Goal: Task Accomplishment & Management: Use online tool/utility

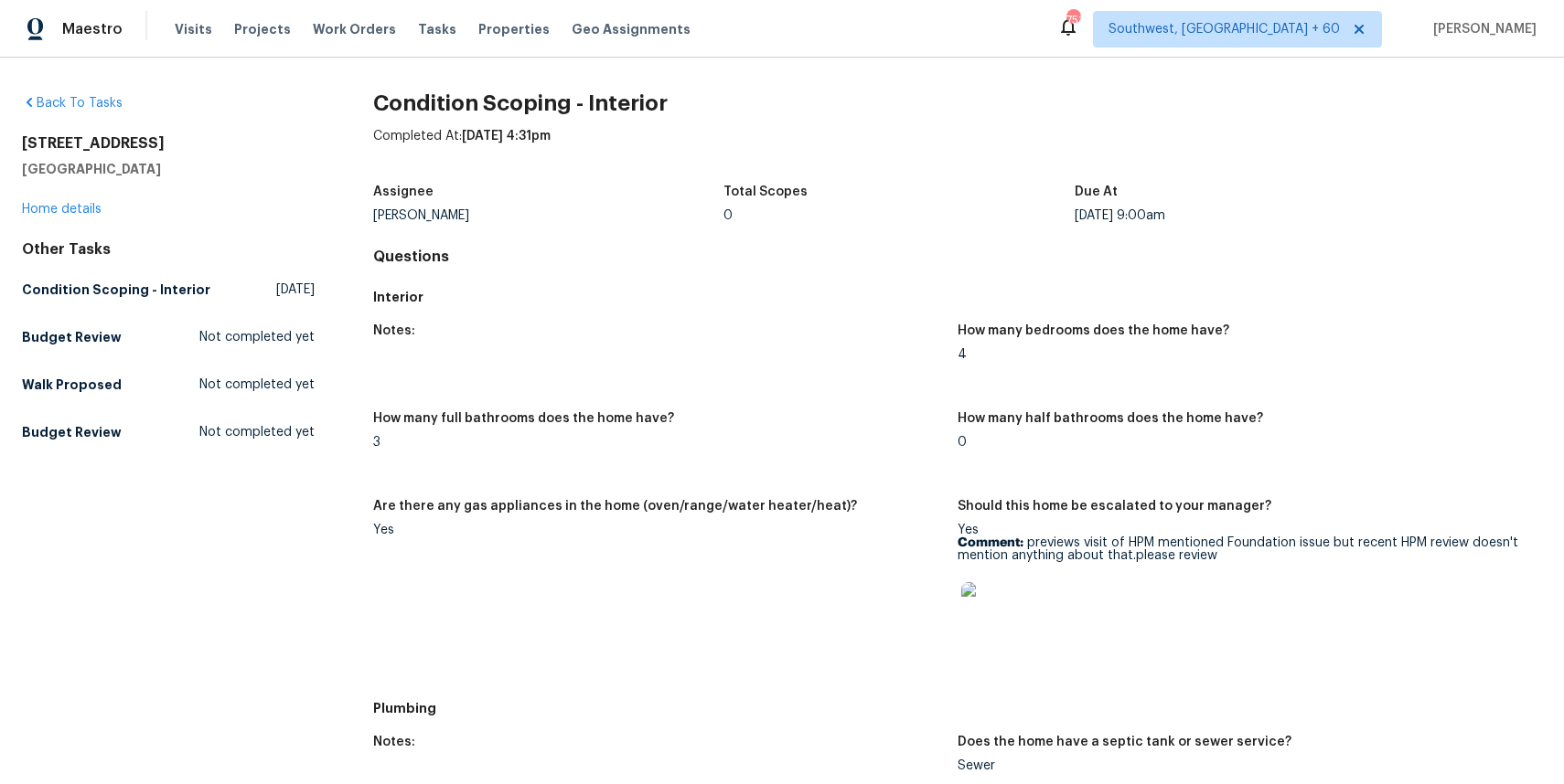
click at [423, 38] on div "Visits Projects Work Orders Tasks Properties Geo Assignments" at bounding box center [443, 29] width 538 height 37
click at [420, 25] on span "Tasks" at bounding box center [437, 28] width 38 height 13
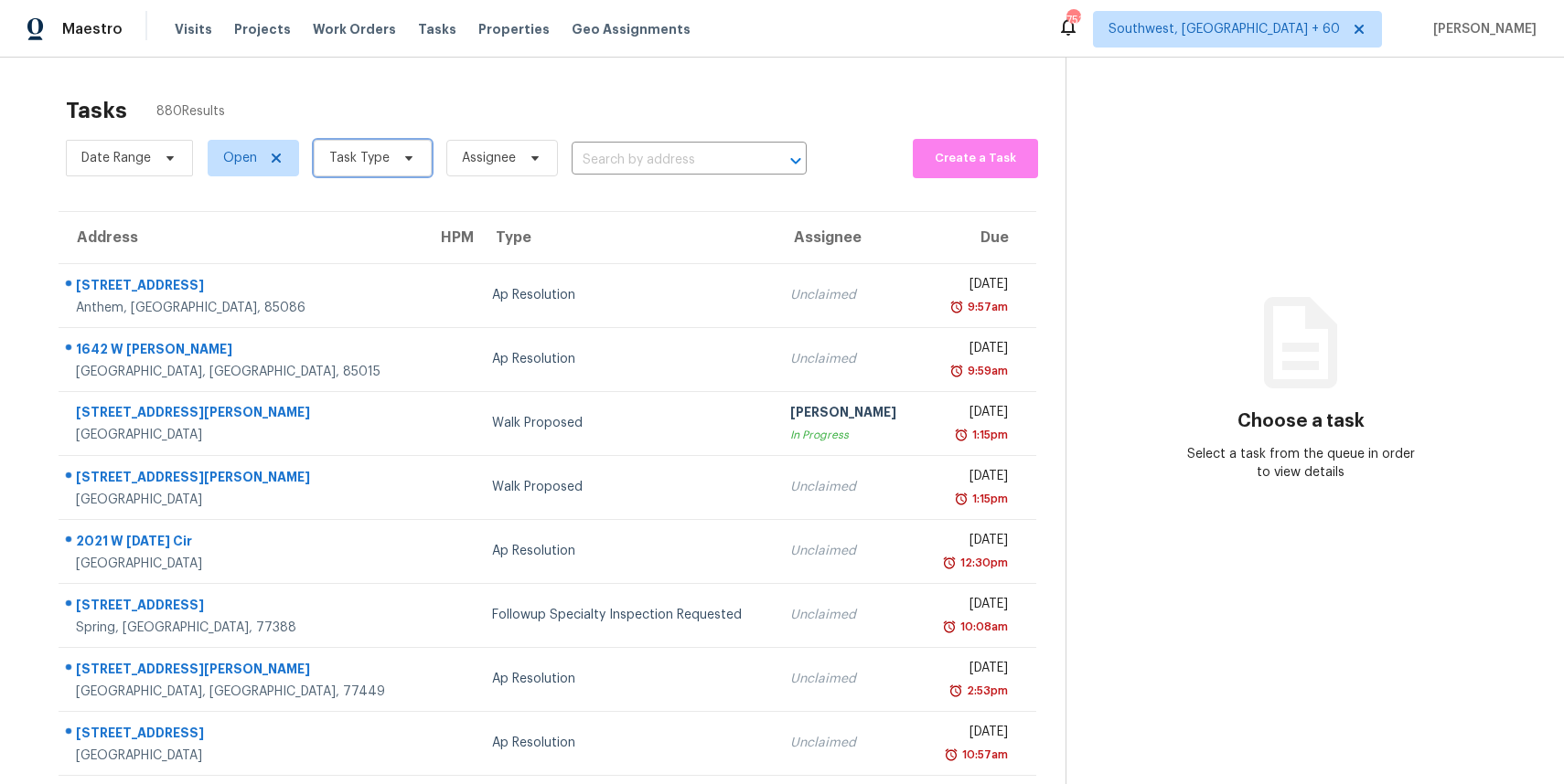
click at [411, 154] on icon at bounding box center [408, 158] width 15 height 15
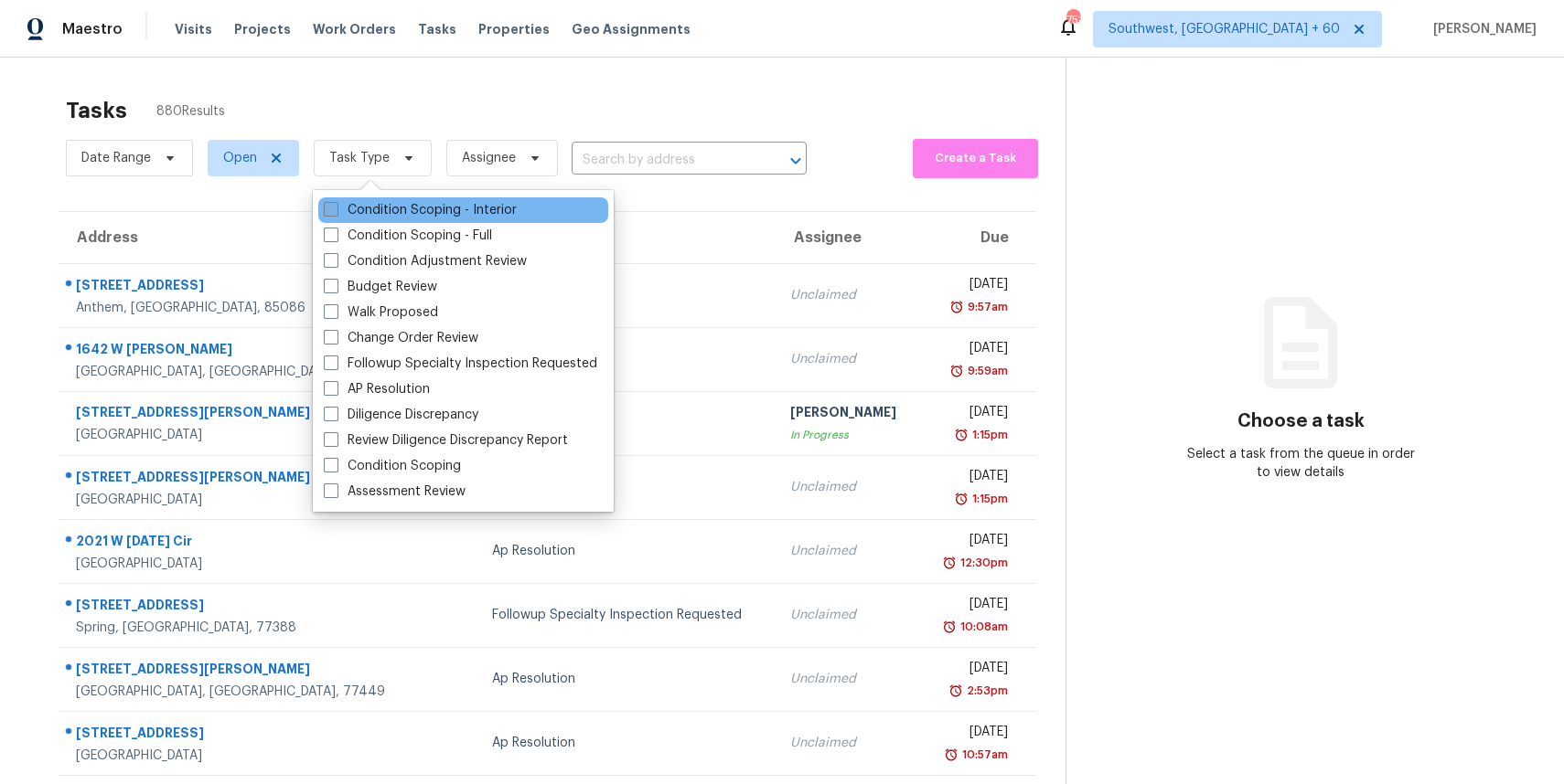
click at [424, 212] on label "Condition Scoping - Interior" at bounding box center [420, 209] width 193 height 19
click at [335, 212] on input "Condition Scoping - Interior" at bounding box center [329, 206] width 12 height 12
checkbox input "true"
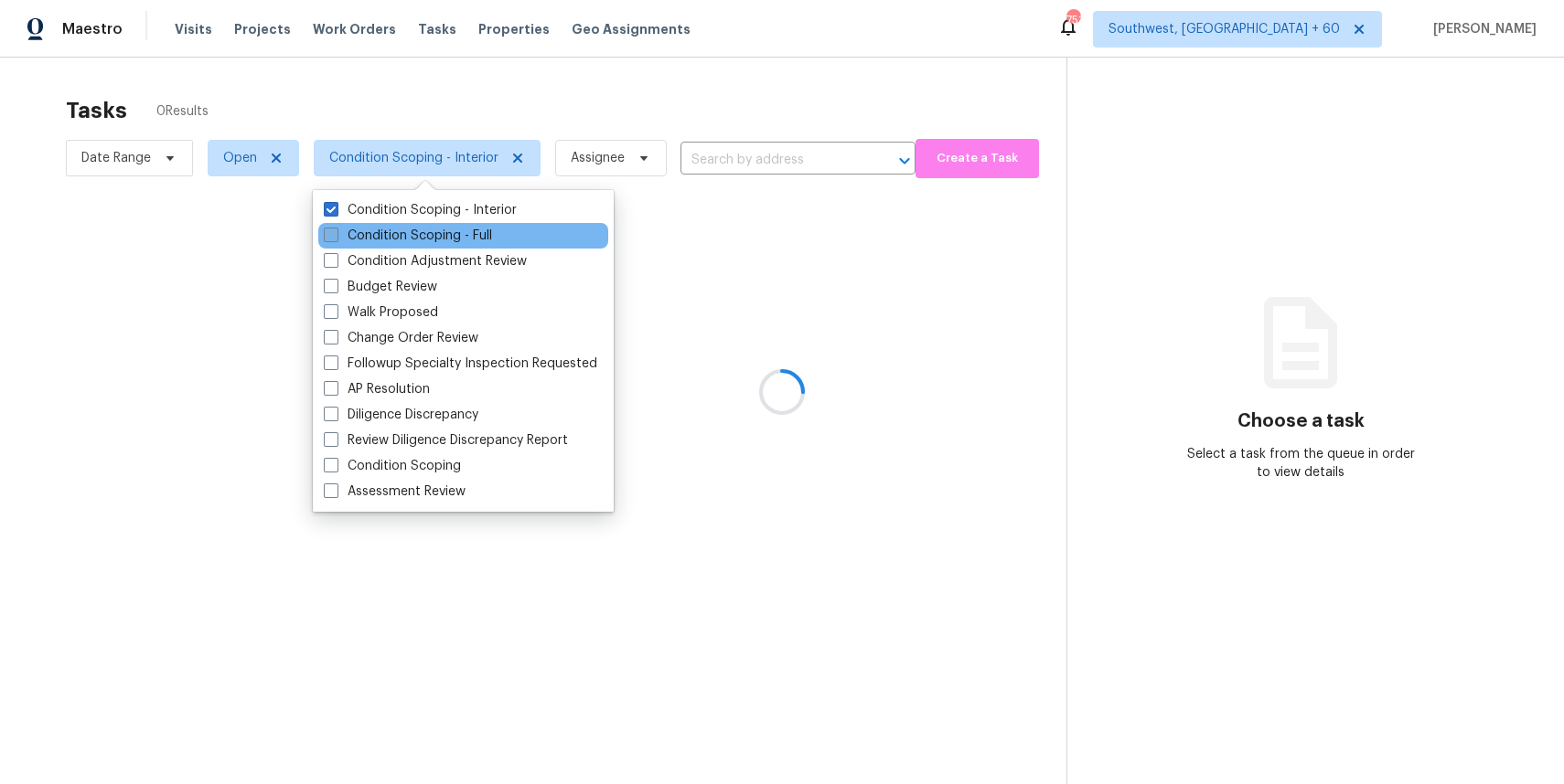
click at [424, 233] on label "Condition Scoping - Full" at bounding box center [407, 236] width 169 height 19
click at [335, 233] on input "Condition Scoping - Full" at bounding box center [329, 233] width 12 height 12
checkbox input "true"
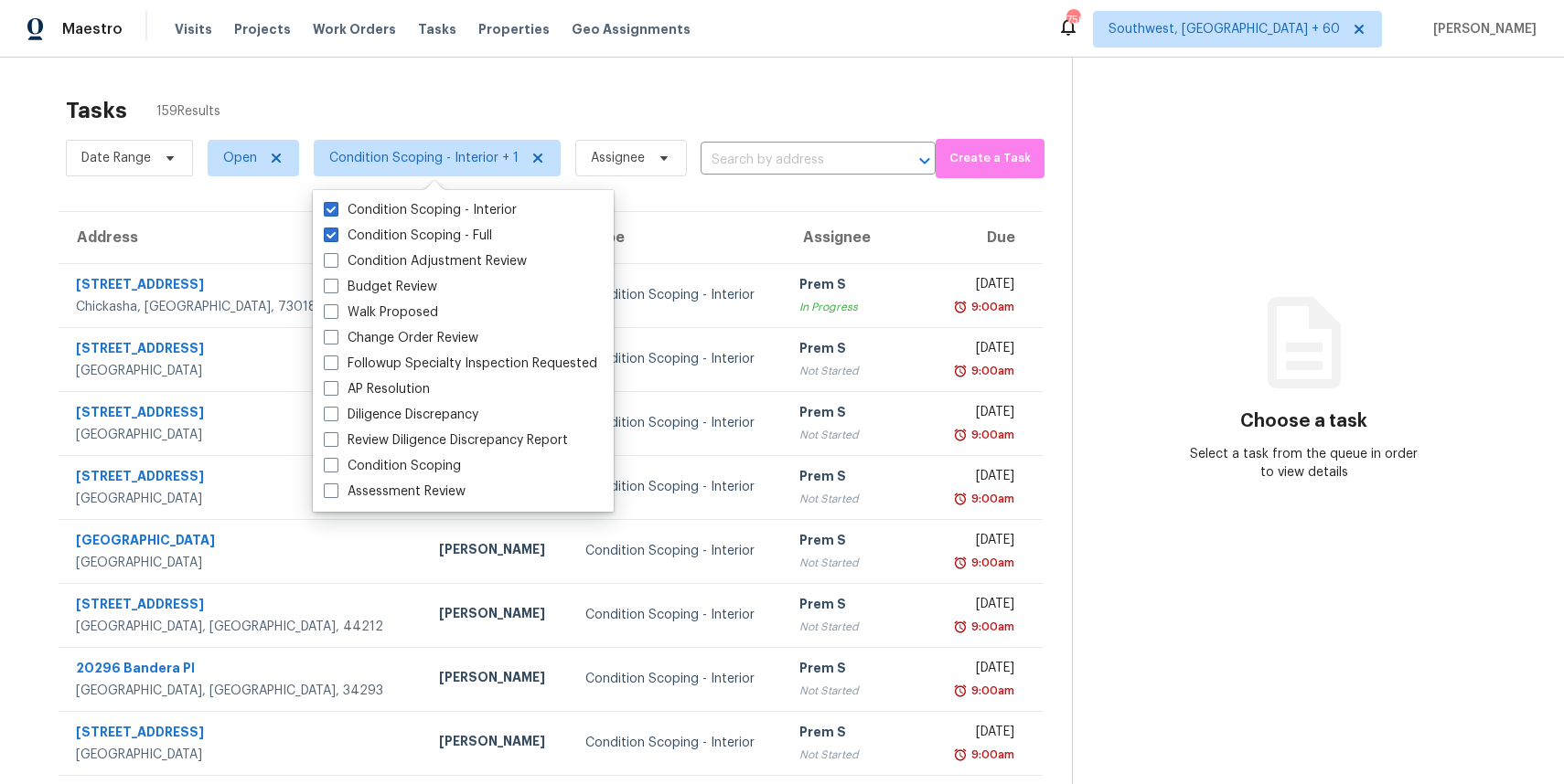
click at [1276, 201] on section "Choose a task Select a task from the queue in order to view details" at bounding box center [1303, 504] width 463 height 895
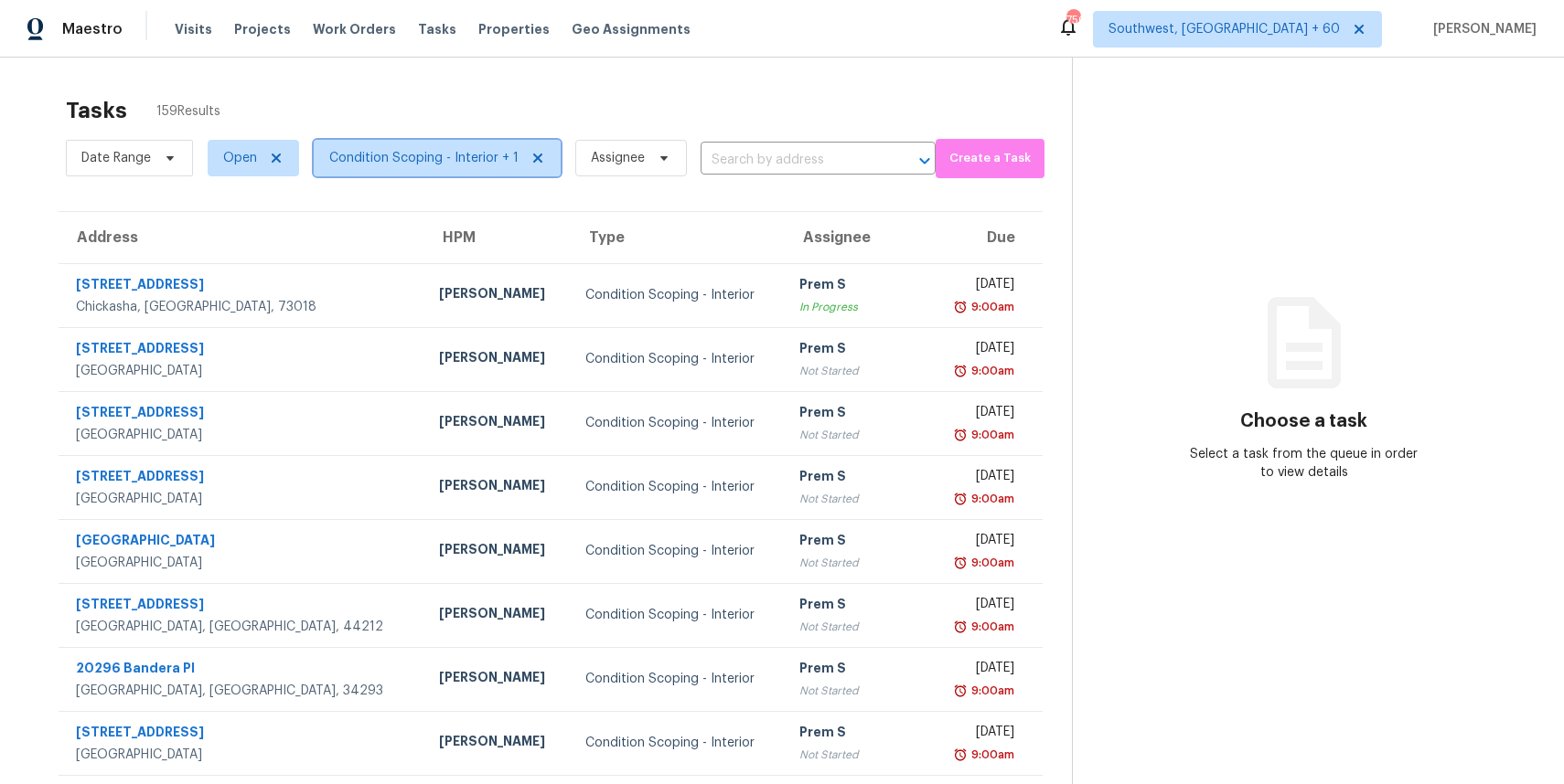
click at [408, 158] on span "Condition Scoping - Interior + 1" at bounding box center [424, 158] width 189 height 19
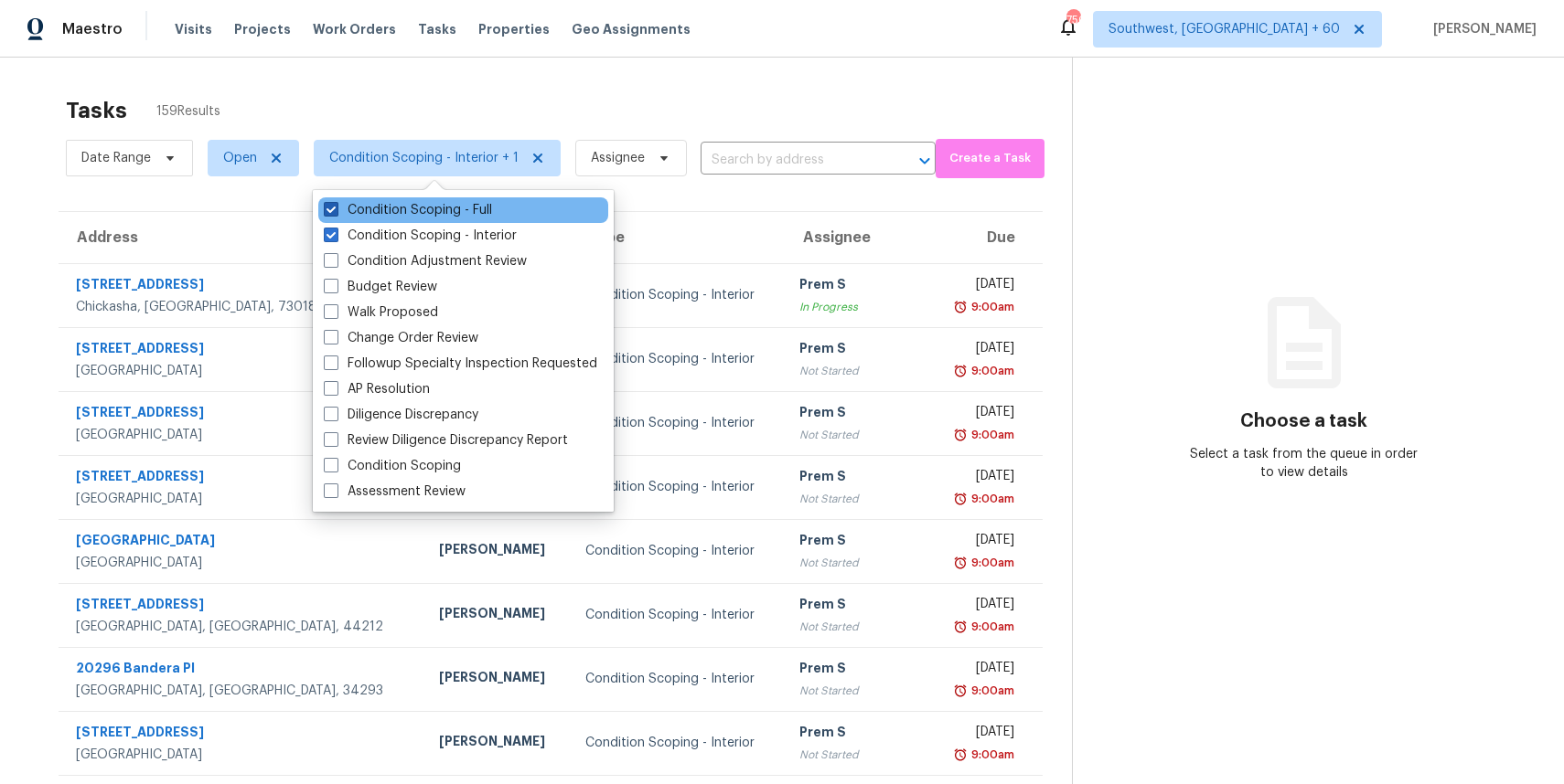
click at [437, 217] on label "Condition Scoping - Full" at bounding box center [407, 209] width 169 height 19
click at [335, 213] on input "Condition Scoping - Full" at bounding box center [329, 206] width 12 height 12
checkbox input "false"
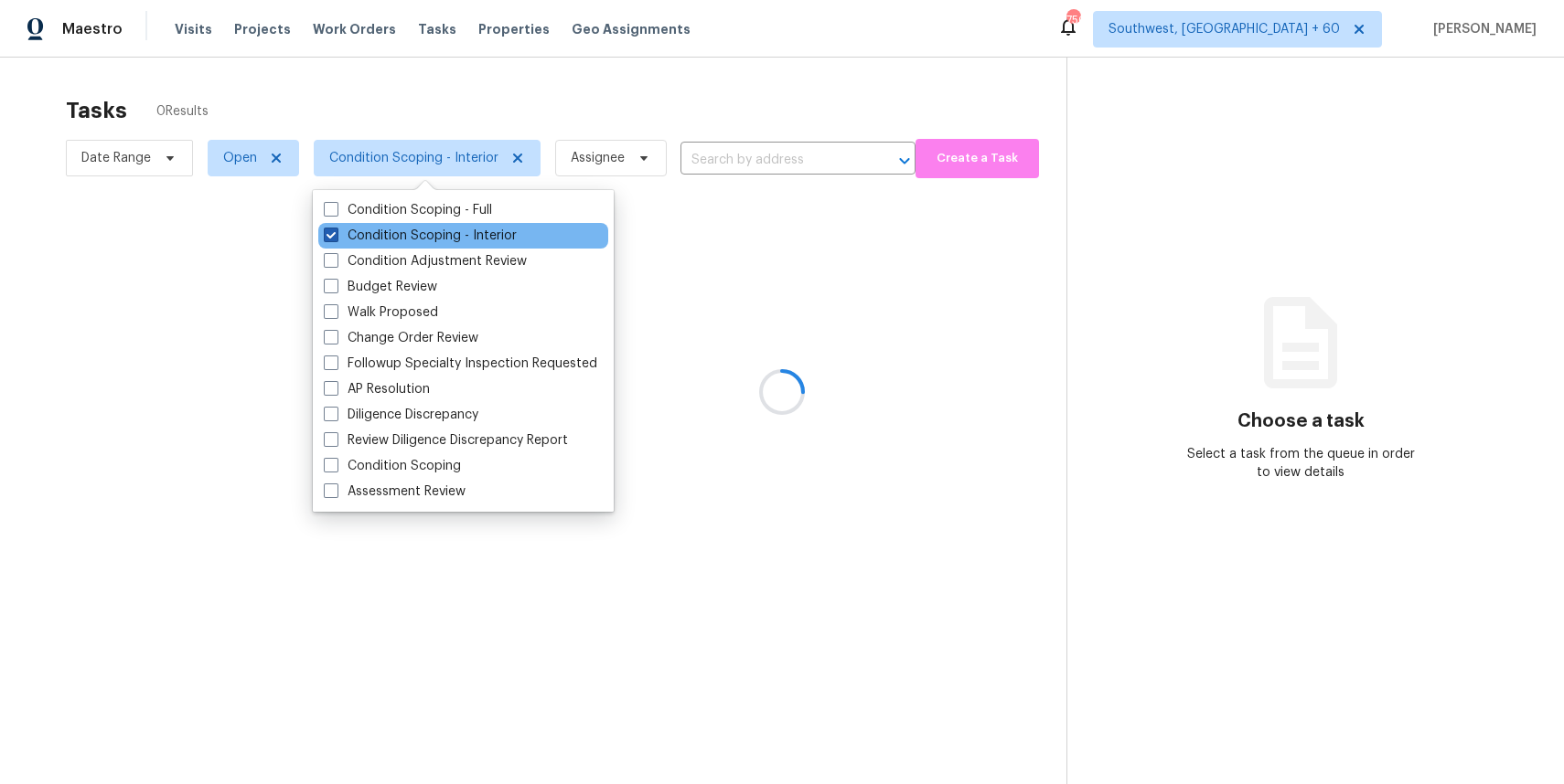
click at [439, 234] on label "Condition Scoping - Interior" at bounding box center [420, 236] width 193 height 19
click at [335, 234] on input "Condition Scoping - Interior" at bounding box center [329, 233] width 12 height 12
checkbox input "false"
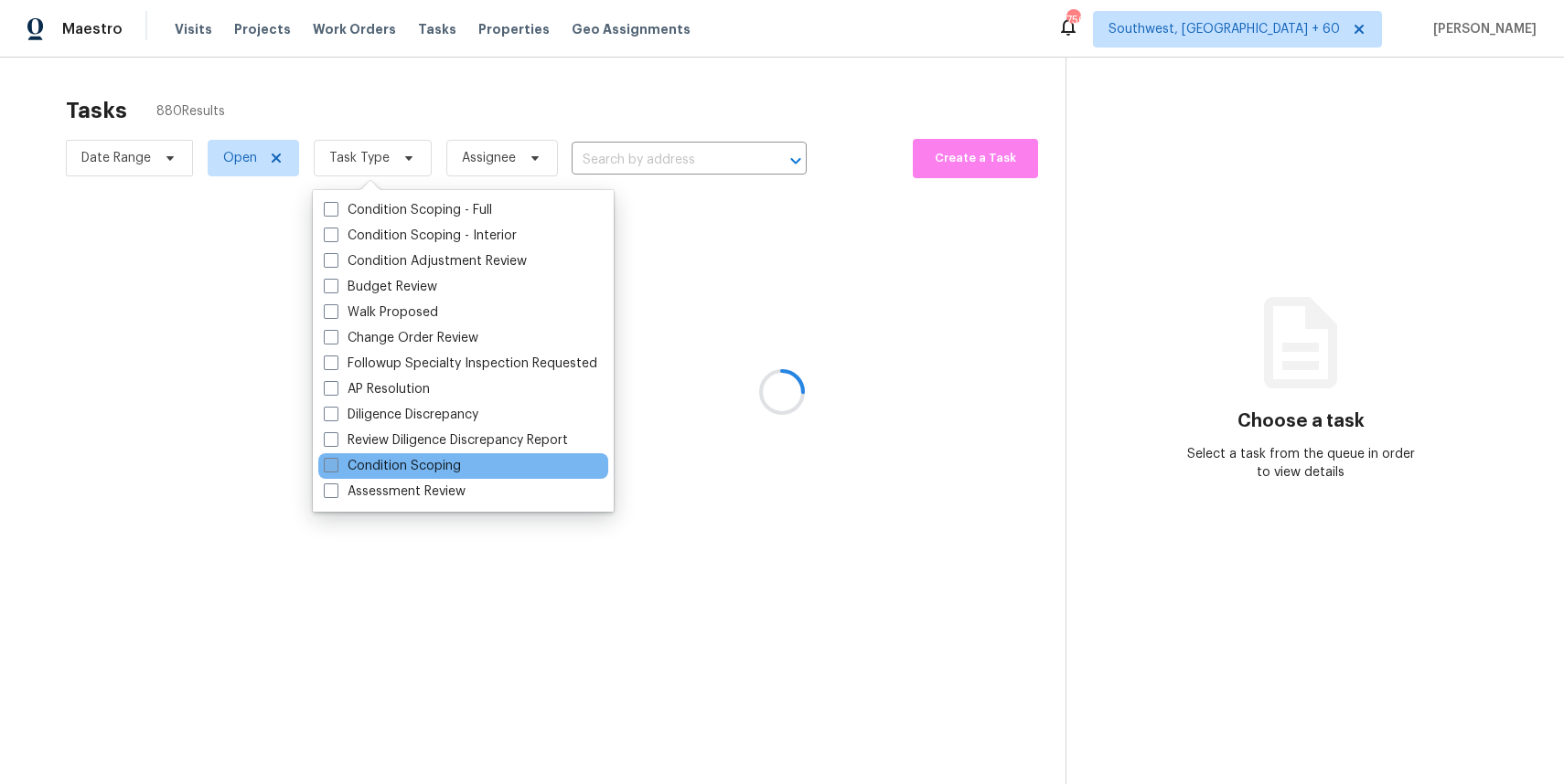
click at [447, 466] on label "Condition Scoping" at bounding box center [392, 466] width 137 height 19
click at [335, 466] on input "Condition Scoping" at bounding box center [329, 463] width 12 height 12
checkbox input "true"
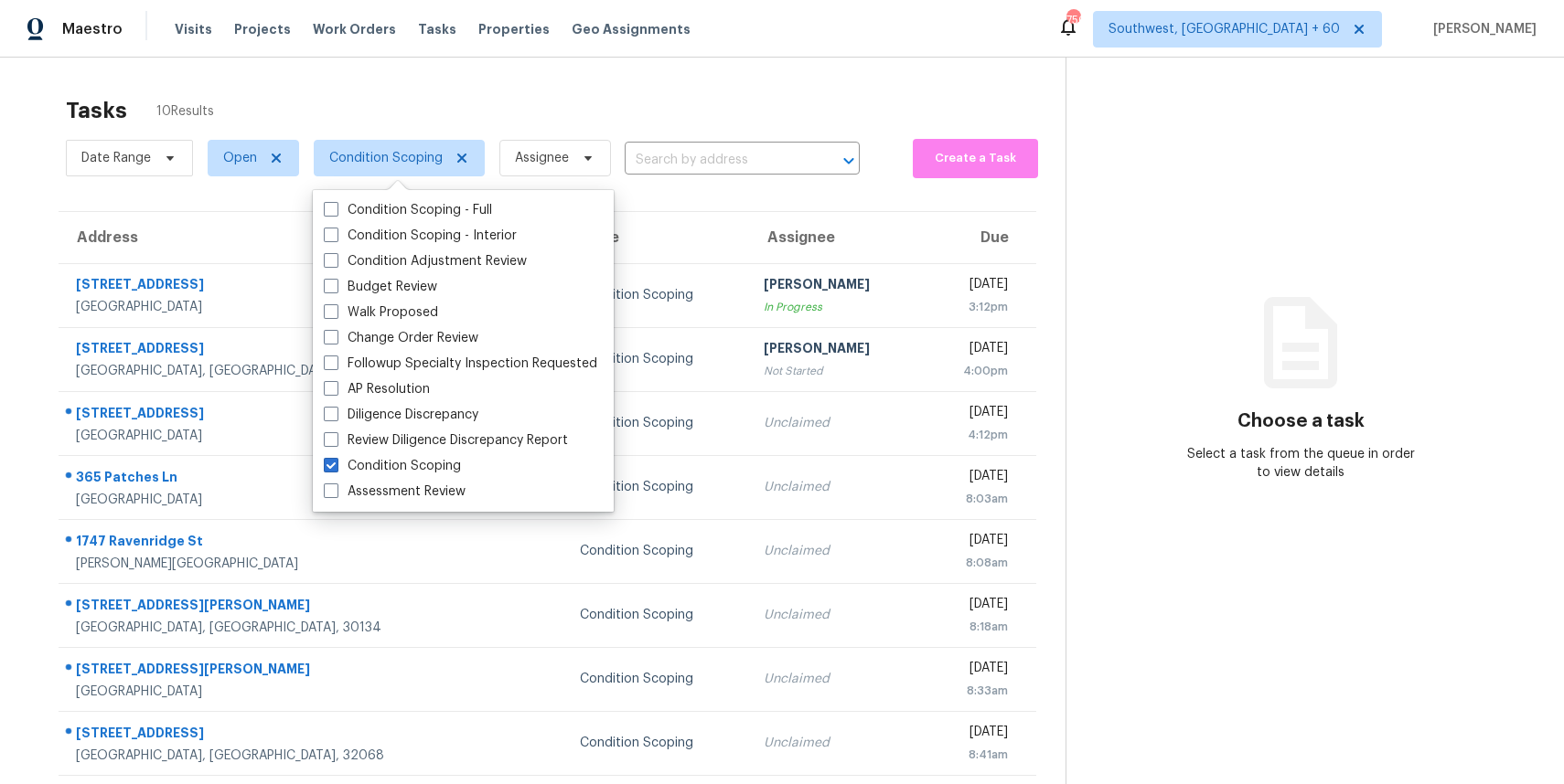
click at [1214, 243] on section "Choose a task Select a task from the queue in order to view details" at bounding box center [1299, 488] width 469 height 861
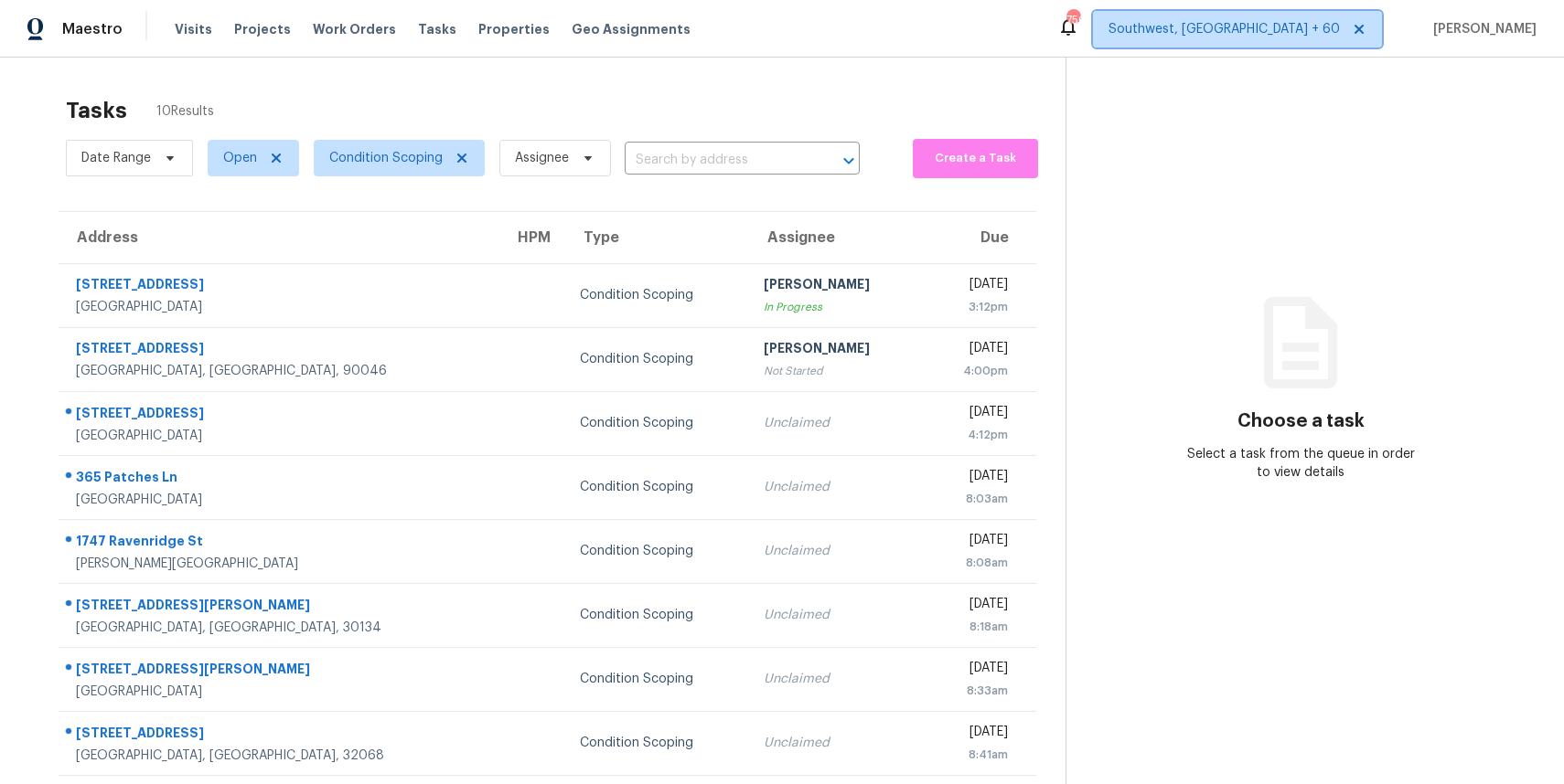
click at [1318, 27] on span "Southwest, [GEOGRAPHIC_DATA] + 60" at bounding box center [1223, 29] width 231 height 19
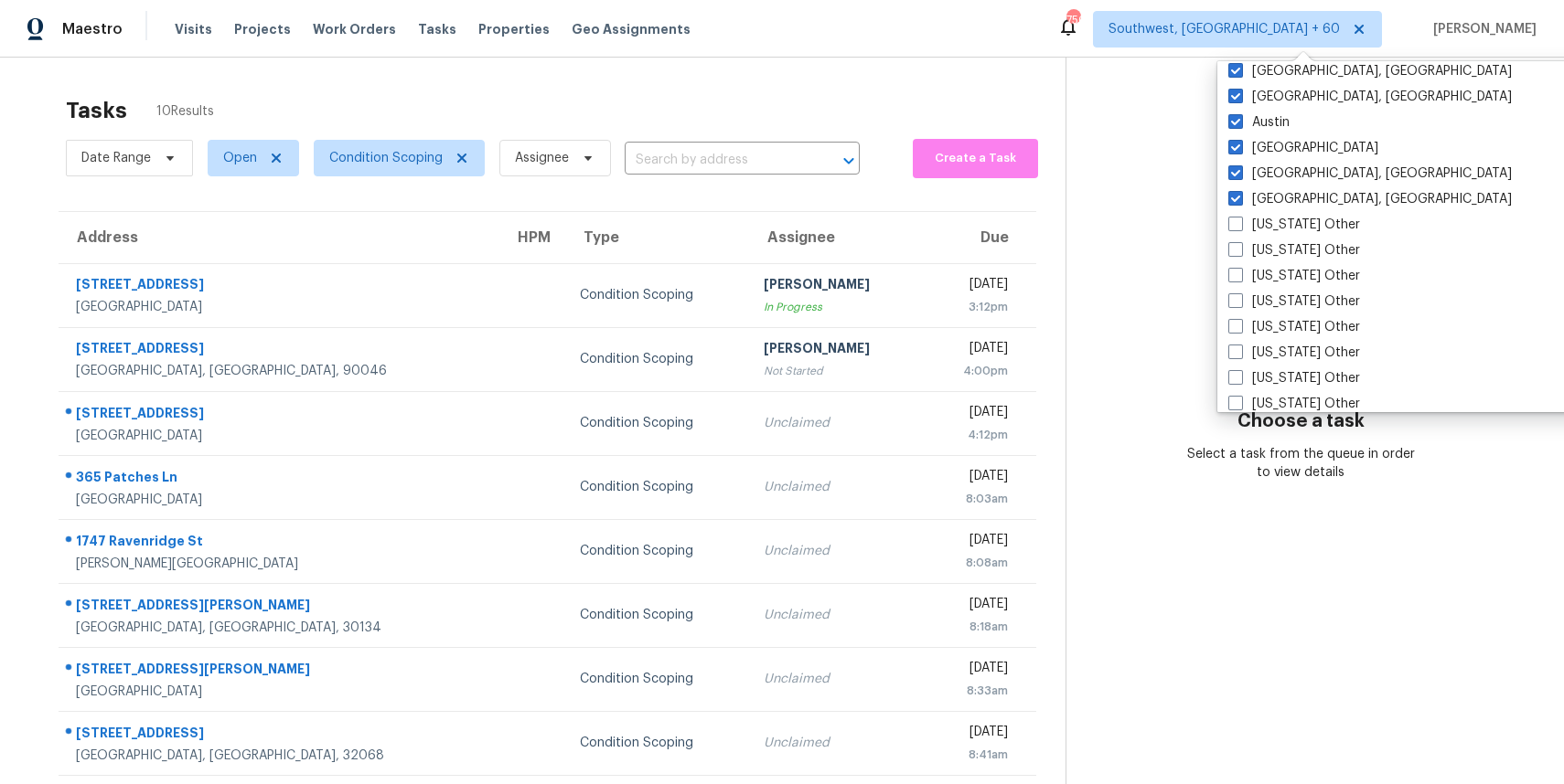
scroll to position [1393, 0]
click at [1260, 212] on div "[US_STATE] Other" at bounding box center [1407, 224] width 368 height 25
click at [1269, 233] on div "[US_STATE] Other" at bounding box center [1407, 224] width 368 height 25
click at [1299, 223] on label "[US_STATE] Other" at bounding box center [1293, 224] width 132 height 19
click at [1240, 223] on input "[US_STATE] Other" at bounding box center [1234, 221] width 12 height 12
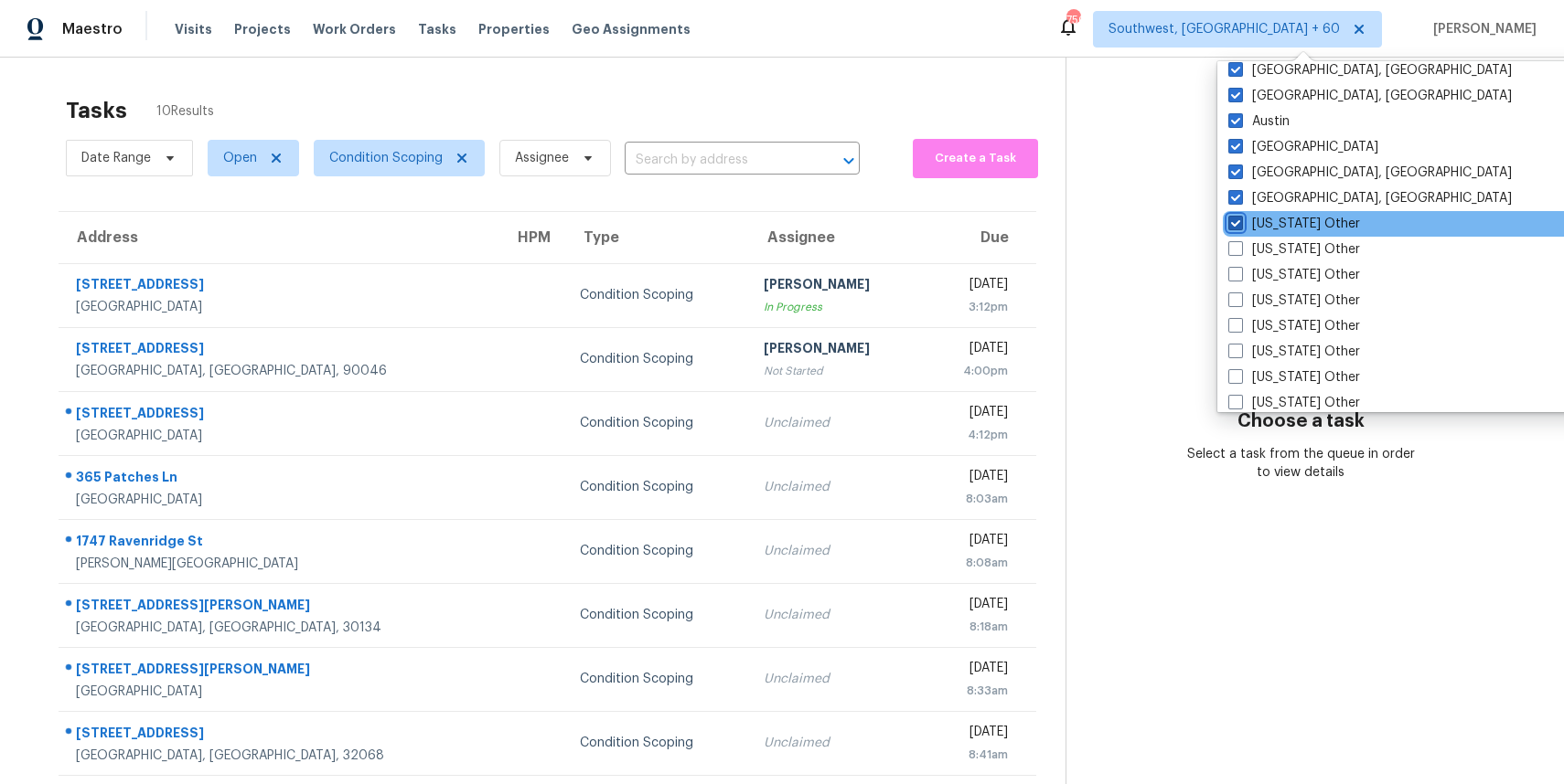
checkbox input "true"
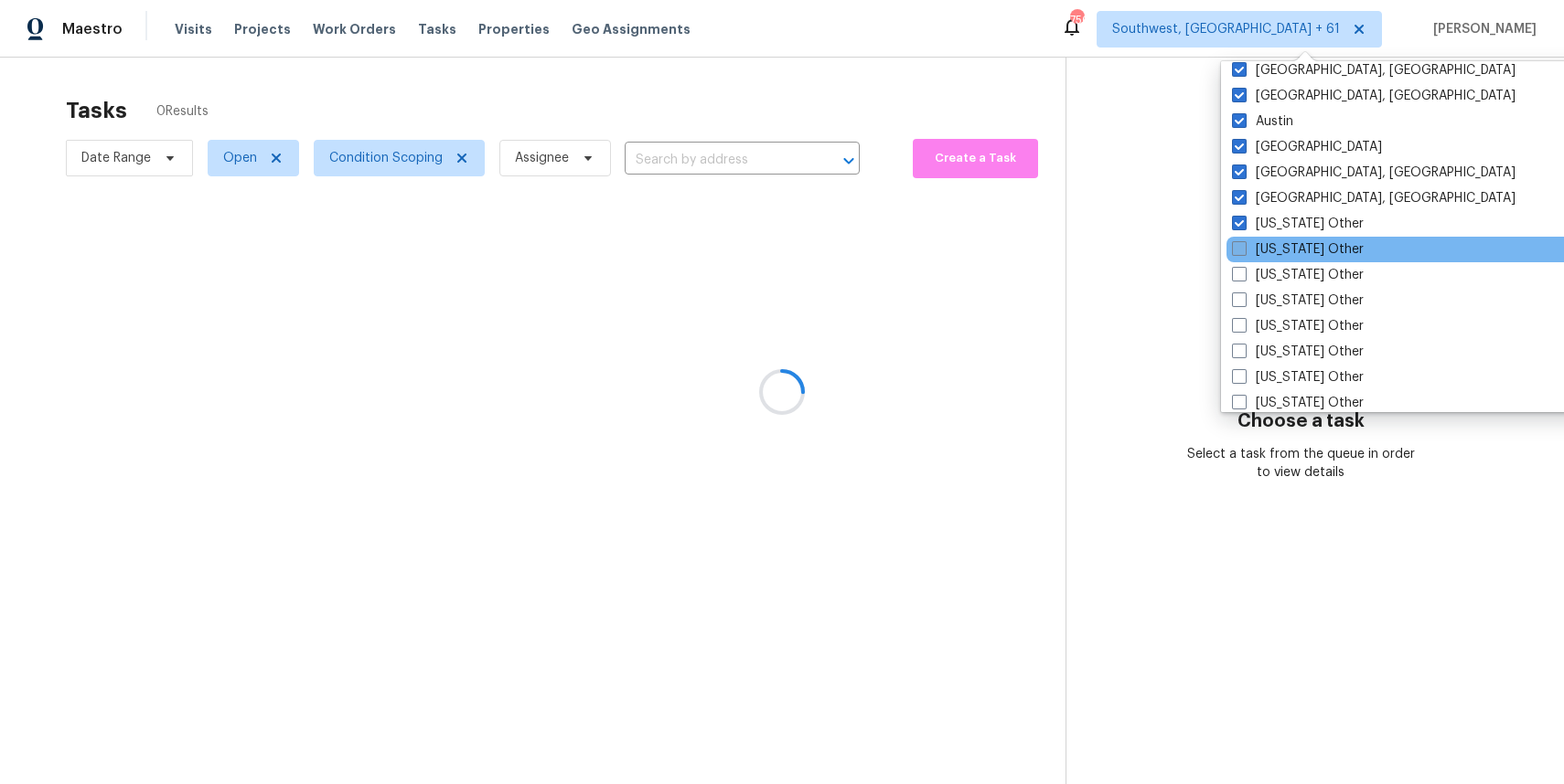
click at [1294, 247] on label "[US_STATE] Other" at bounding box center [1297, 249] width 132 height 19
click at [1243, 247] on input "[US_STATE] Other" at bounding box center [1238, 246] width 12 height 12
checkbox input "true"
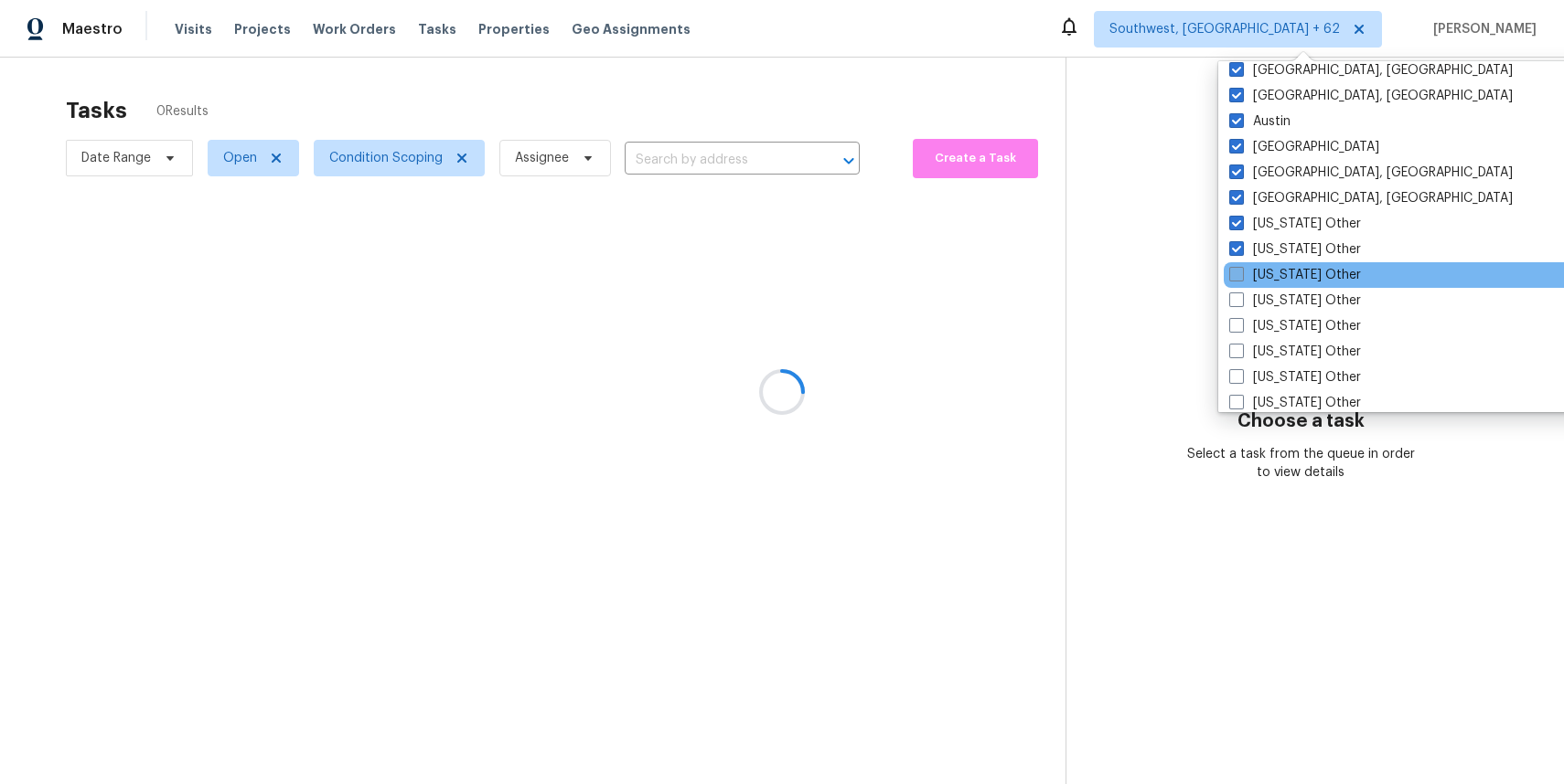
click at [1292, 275] on label "[US_STATE] Other" at bounding box center [1294, 275] width 132 height 19
click at [1240, 275] on input "[US_STATE] Other" at bounding box center [1235, 272] width 12 height 12
checkbox input "true"
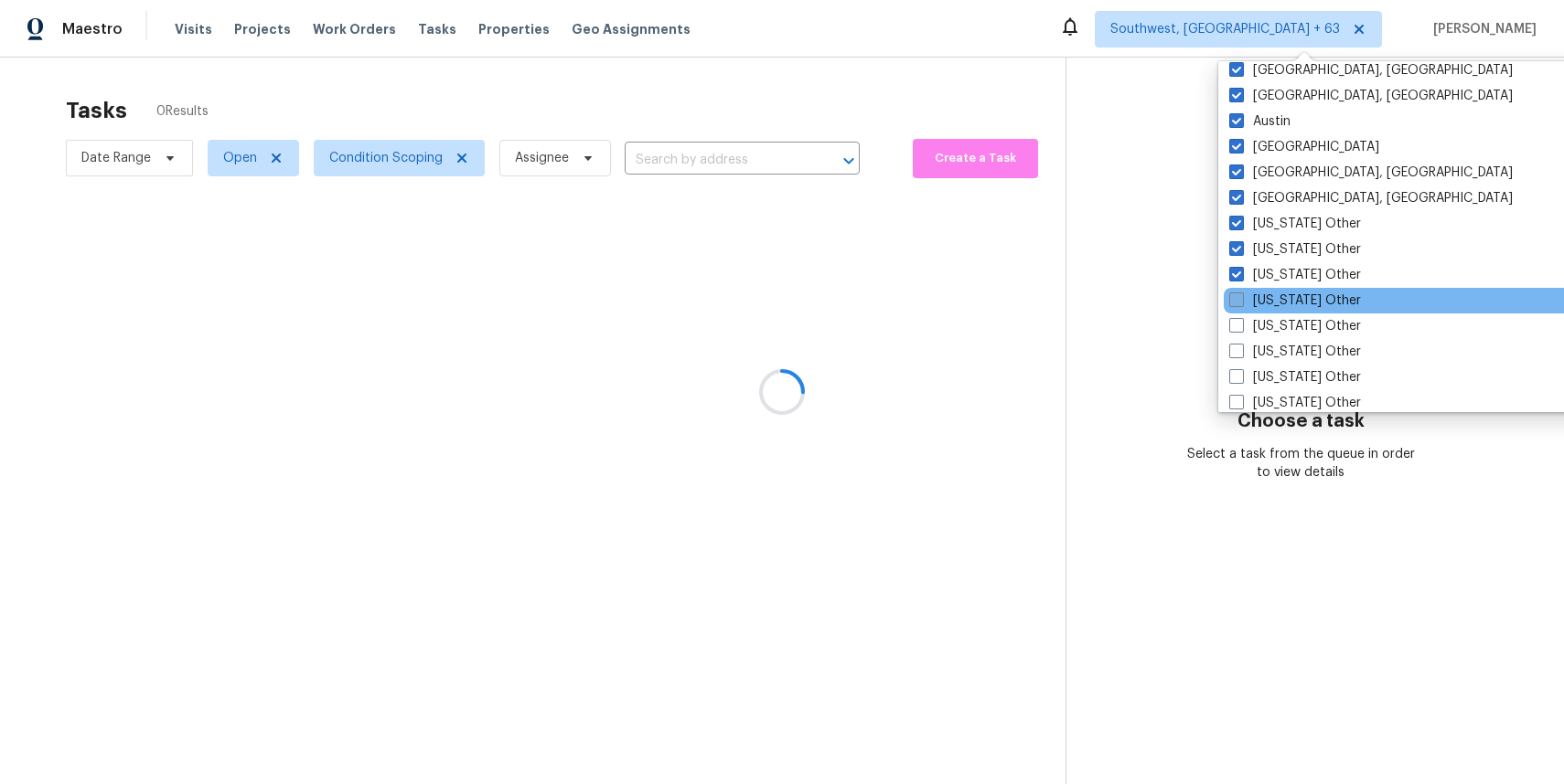
click at [1294, 304] on label "[US_STATE] Other" at bounding box center [1294, 300] width 132 height 19
click at [1240, 304] on input "[US_STATE] Other" at bounding box center [1235, 297] width 12 height 12
checkbox input "true"
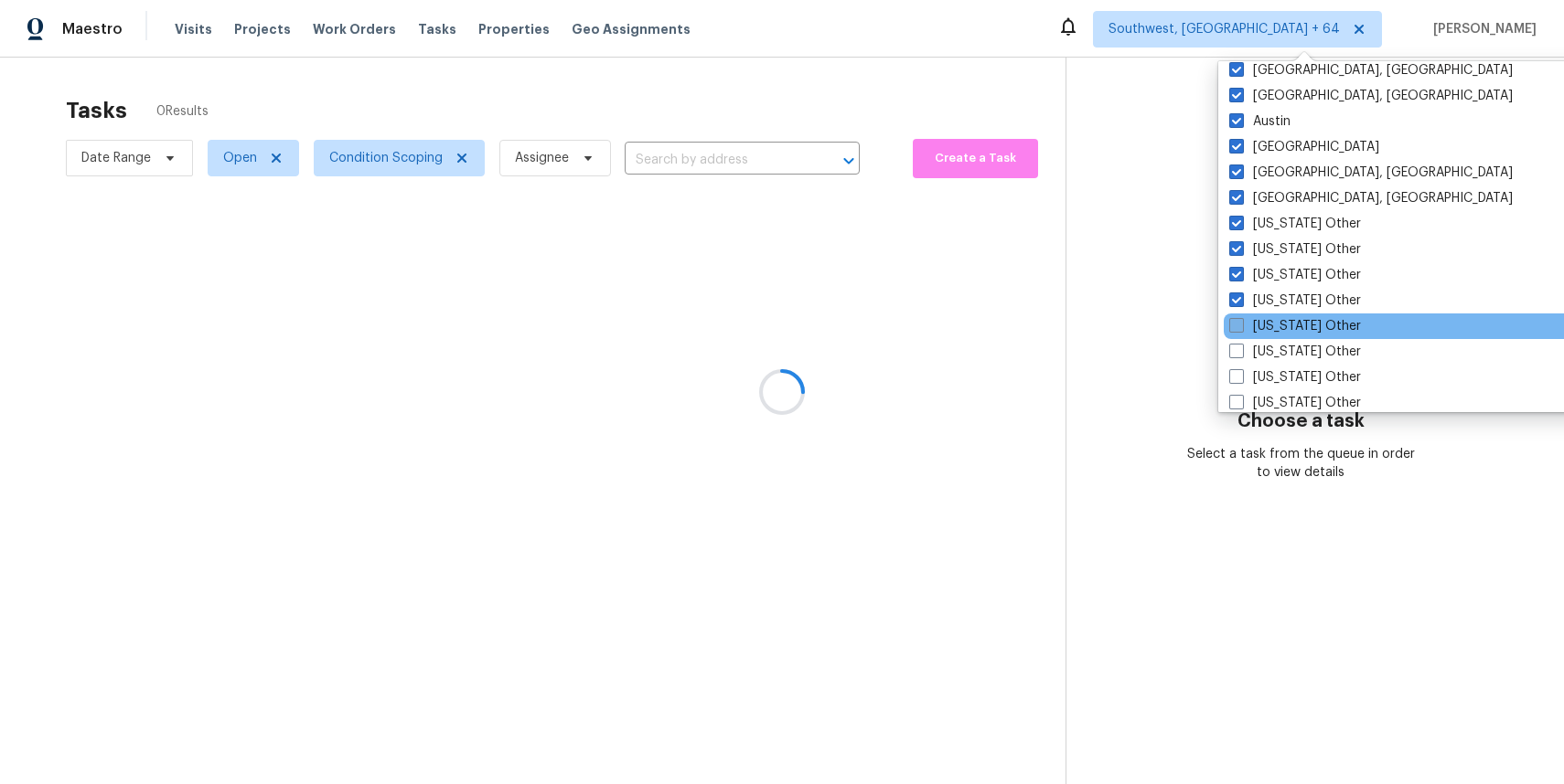
click at [1298, 325] on label "[US_STATE] Other" at bounding box center [1294, 326] width 132 height 19
click at [1240, 325] on input "[US_STATE] Other" at bounding box center [1235, 323] width 12 height 12
checkbox input "true"
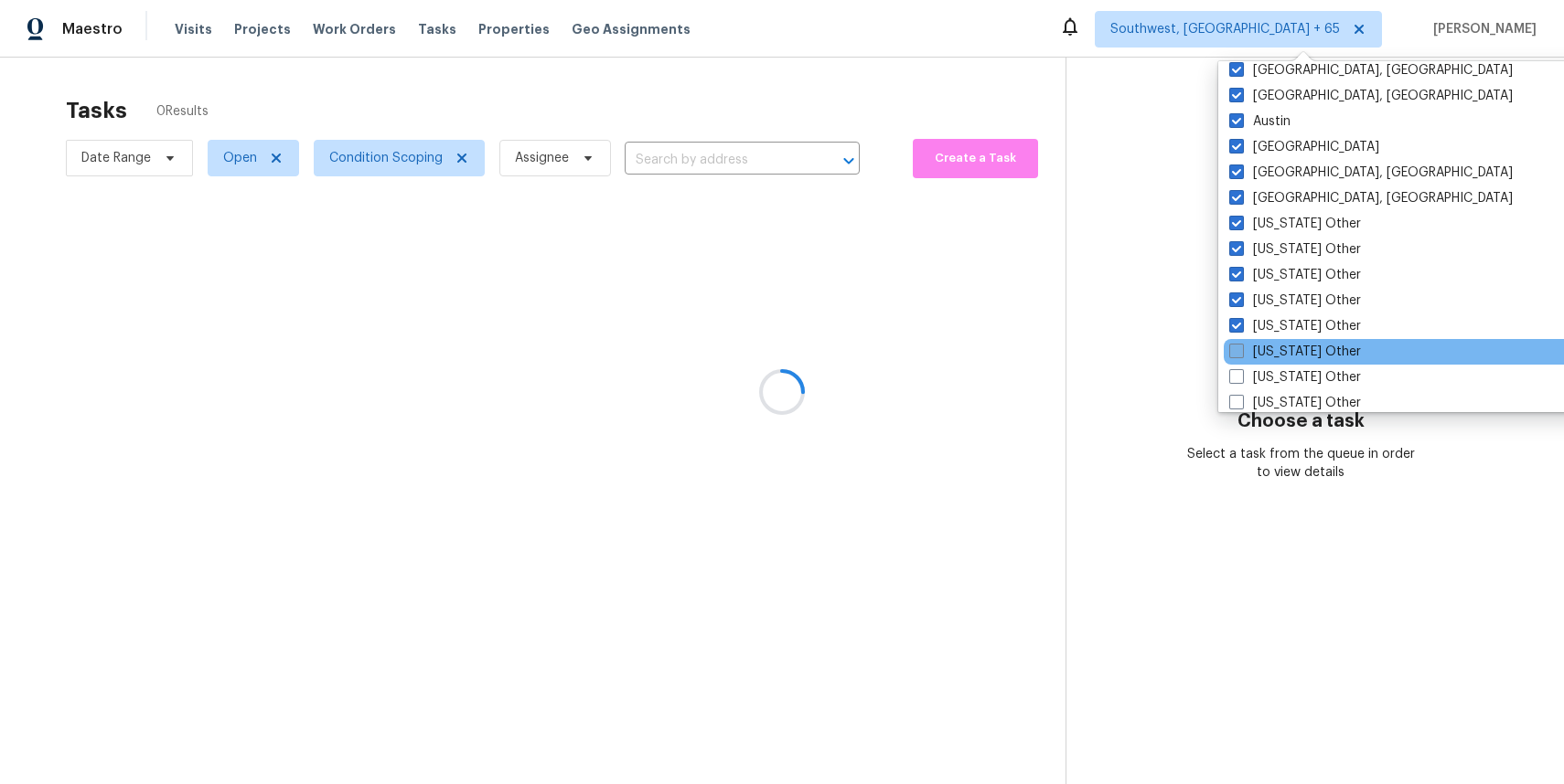
click at [1298, 357] on label "[US_STATE] Other" at bounding box center [1294, 352] width 132 height 19
click at [1240, 355] on input "[US_STATE] Other" at bounding box center [1235, 349] width 12 height 12
checkbox input "true"
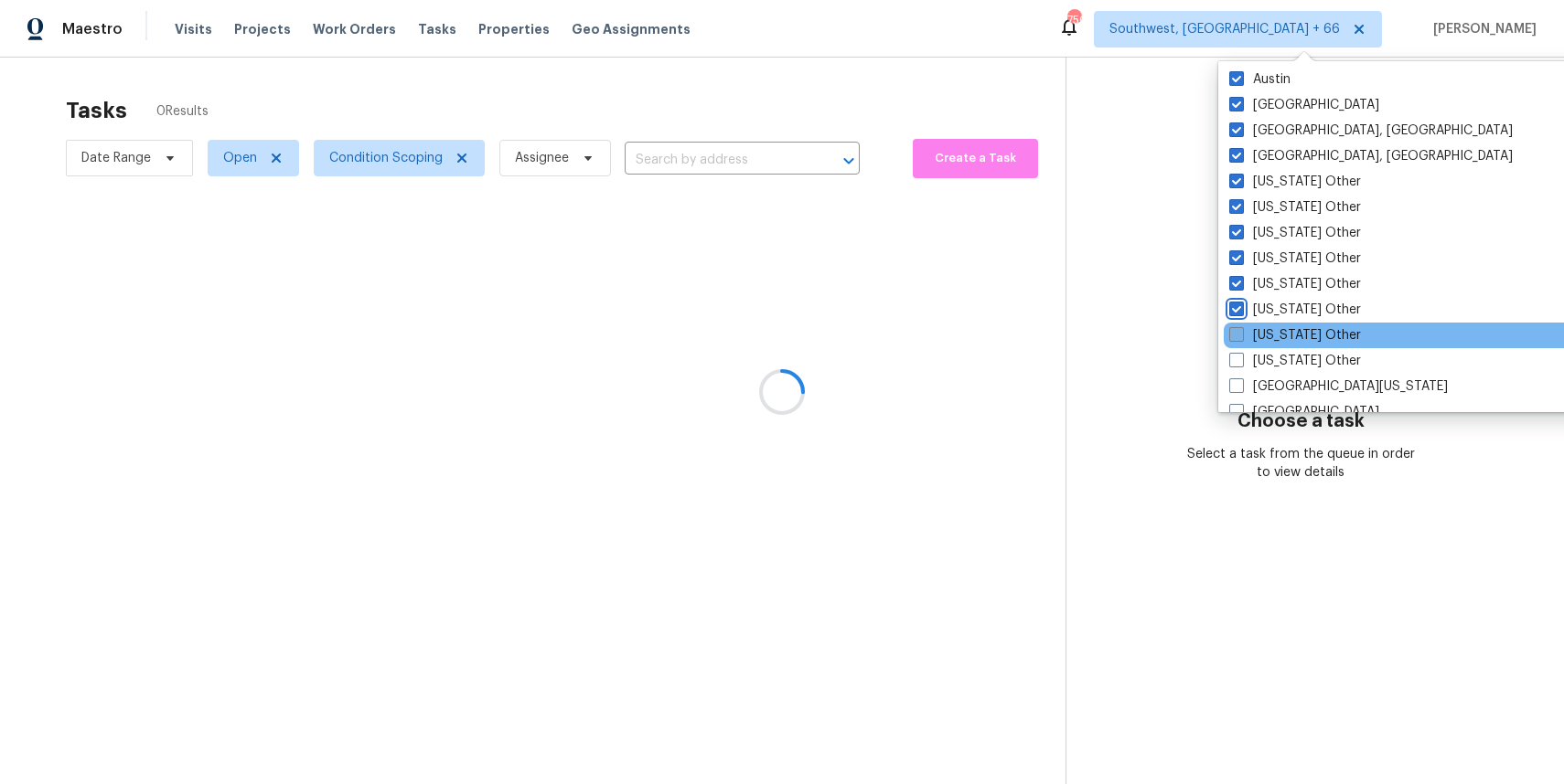
scroll to position [1459, 0]
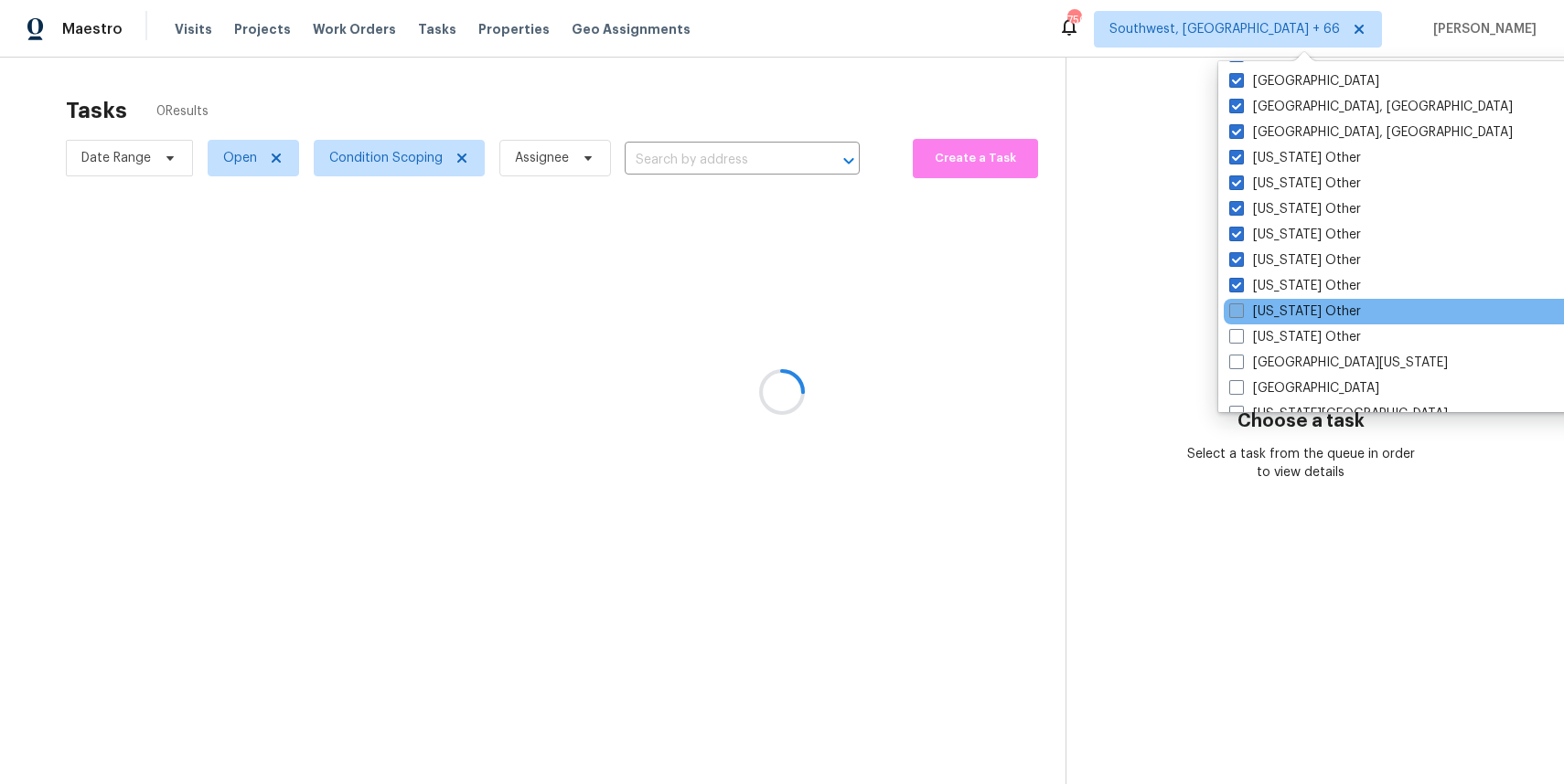
click at [1303, 311] on label "[US_STATE] Other" at bounding box center [1294, 312] width 132 height 19
click at [1240, 311] on input "[US_STATE] Other" at bounding box center [1235, 309] width 12 height 12
checkbox input "true"
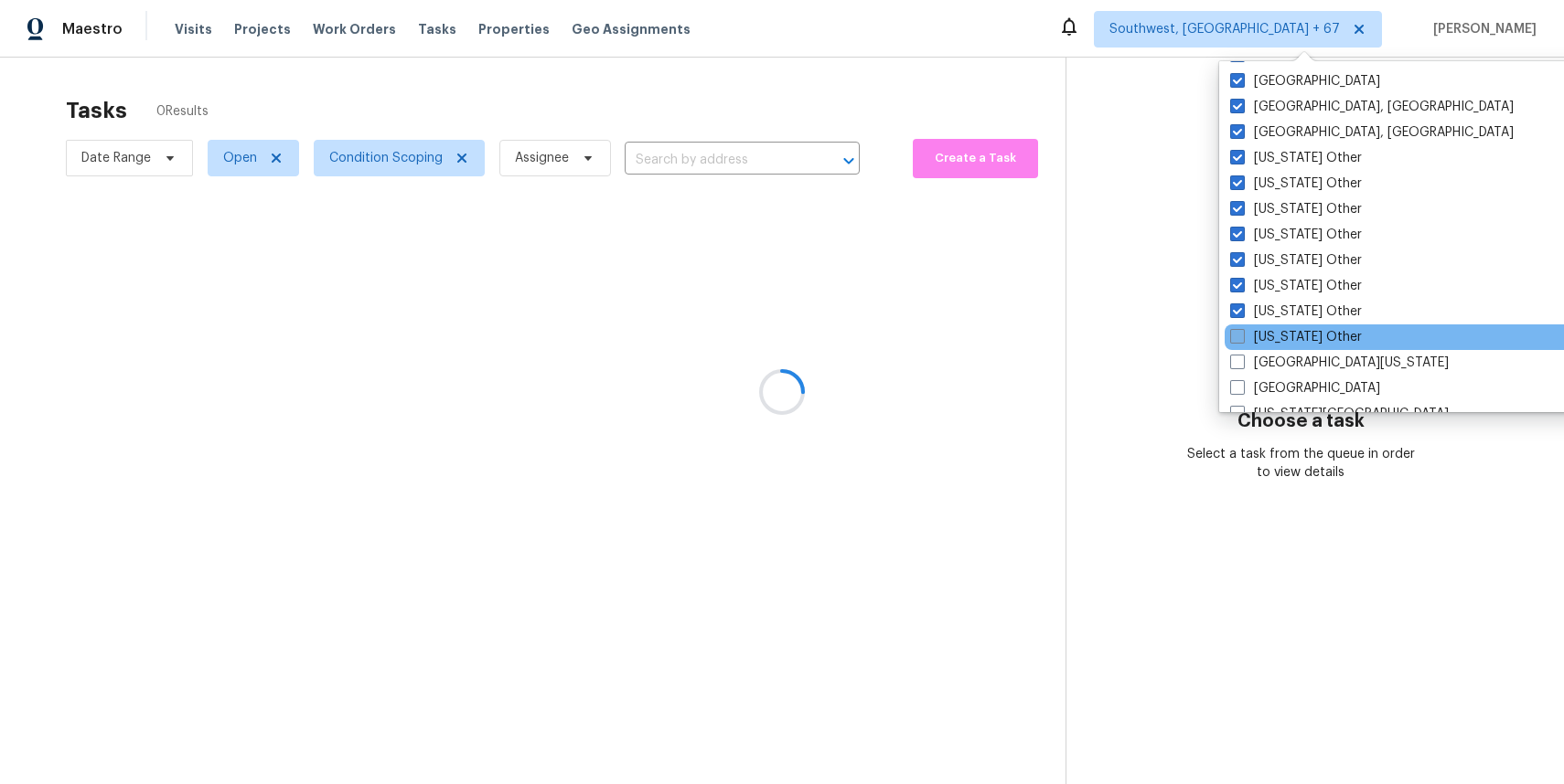
click at [1303, 336] on label "[US_STATE] Other" at bounding box center [1295, 337] width 132 height 19
click at [1241, 336] on input "[US_STATE] Other" at bounding box center [1236, 334] width 12 height 12
checkbox input "true"
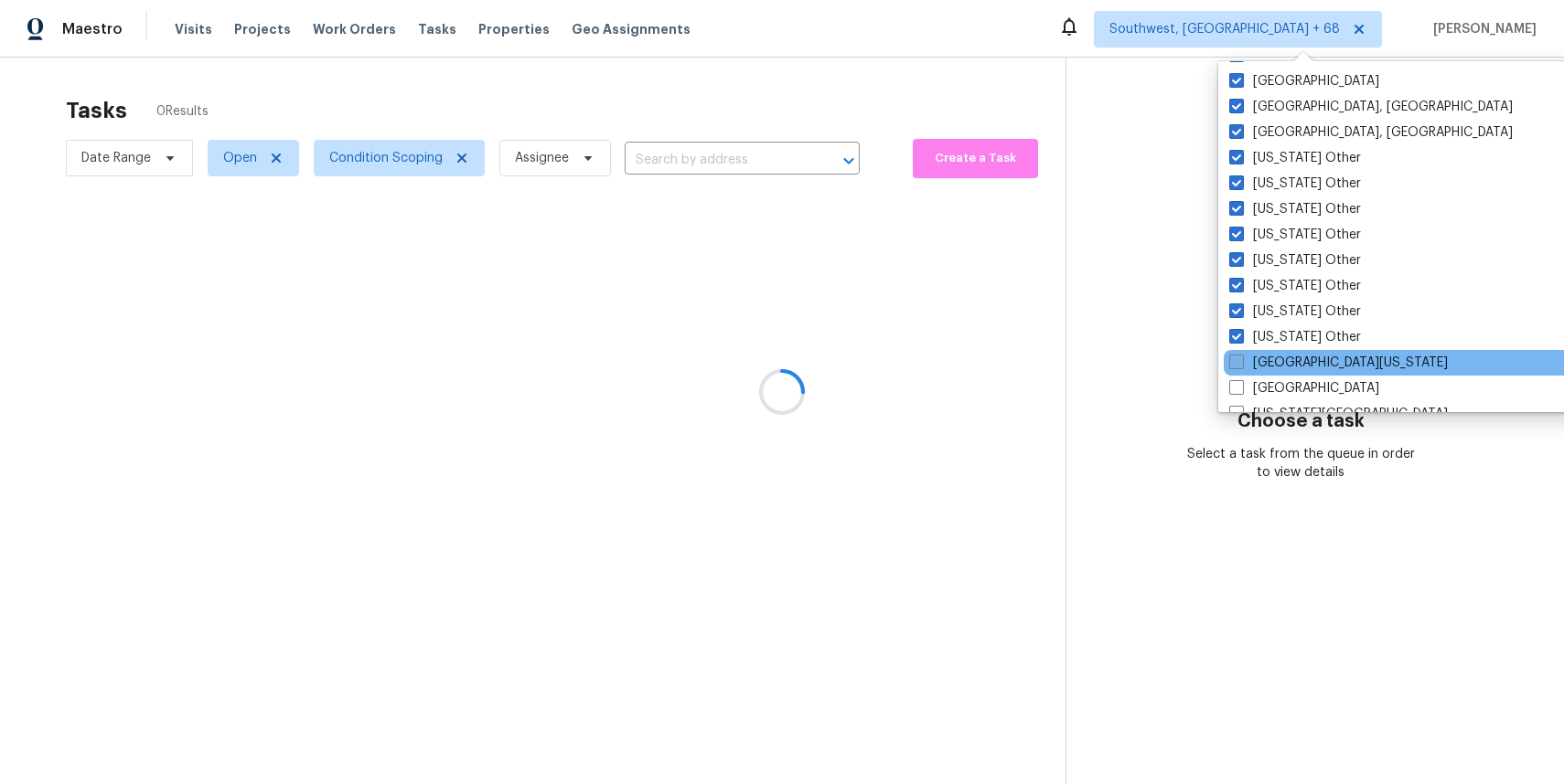
click at [1296, 370] on label "[GEOGRAPHIC_DATA][US_STATE]" at bounding box center [1338, 362] width 218 height 19
click at [1240, 365] on input "[GEOGRAPHIC_DATA][US_STATE]" at bounding box center [1235, 359] width 12 height 12
checkbox input "true"
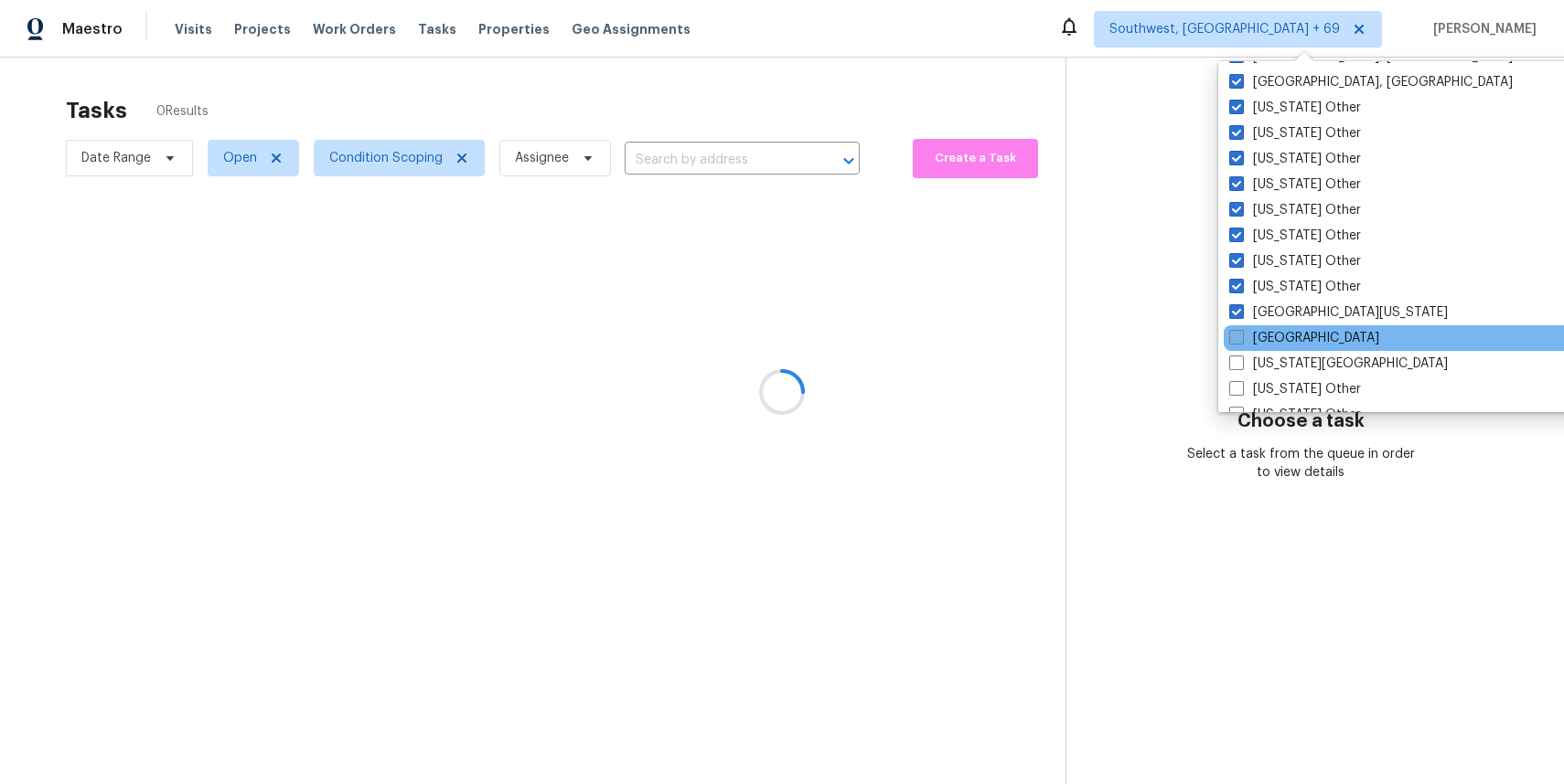
click at [1282, 347] on label "[GEOGRAPHIC_DATA]" at bounding box center [1304, 338] width 150 height 19
click at [1240, 341] on input "[GEOGRAPHIC_DATA]" at bounding box center [1235, 335] width 12 height 12
checkbox input "true"
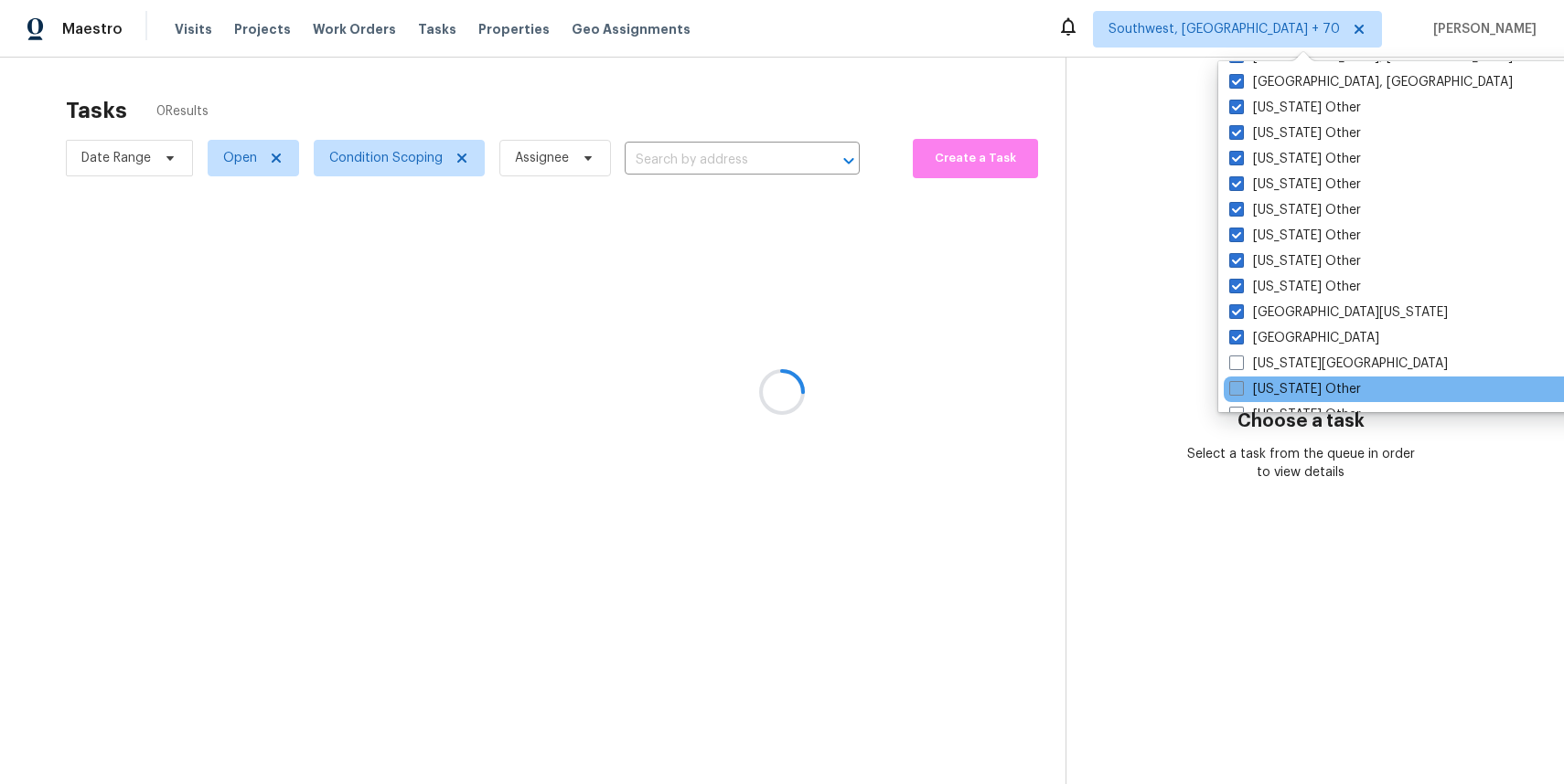
click at [1301, 382] on label "[US_STATE] Other" at bounding box center [1294, 389] width 132 height 19
click at [1240, 382] on input "[US_STATE] Other" at bounding box center [1235, 386] width 12 height 12
checkbox input "true"
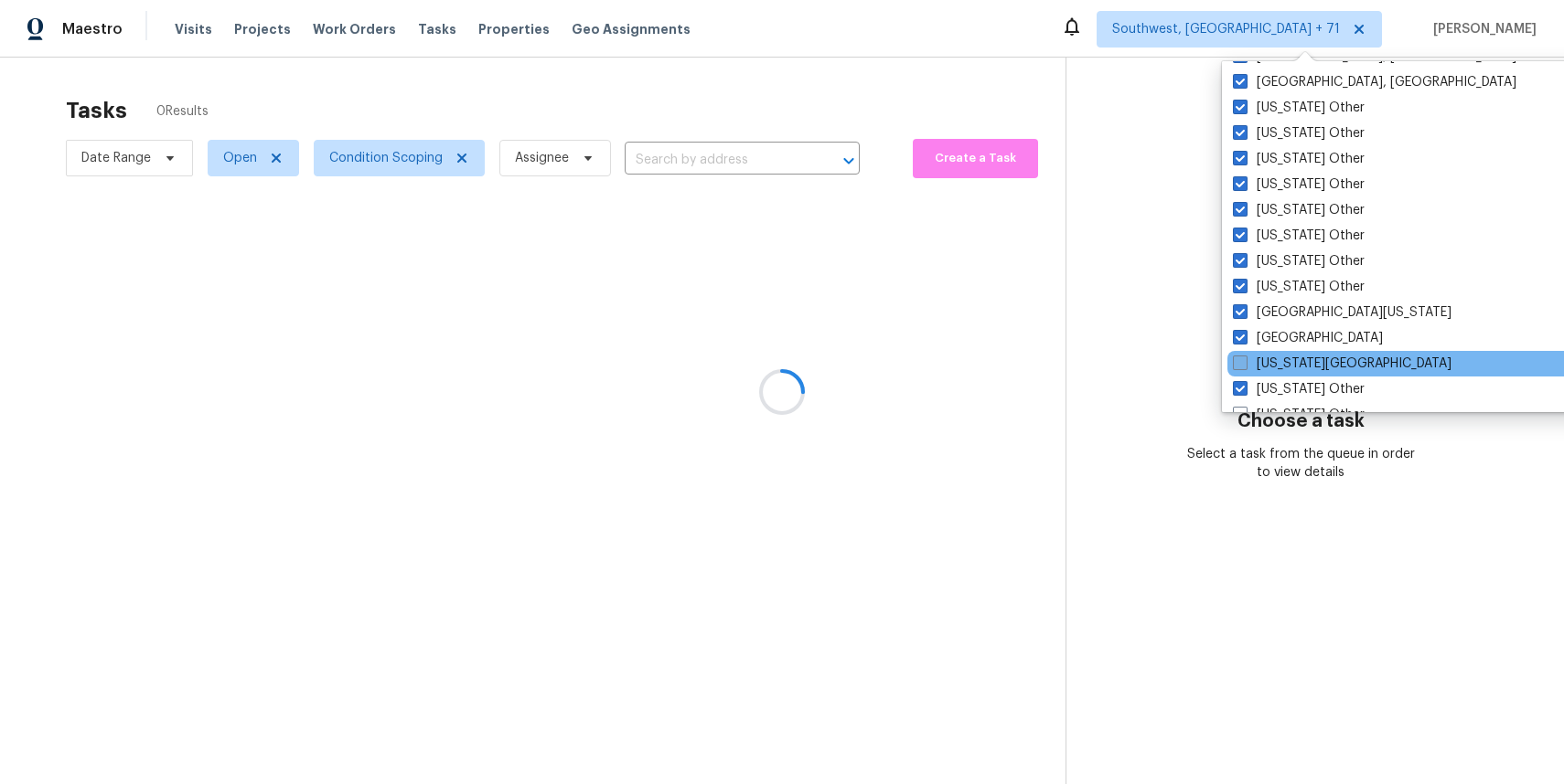
click at [1313, 362] on label "[US_STATE][GEOGRAPHIC_DATA]" at bounding box center [1342, 363] width 218 height 19
click at [1244, 362] on input "[US_STATE][GEOGRAPHIC_DATA]" at bounding box center [1239, 360] width 12 height 12
checkbox input "true"
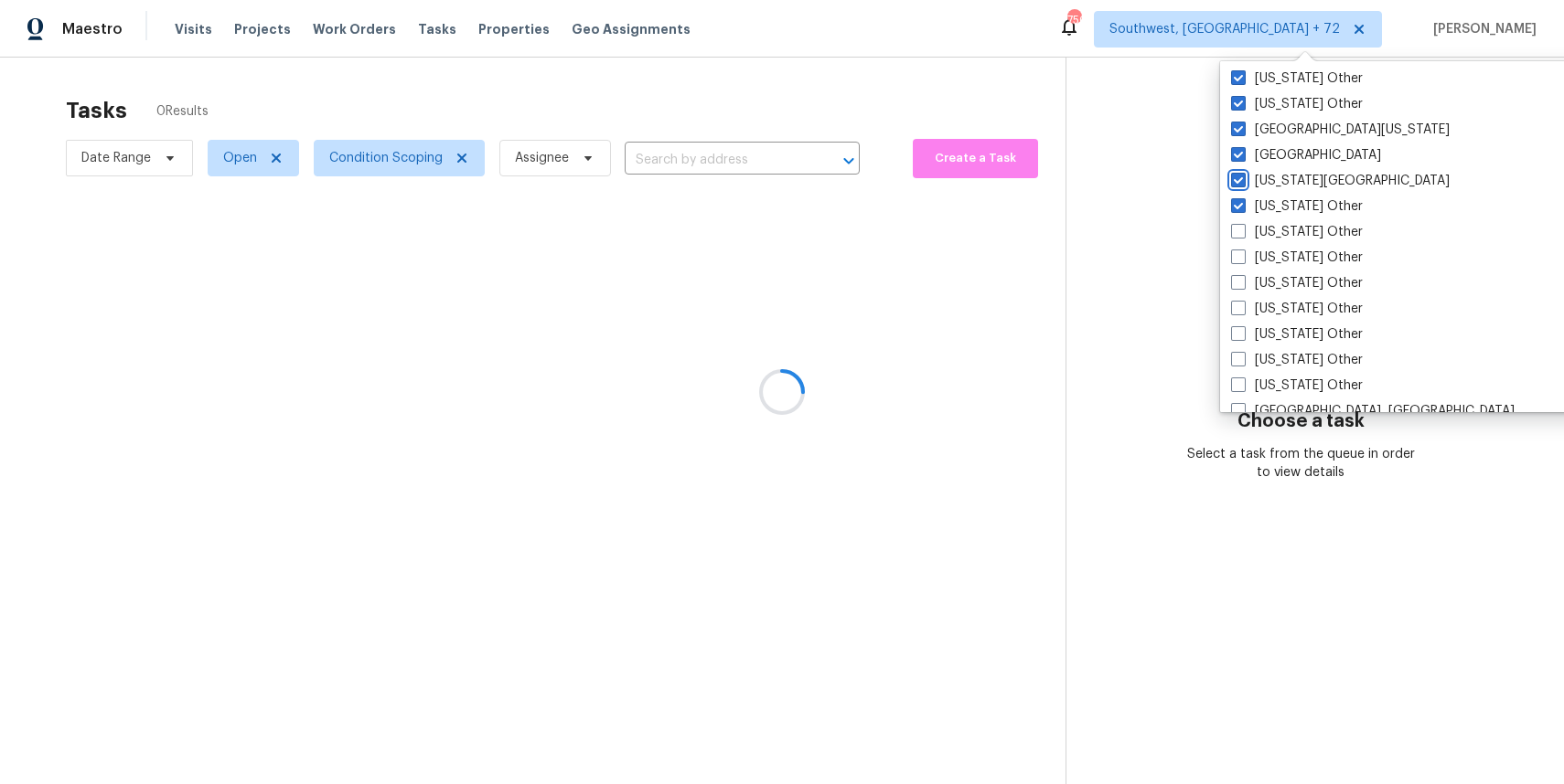
scroll to position [1691, 0]
click at [1298, 227] on label "[US_STATE] Other" at bounding box center [1296, 233] width 132 height 19
click at [1242, 227] on input "[US_STATE] Other" at bounding box center [1237, 230] width 12 height 12
checkbox input "true"
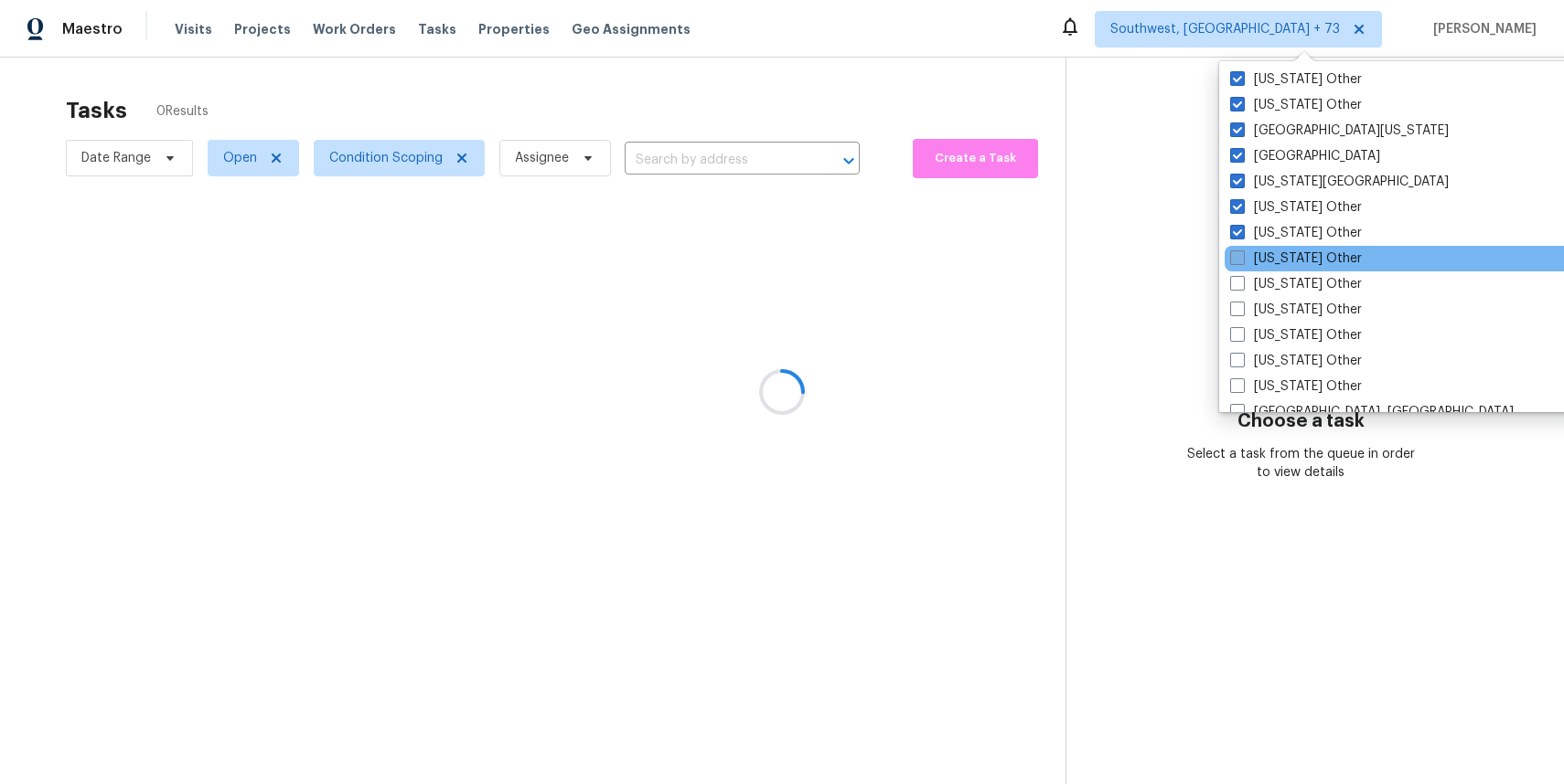
click at [1298, 255] on label "[US_STATE] Other" at bounding box center [1295, 258] width 132 height 19
click at [1241, 255] on input "[US_STATE] Other" at bounding box center [1236, 255] width 12 height 12
checkbox input "true"
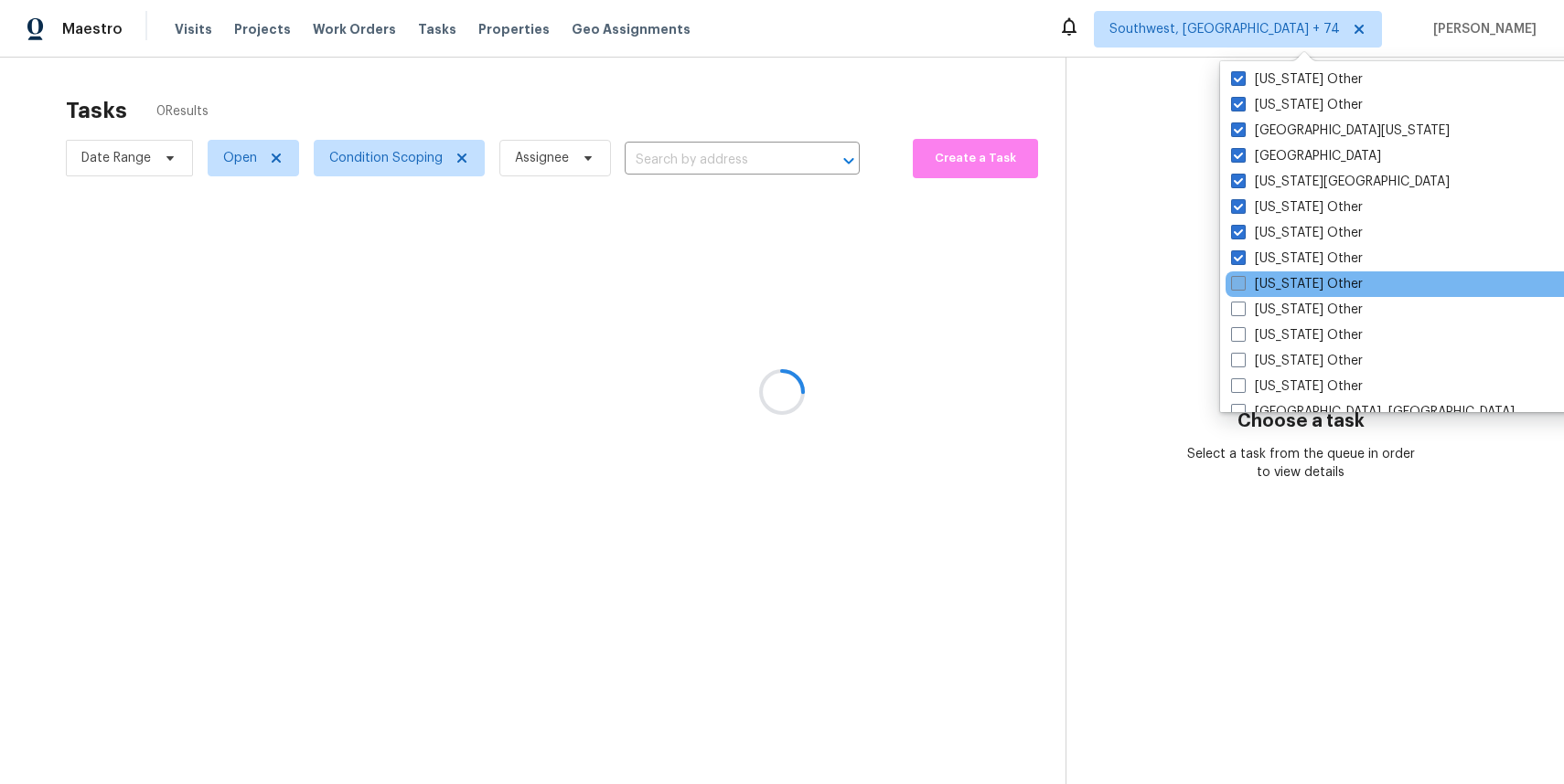
click at [1296, 277] on label "[US_STATE] Other" at bounding box center [1296, 283] width 132 height 19
click at [1242, 277] on input "[US_STATE] Other" at bounding box center [1237, 280] width 12 height 12
checkbox input "true"
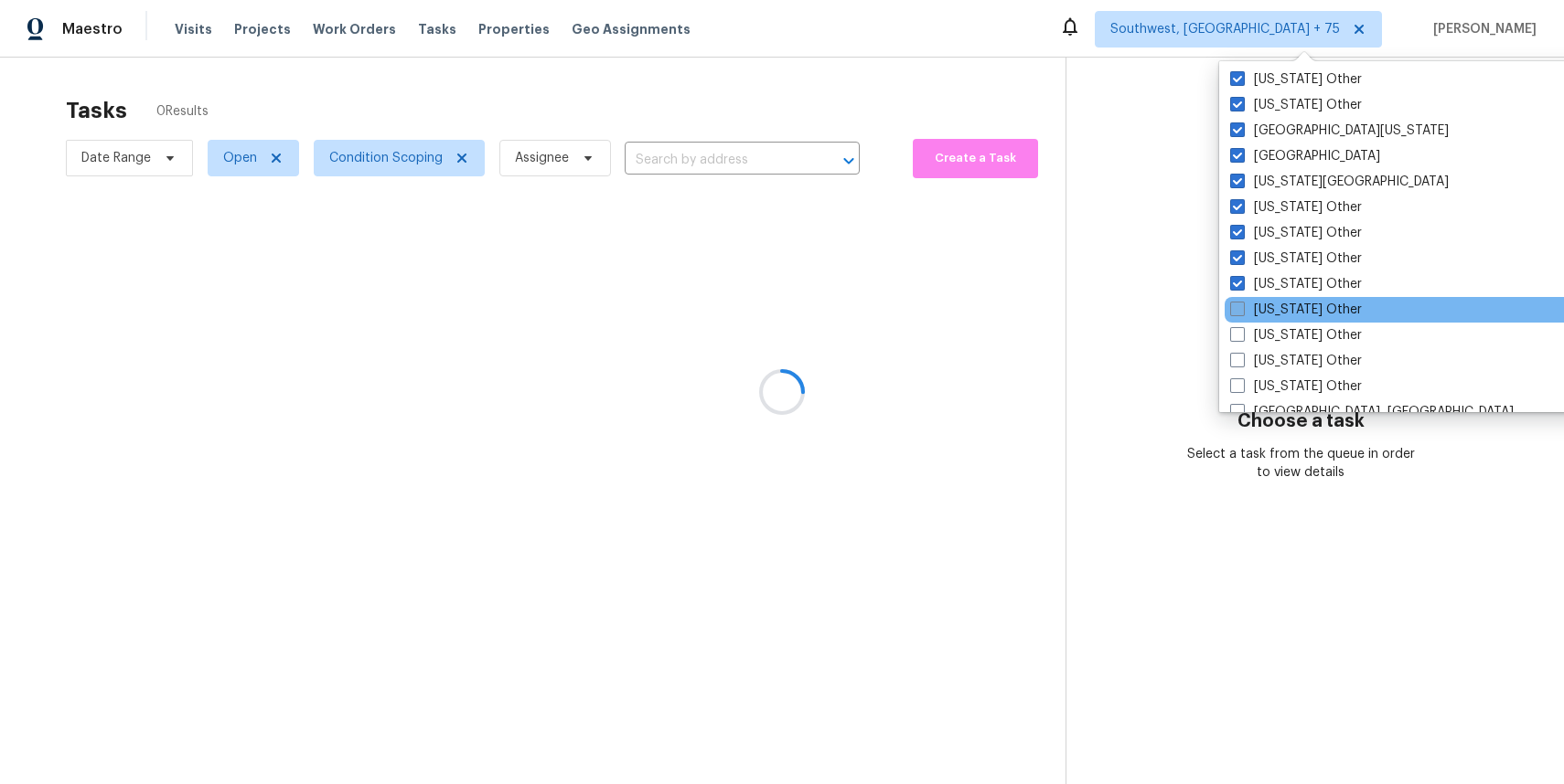
click at [1306, 307] on label "[US_STATE] Other" at bounding box center [1295, 310] width 132 height 19
click at [1241, 307] on input "[US_STATE] Other" at bounding box center [1236, 307] width 12 height 12
checkbox input "true"
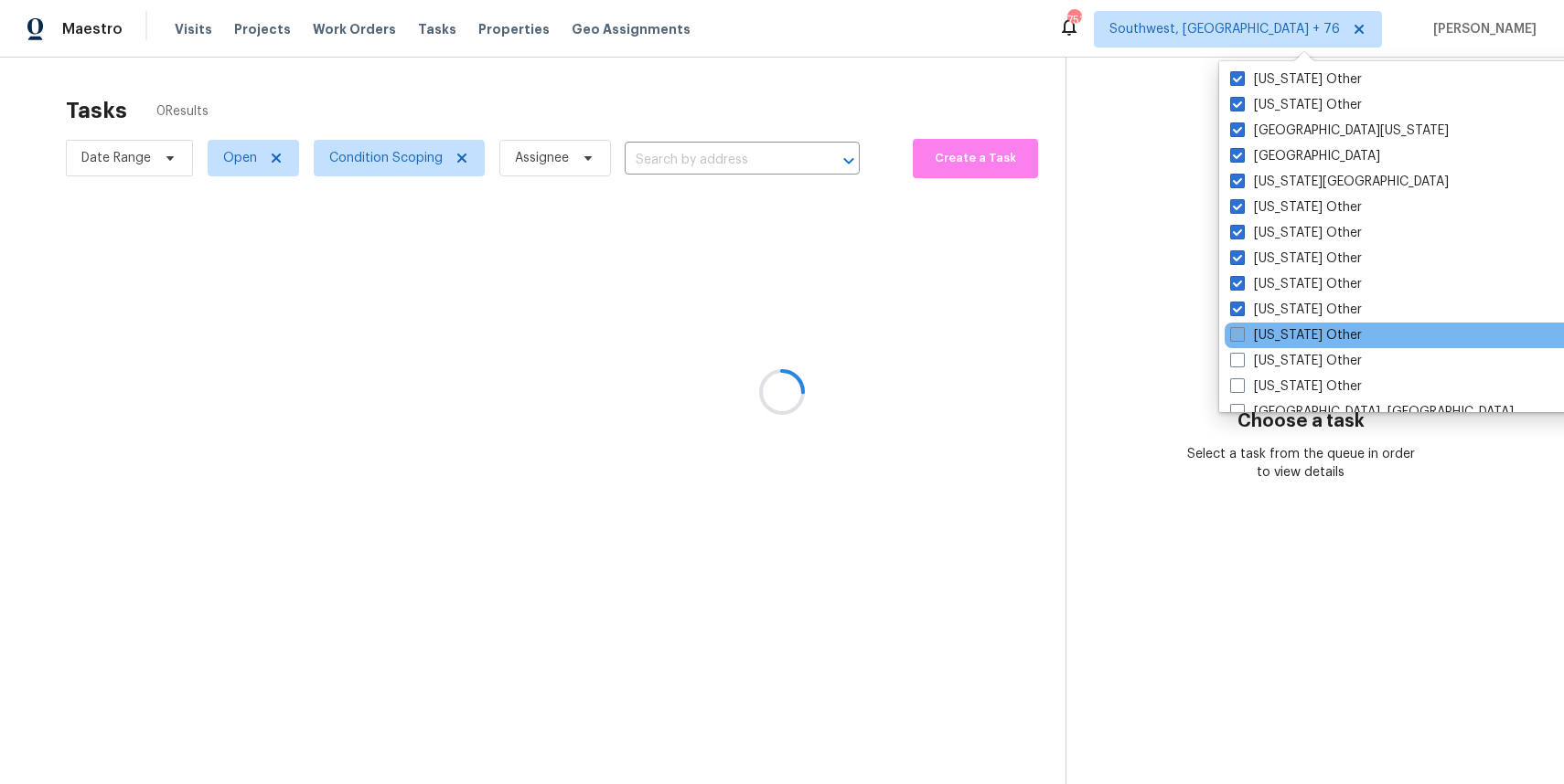
click at [1310, 335] on label "[US_STATE] Other" at bounding box center [1295, 335] width 132 height 19
click at [1241, 335] on input "[US_STATE] Other" at bounding box center [1236, 332] width 12 height 12
checkbox input "true"
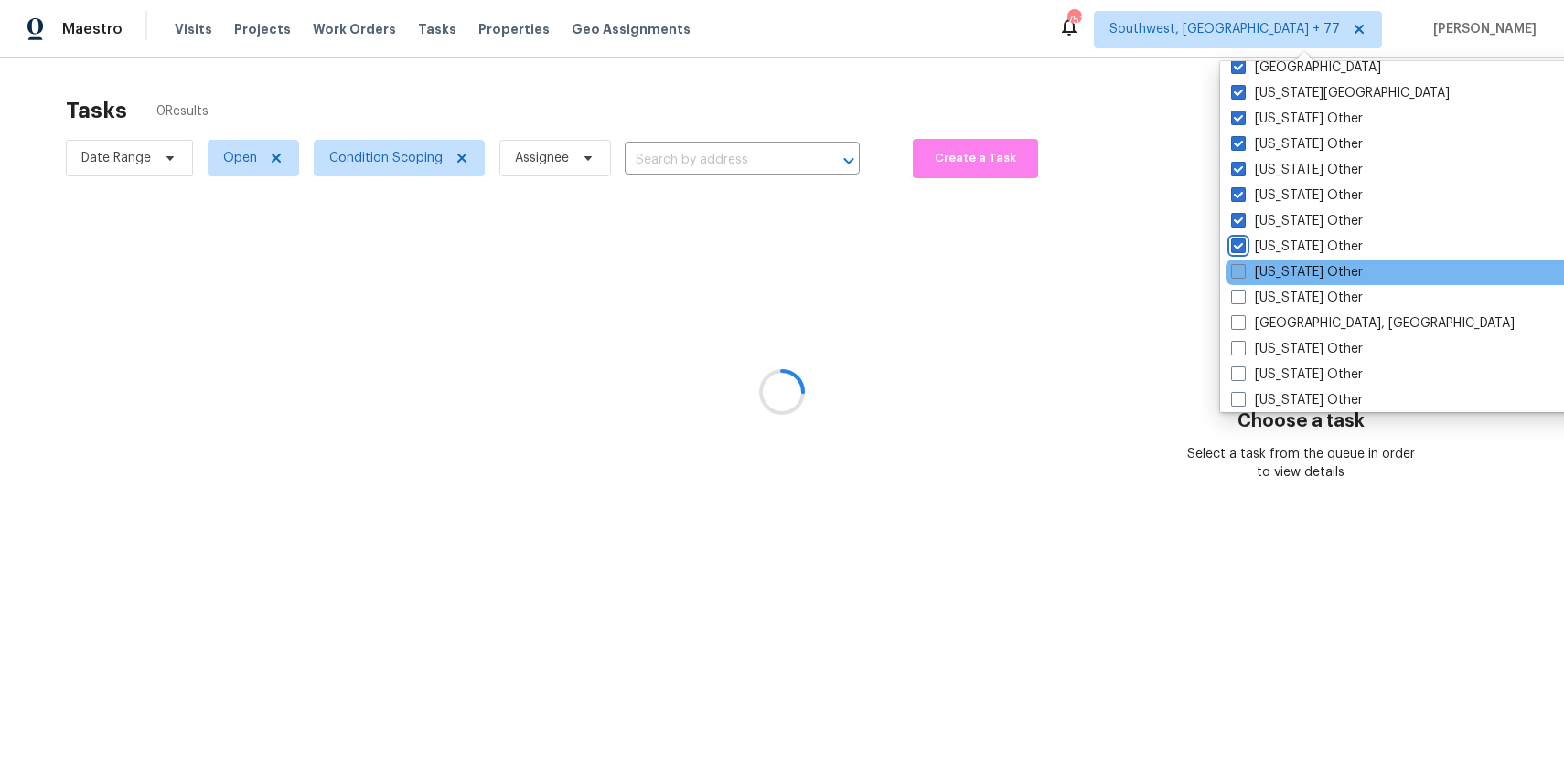
scroll to position [1816, 0]
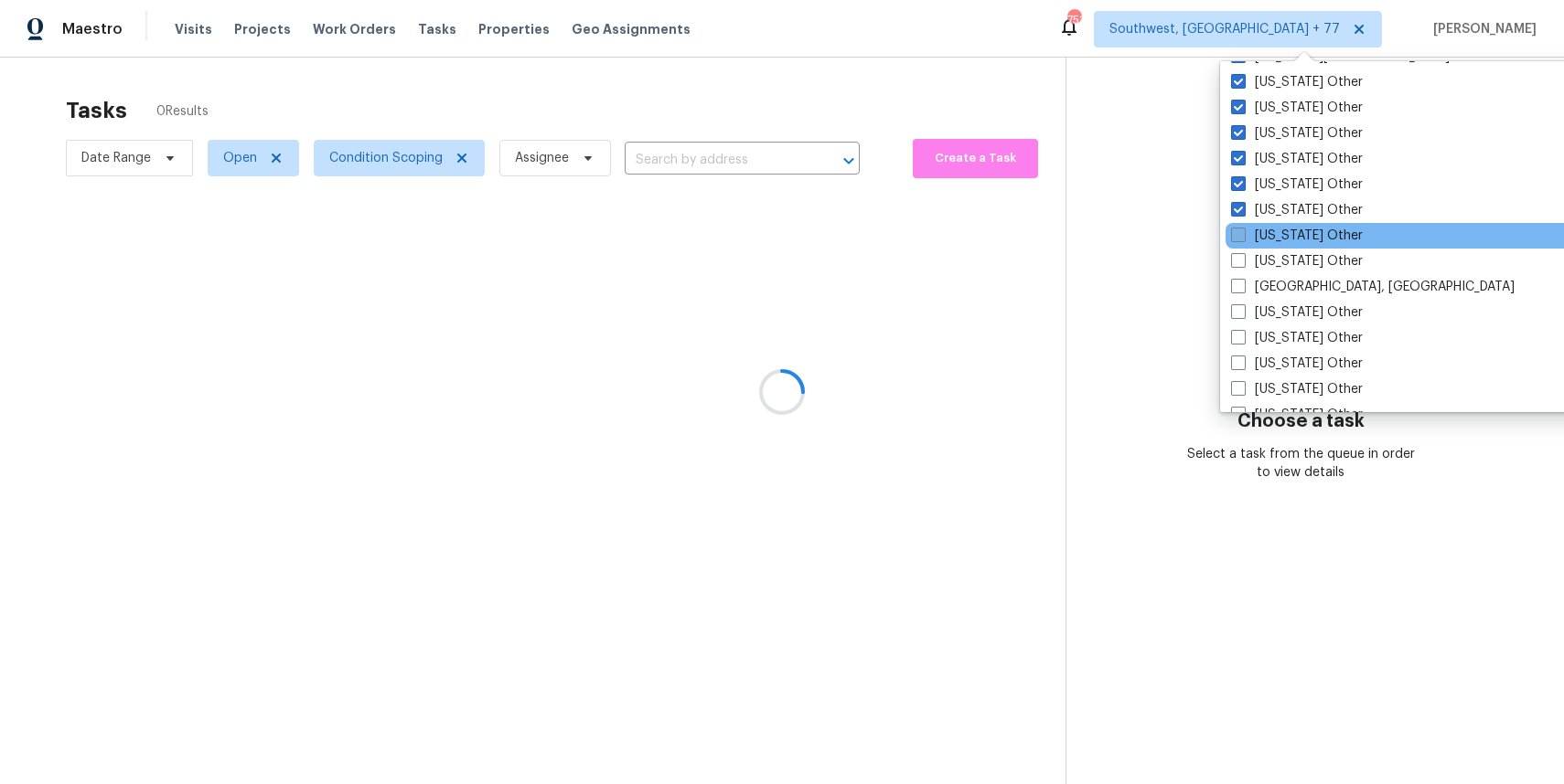
click at [1294, 238] on label "[US_STATE] Other" at bounding box center [1296, 236] width 132 height 19
click at [1242, 238] on input "[US_STATE] Other" at bounding box center [1237, 233] width 12 height 12
checkbox input "true"
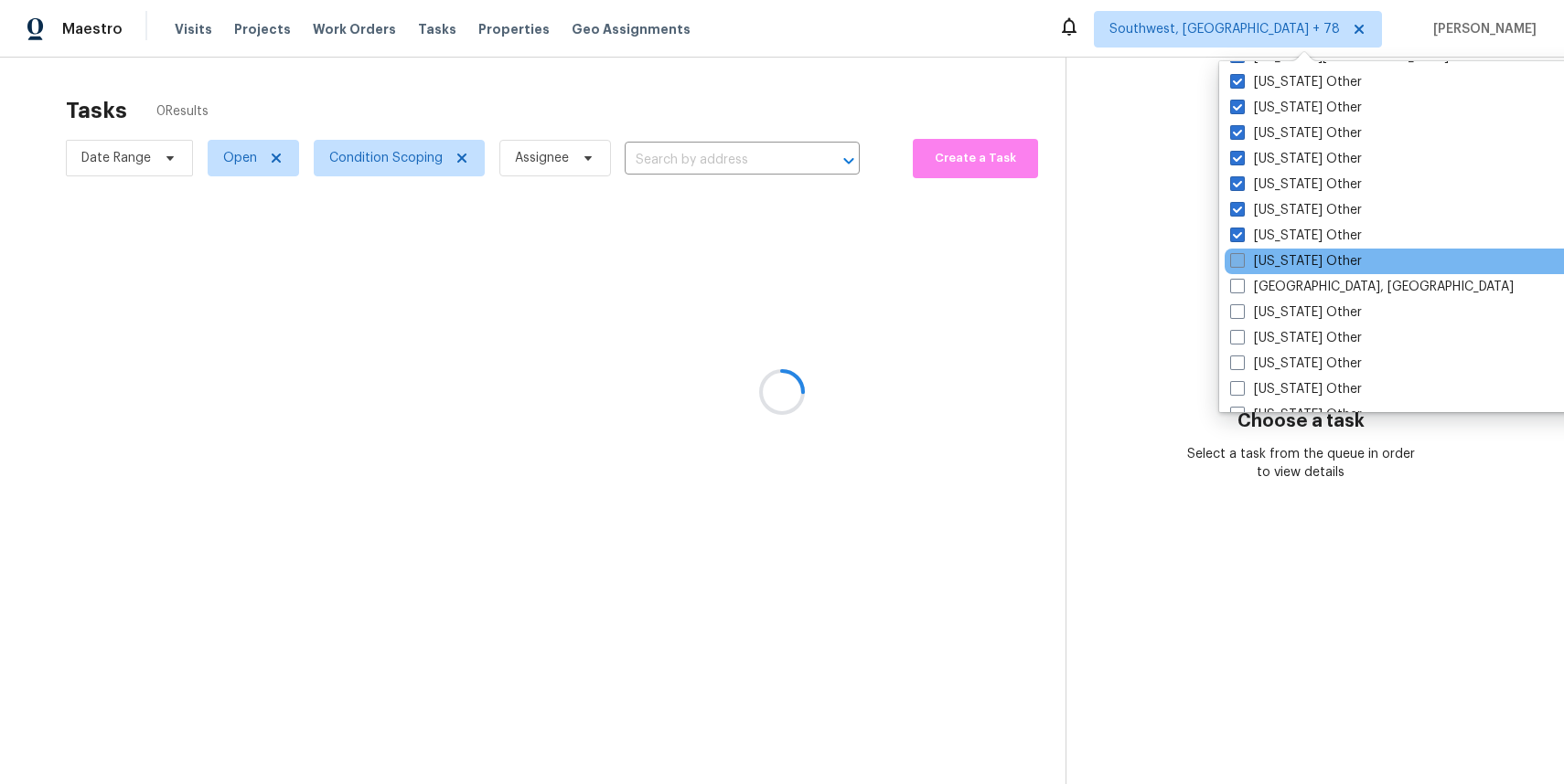
click at [1294, 259] on label "[US_STATE] Other" at bounding box center [1295, 261] width 132 height 19
click at [1241, 259] on input "[US_STATE] Other" at bounding box center [1236, 258] width 12 height 12
checkbox input "true"
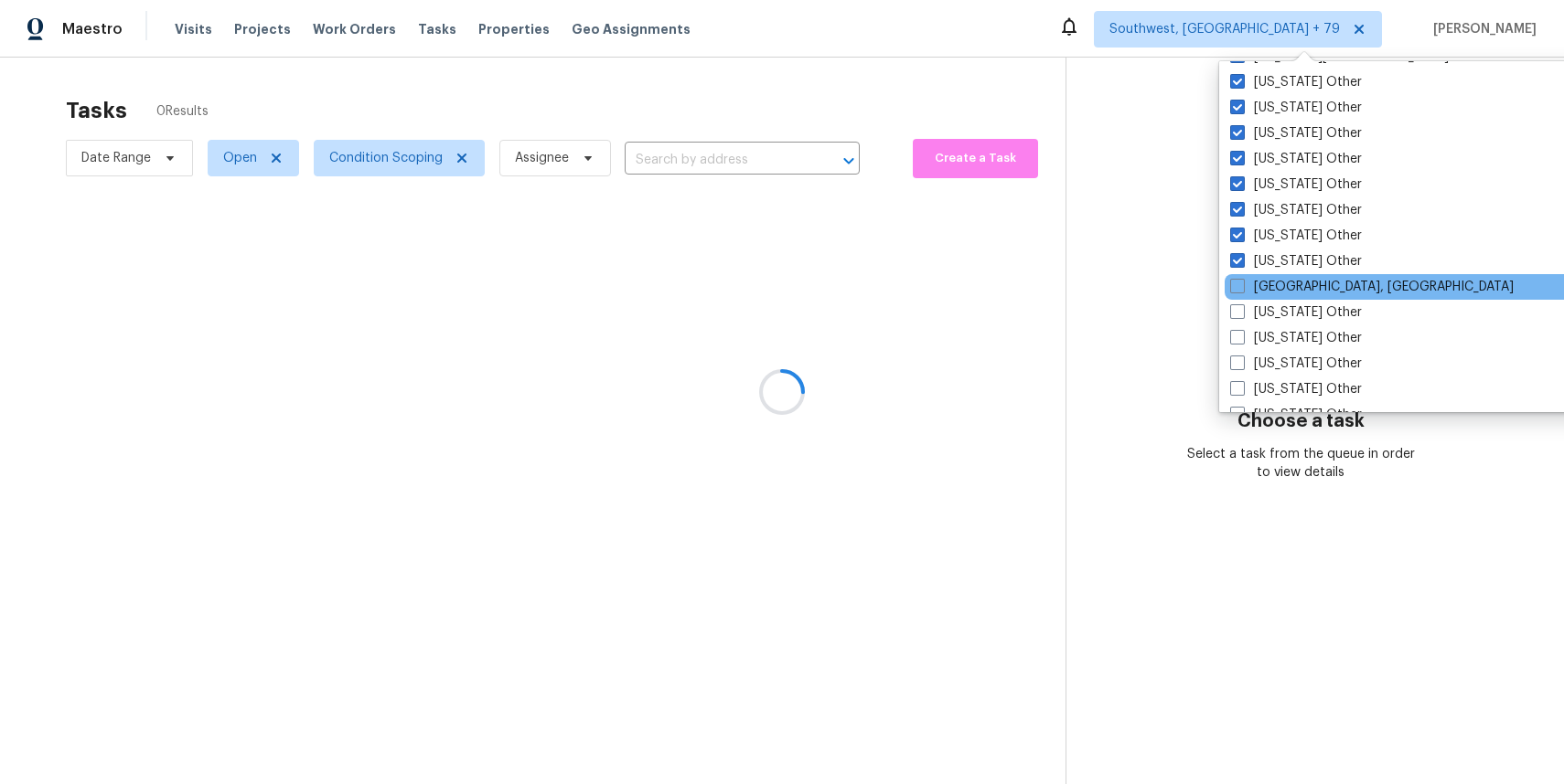
click at [1293, 297] on div "[GEOGRAPHIC_DATA], [GEOGRAPHIC_DATA]" at bounding box center [1408, 287] width 368 height 25
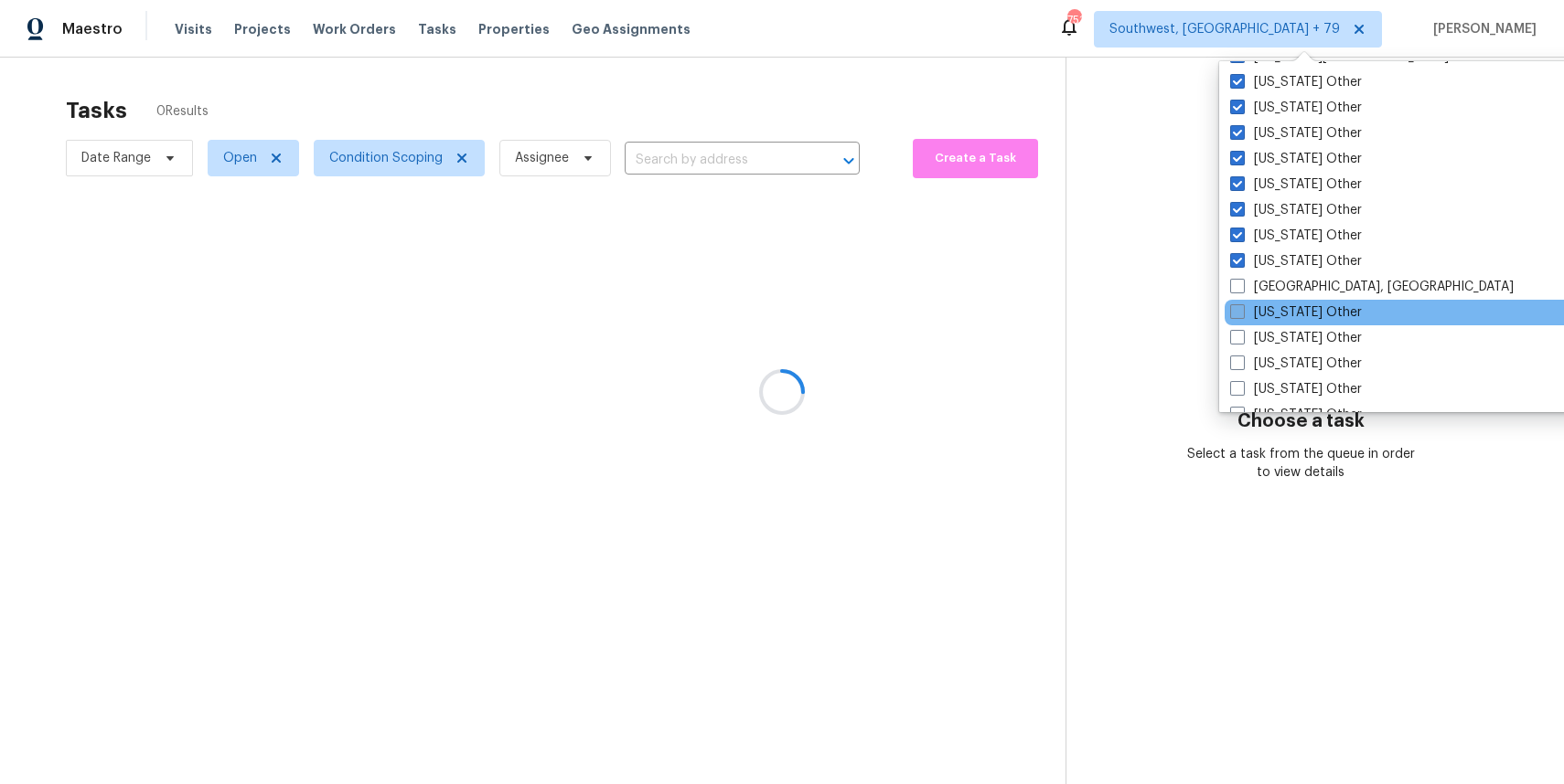
click at [1294, 313] on label "[US_STATE] Other" at bounding box center [1295, 313] width 132 height 19
click at [1241, 313] on input "[US_STATE] Other" at bounding box center [1236, 310] width 12 height 12
checkbox input "true"
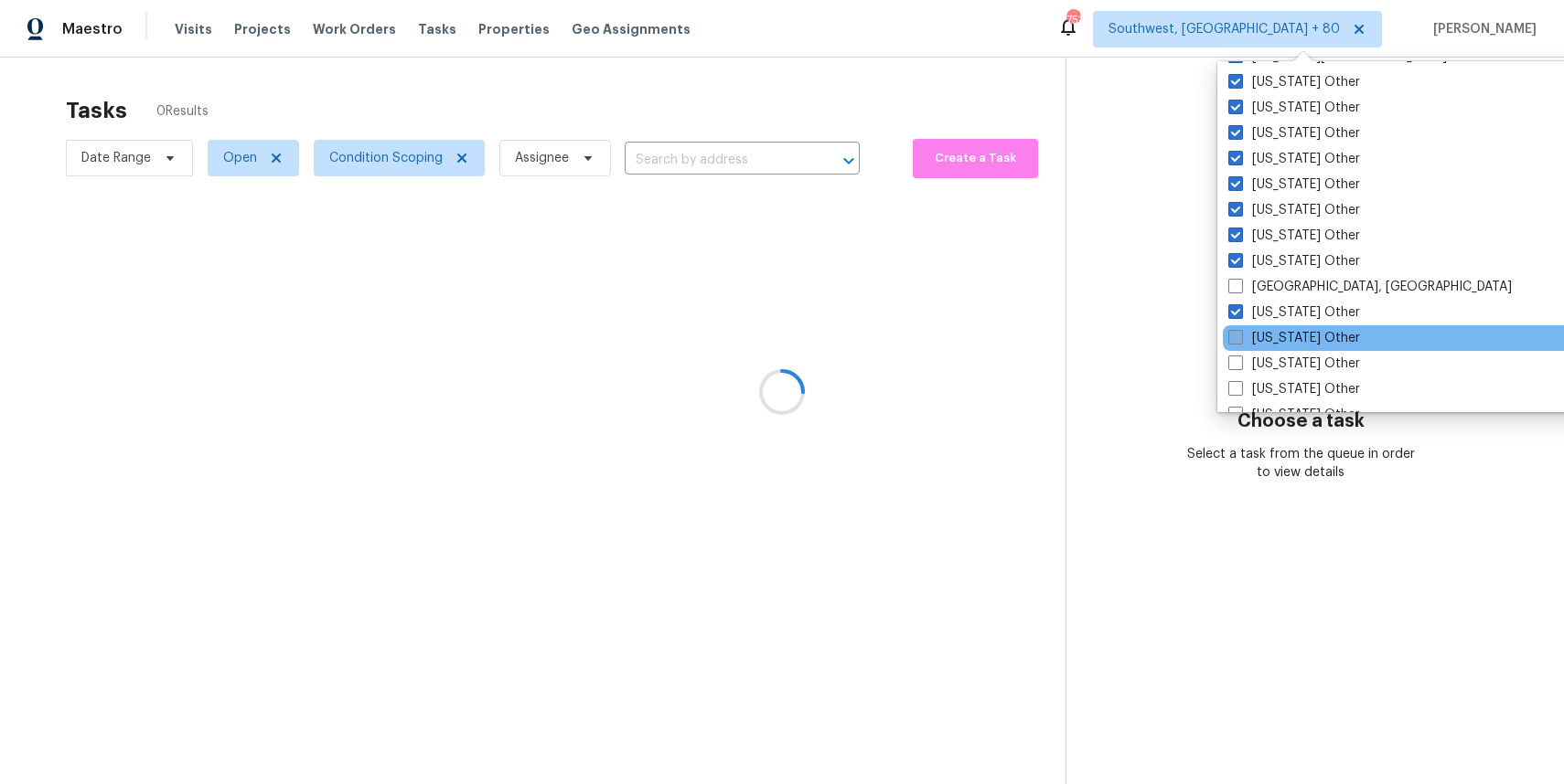
click at [1307, 340] on label "[US_STATE] Other" at bounding box center [1293, 338] width 132 height 19
click at [1240, 340] on input "[US_STATE] Other" at bounding box center [1234, 335] width 12 height 12
checkbox input "true"
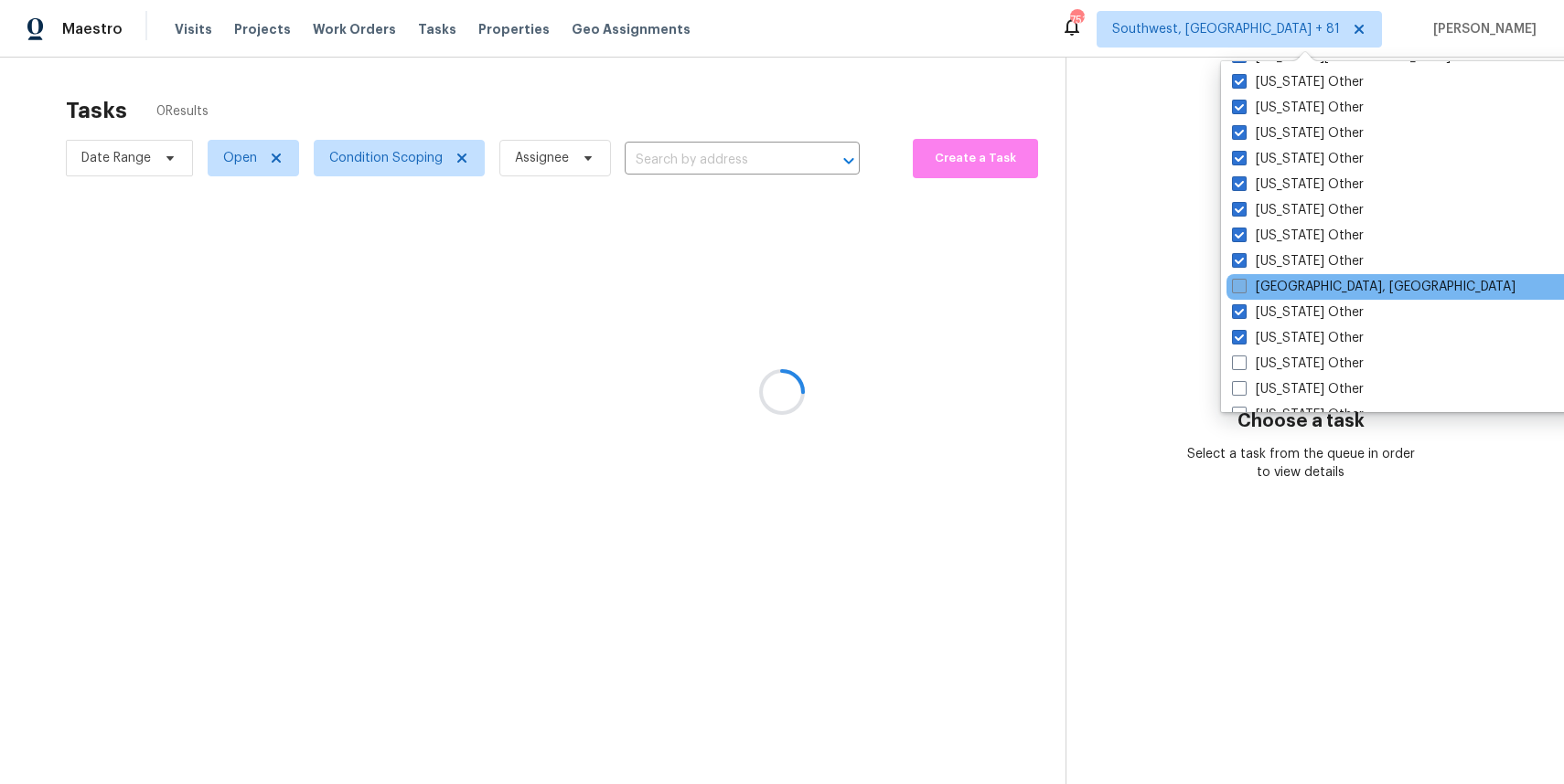
click at [1314, 289] on label "[GEOGRAPHIC_DATA], [GEOGRAPHIC_DATA]" at bounding box center [1373, 286] width 284 height 19
click at [1243, 289] on input "[GEOGRAPHIC_DATA], [GEOGRAPHIC_DATA]" at bounding box center [1238, 283] width 12 height 12
checkbox input "true"
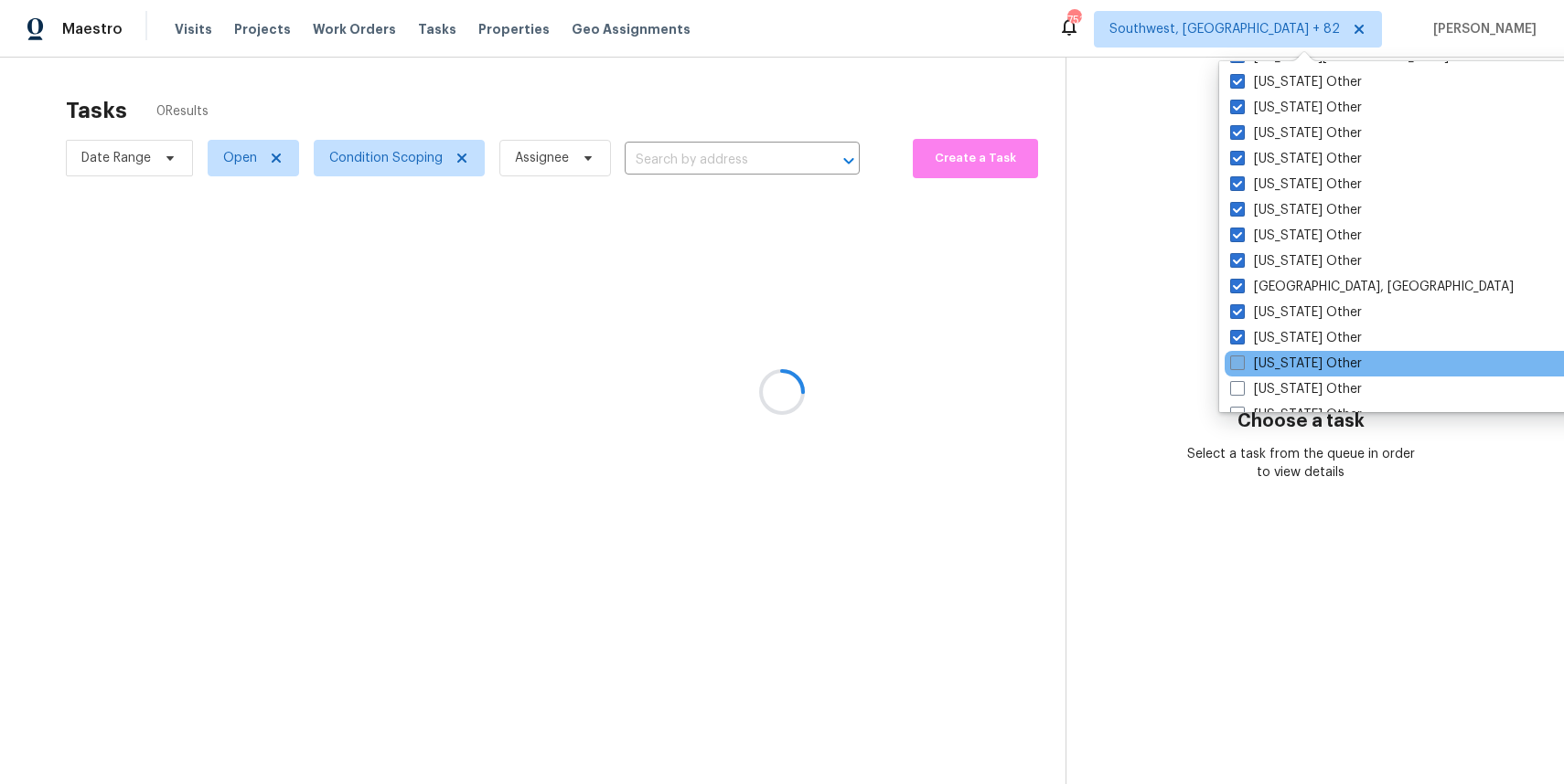
click at [1291, 369] on label "[US_STATE] Other" at bounding box center [1295, 363] width 132 height 19
click at [1241, 366] on input "[US_STATE] Other" at bounding box center [1236, 360] width 12 height 12
checkbox input "true"
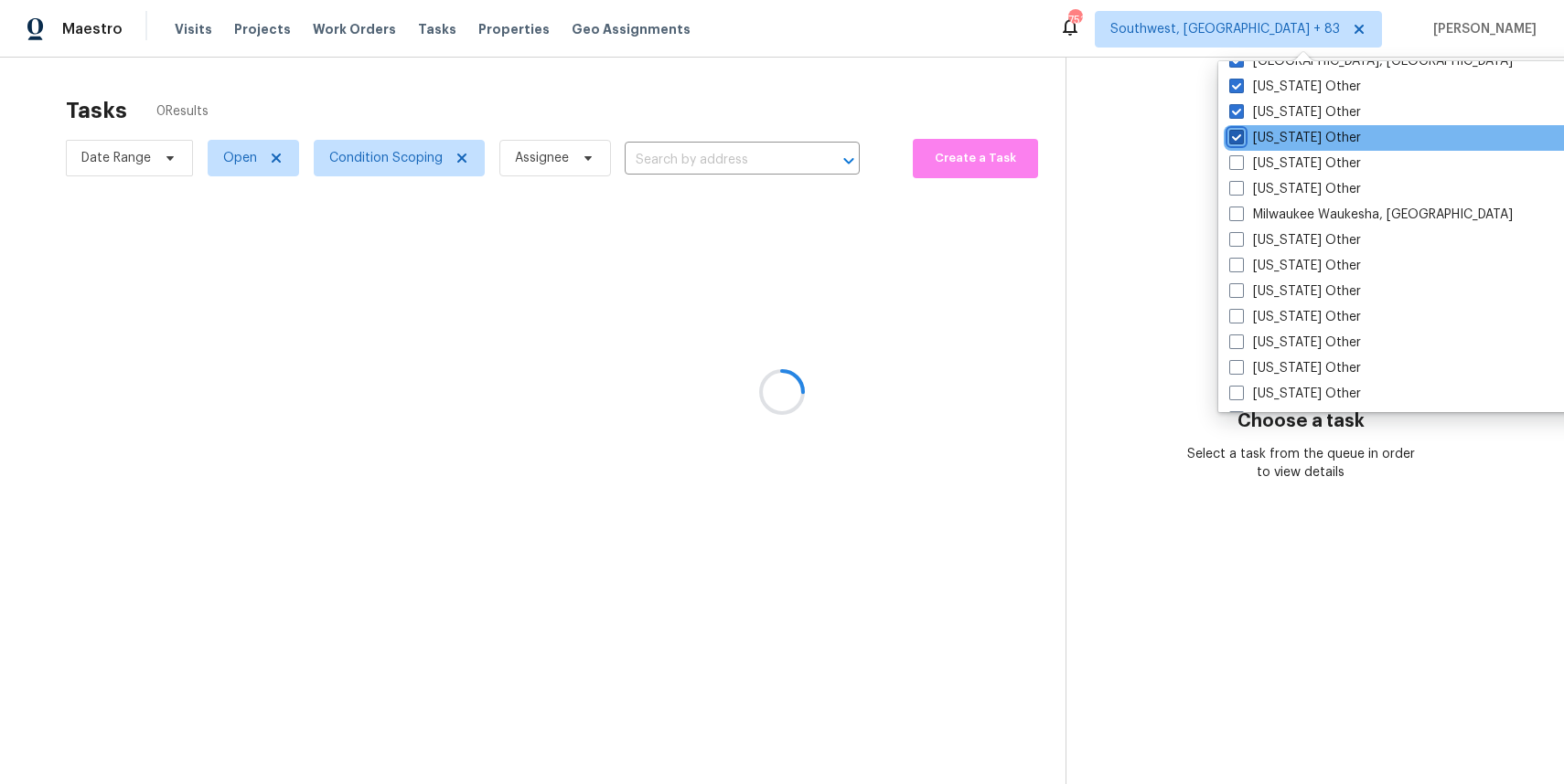
scroll to position [2042, 0]
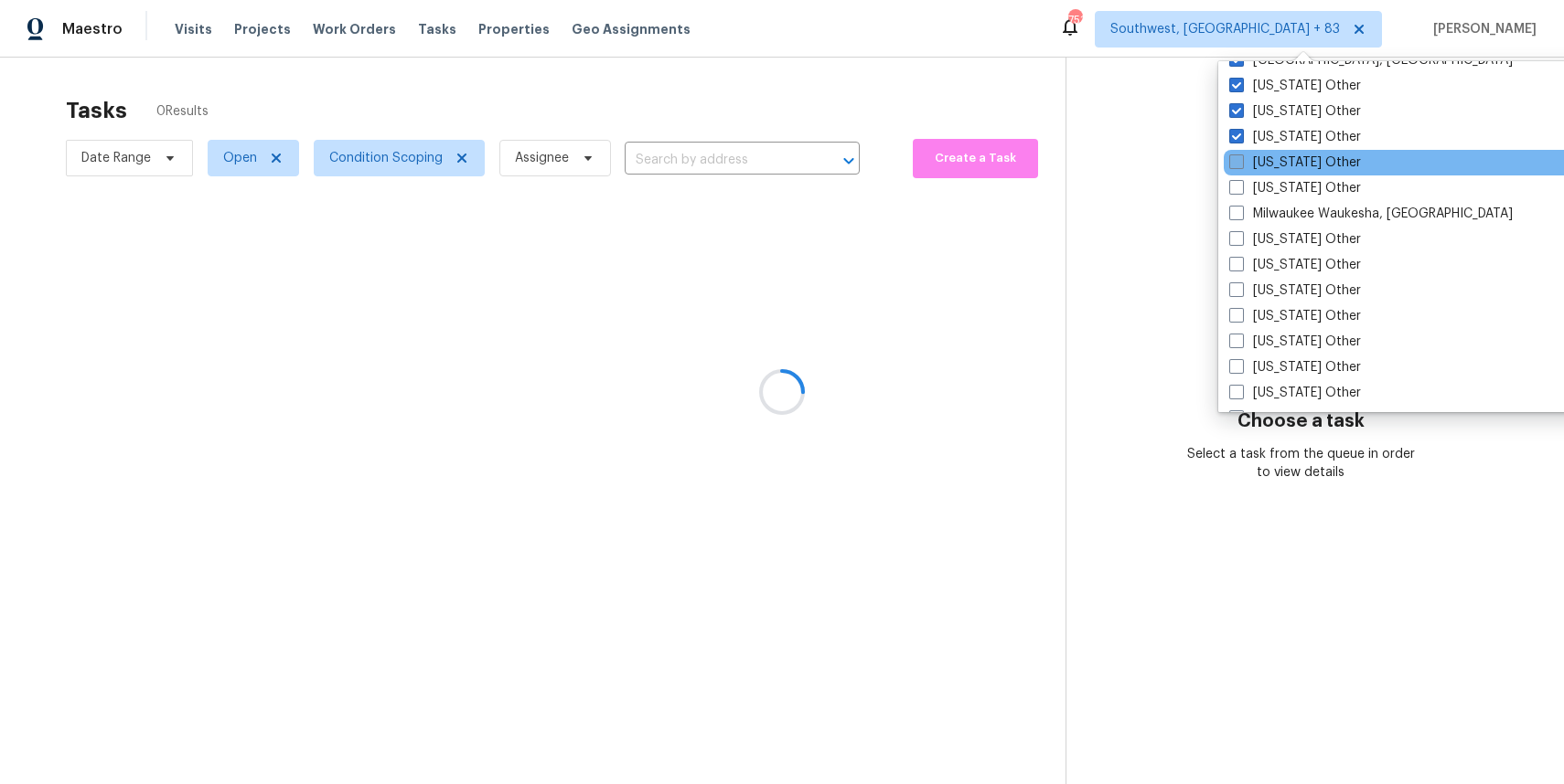
click at [1297, 169] on label "[US_STATE] Other" at bounding box center [1294, 163] width 132 height 19
click at [1240, 166] on input "[US_STATE] Other" at bounding box center [1235, 160] width 12 height 12
checkbox input "true"
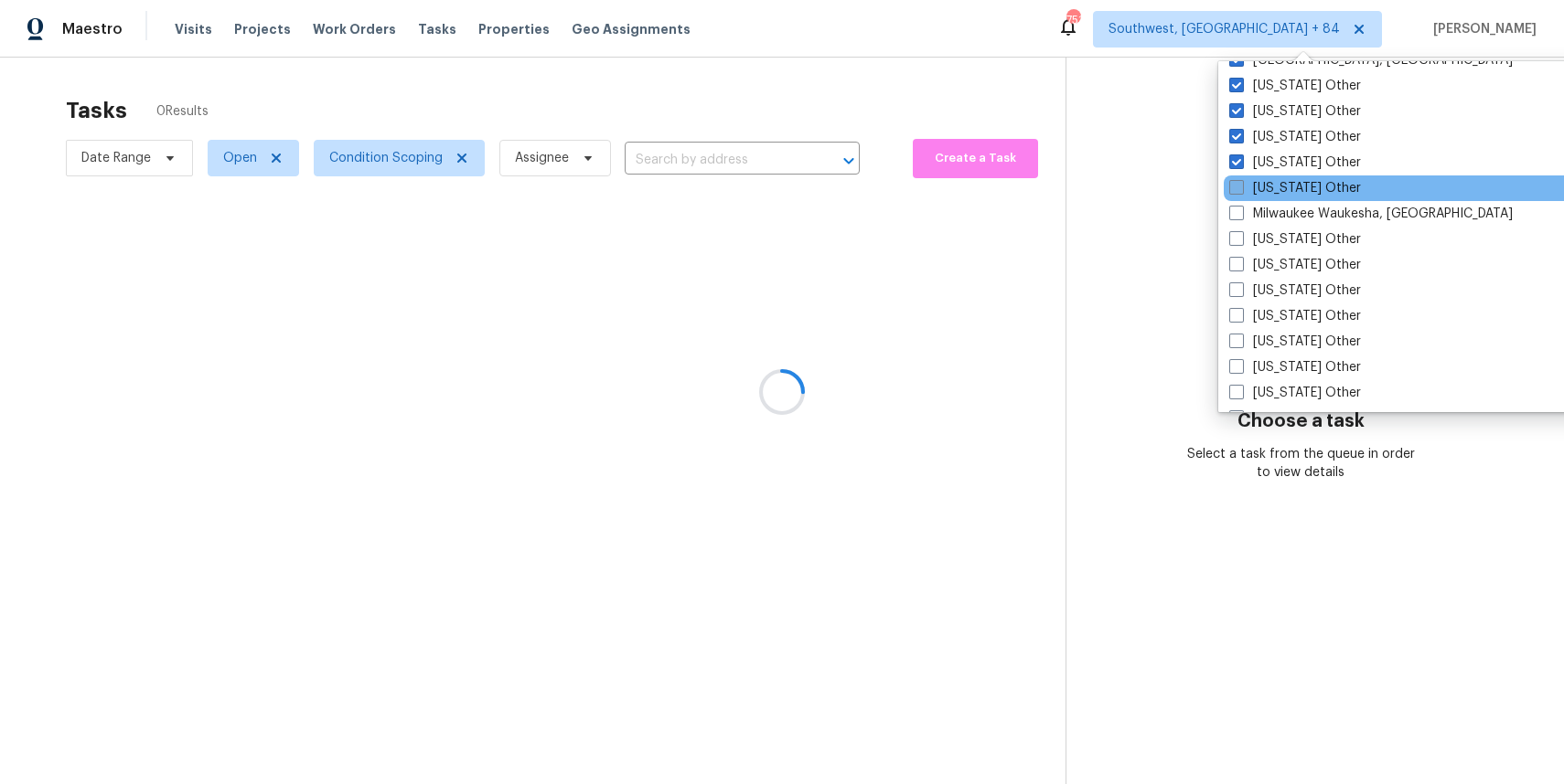
click at [1289, 187] on label "[US_STATE] Other" at bounding box center [1294, 188] width 132 height 19
click at [1240, 187] on input "[US_STATE] Other" at bounding box center [1235, 185] width 12 height 12
checkbox input "true"
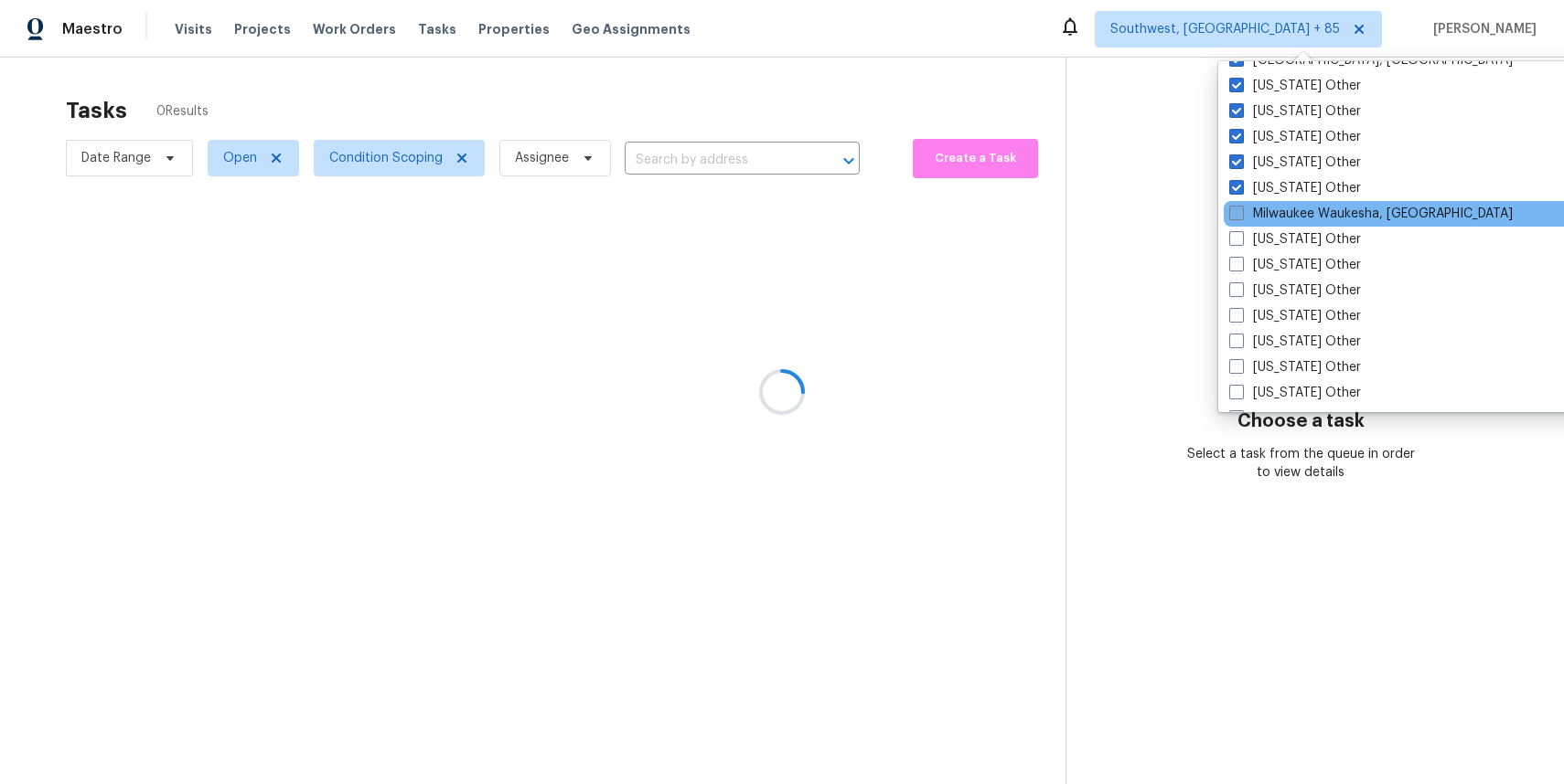
click at [1286, 218] on label "Milwaukee Waukesha, [GEOGRAPHIC_DATA]" at bounding box center [1370, 213] width 284 height 19
click at [1240, 216] on input "Milwaukee Waukesha, [GEOGRAPHIC_DATA]" at bounding box center [1235, 210] width 12 height 12
checkbox input "true"
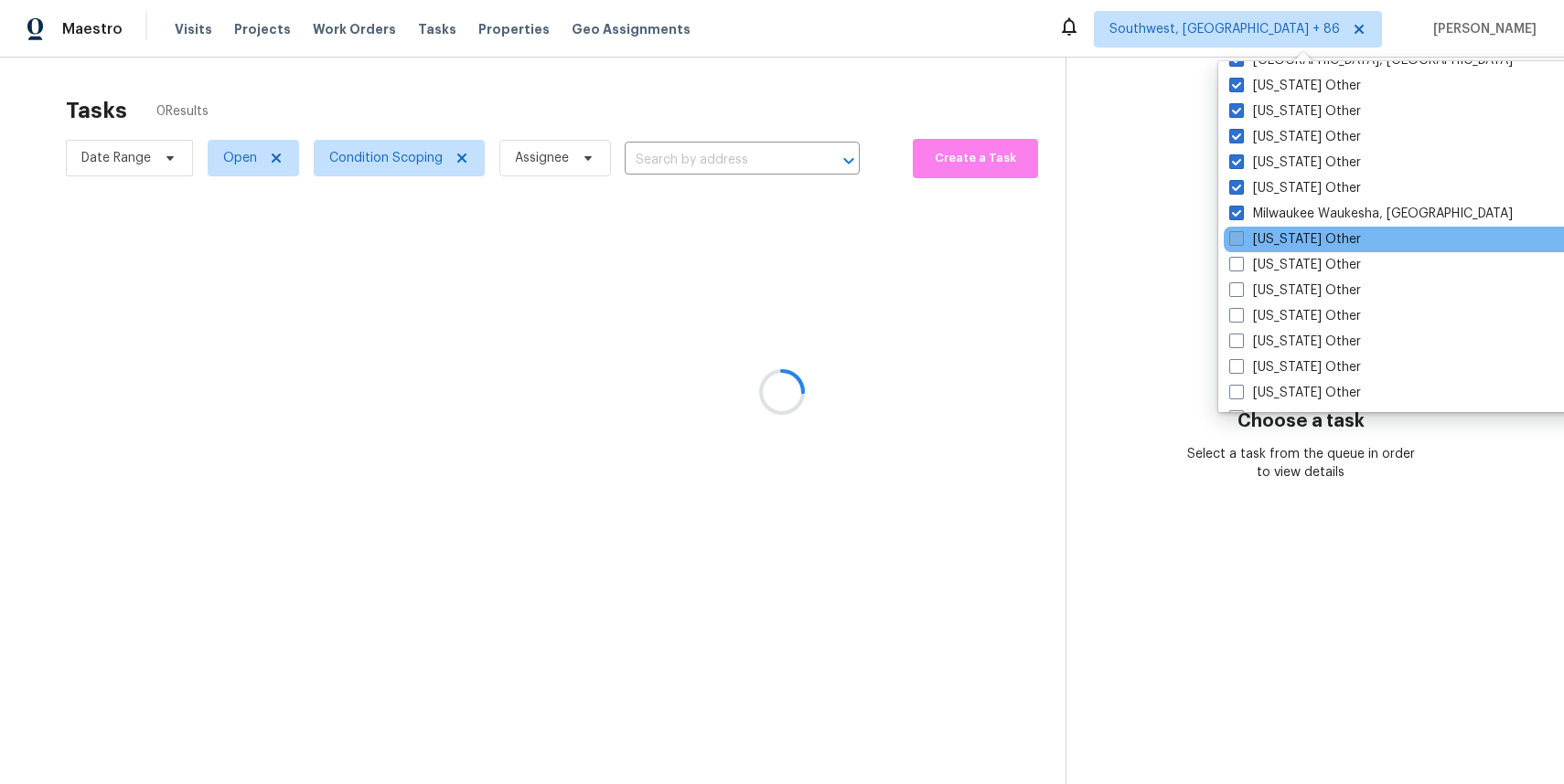
click at [1282, 234] on label "[US_STATE] Other" at bounding box center [1294, 239] width 132 height 19
click at [1240, 234] on input "[US_STATE] Other" at bounding box center [1235, 236] width 12 height 12
checkbox input "true"
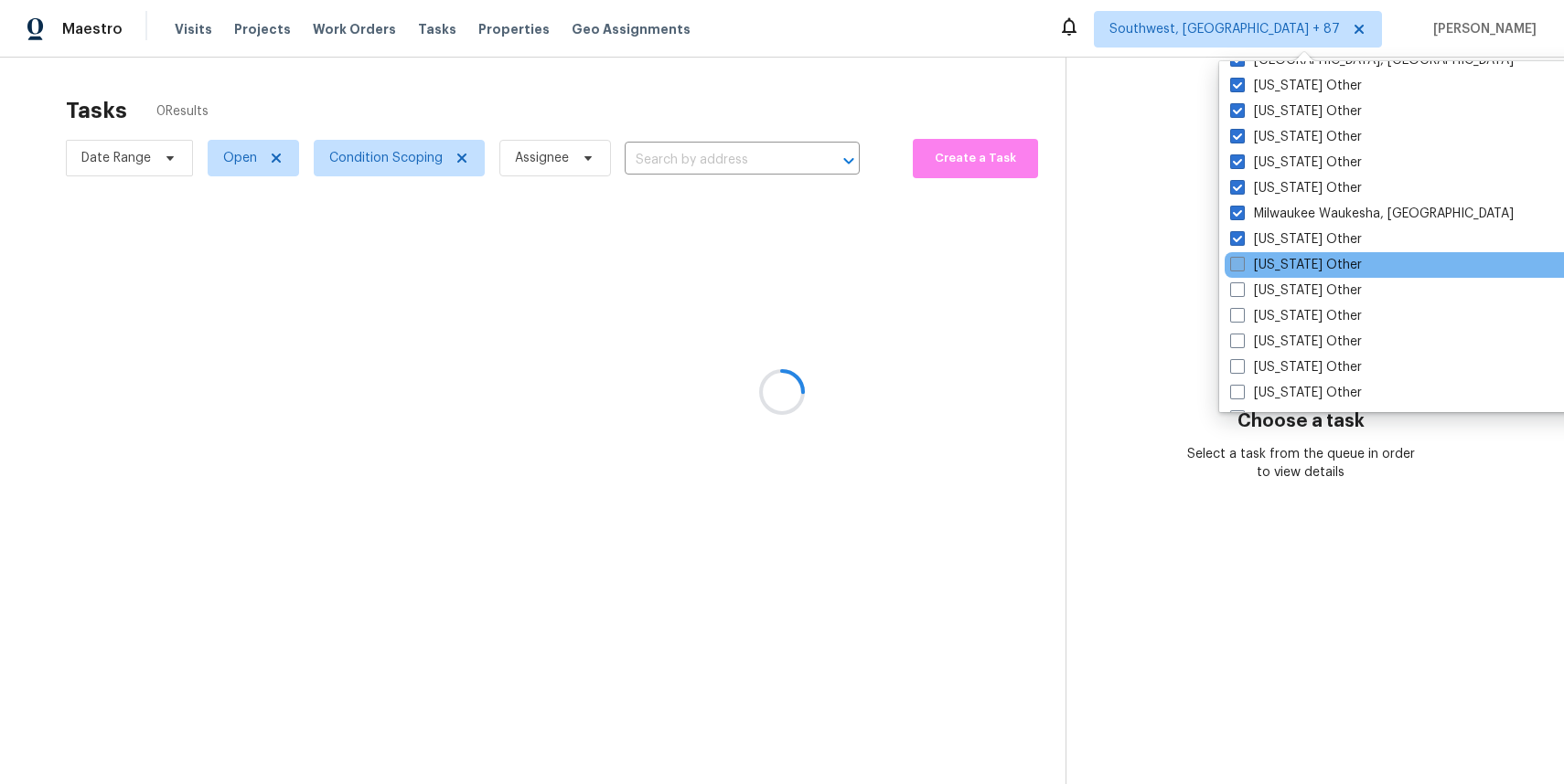
click at [1280, 263] on label "[US_STATE] Other" at bounding box center [1295, 265] width 132 height 19
click at [1241, 263] on input "[US_STATE] Other" at bounding box center [1236, 262] width 12 height 12
checkbox input "true"
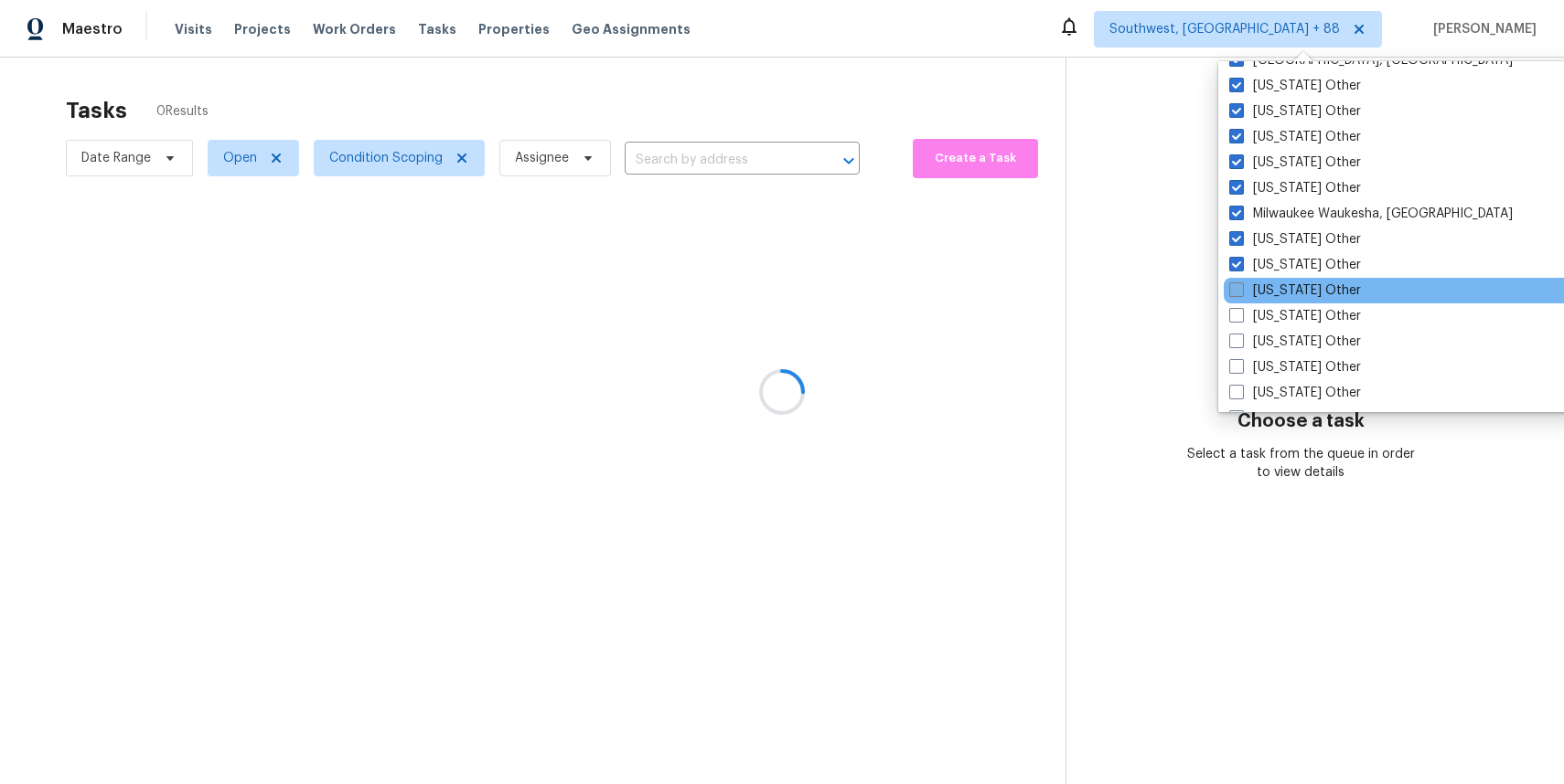
click at [1280, 281] on label "[US_STATE] Other" at bounding box center [1294, 290] width 132 height 19
click at [1240, 281] on input "[US_STATE] Other" at bounding box center [1235, 287] width 12 height 12
checkbox input "true"
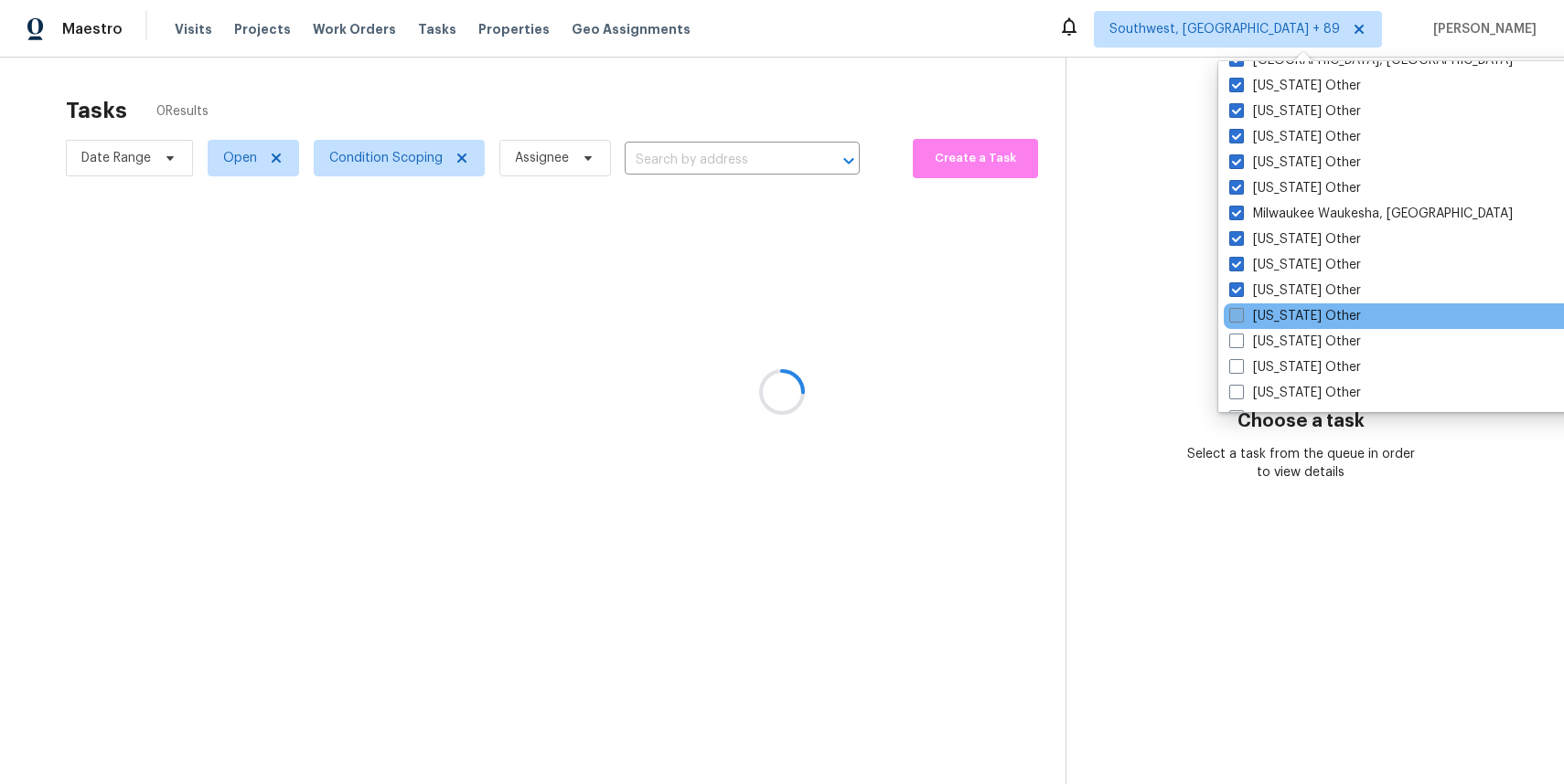
click at [1280, 314] on label "[US_STATE] Other" at bounding box center [1294, 316] width 132 height 19
click at [1240, 314] on input "[US_STATE] Other" at bounding box center [1235, 313] width 12 height 12
checkbox input "true"
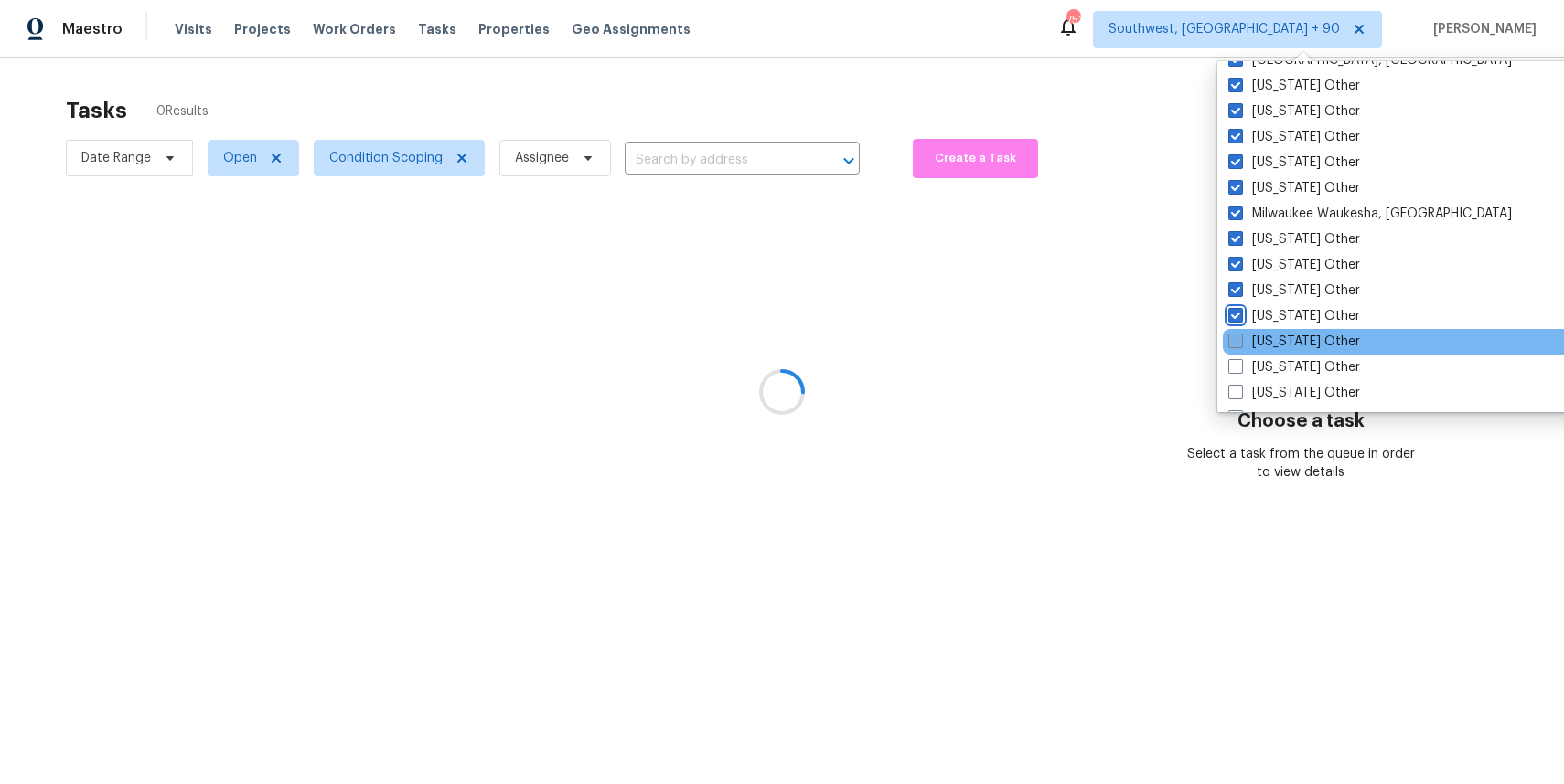
scroll to position [2100, 0]
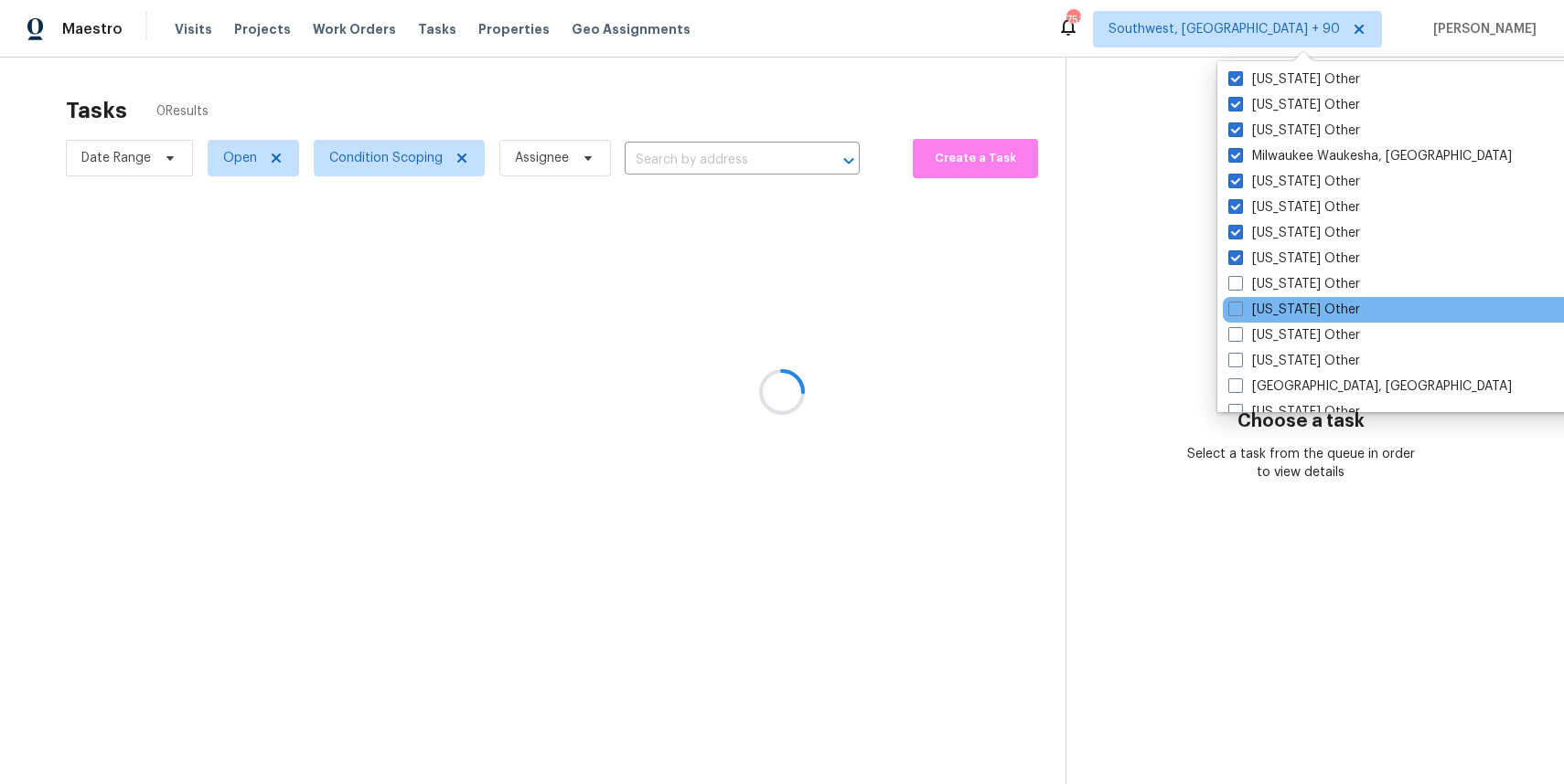
click at [1281, 300] on div "[US_STATE] Other" at bounding box center [1407, 310] width 368 height 25
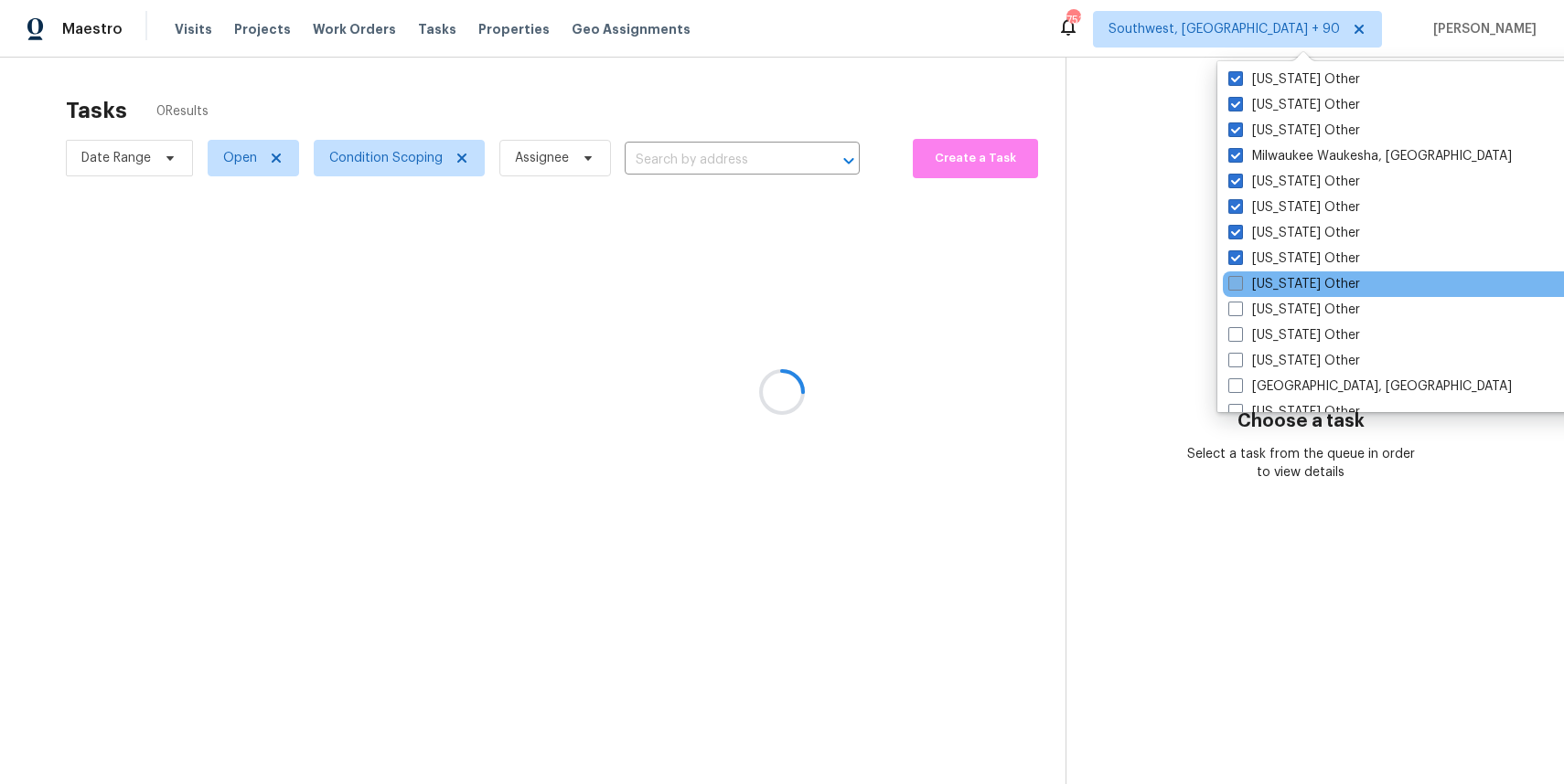
click at [1291, 278] on label "[US_STATE] Other" at bounding box center [1293, 283] width 132 height 19
click at [1240, 278] on input "[US_STATE] Other" at bounding box center [1234, 280] width 12 height 12
checkbox input "true"
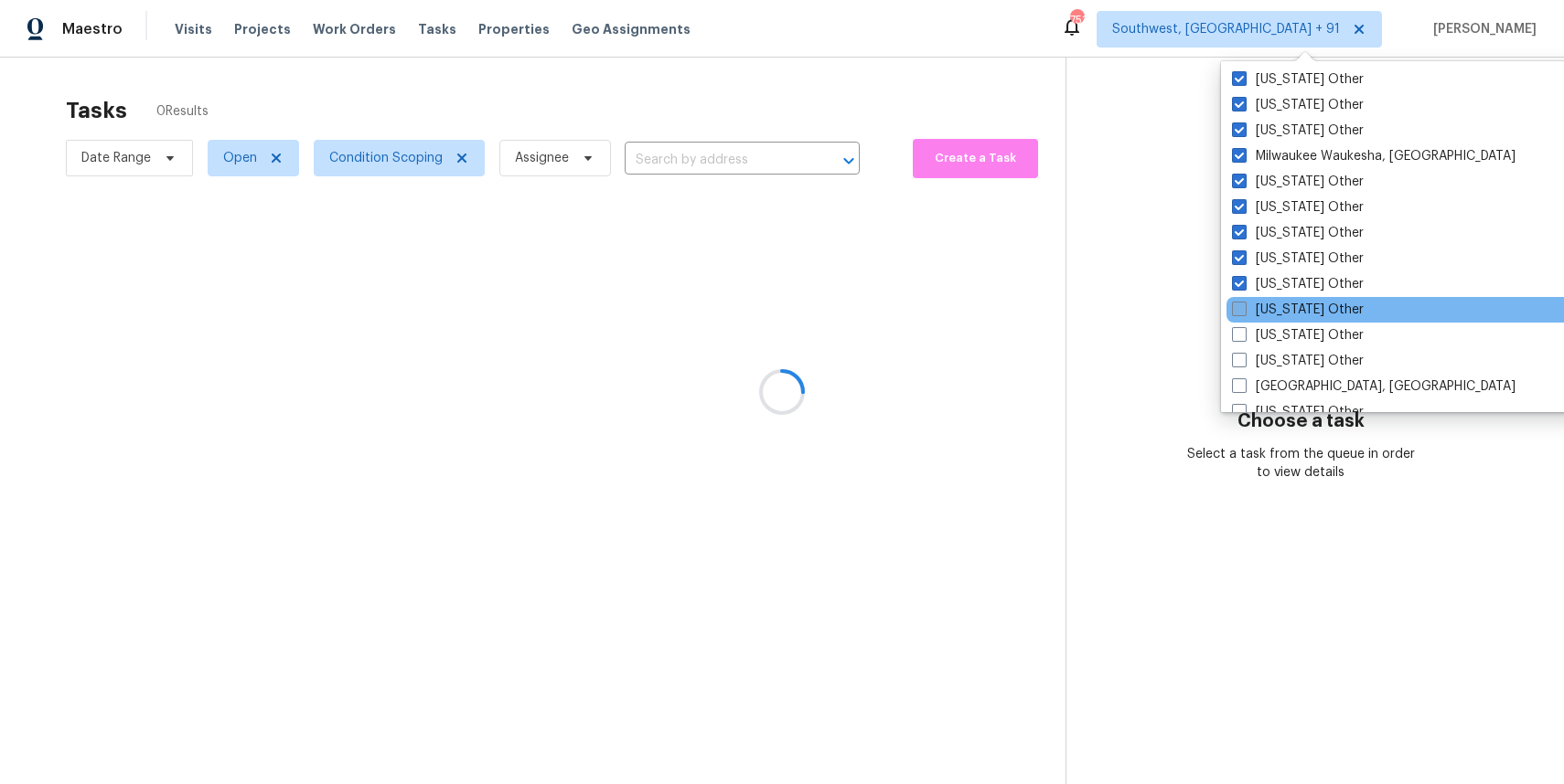
click at [1294, 312] on label "[US_STATE] Other" at bounding box center [1297, 310] width 132 height 19
click at [1243, 312] on input "[US_STATE] Other" at bounding box center [1238, 307] width 12 height 12
checkbox input "true"
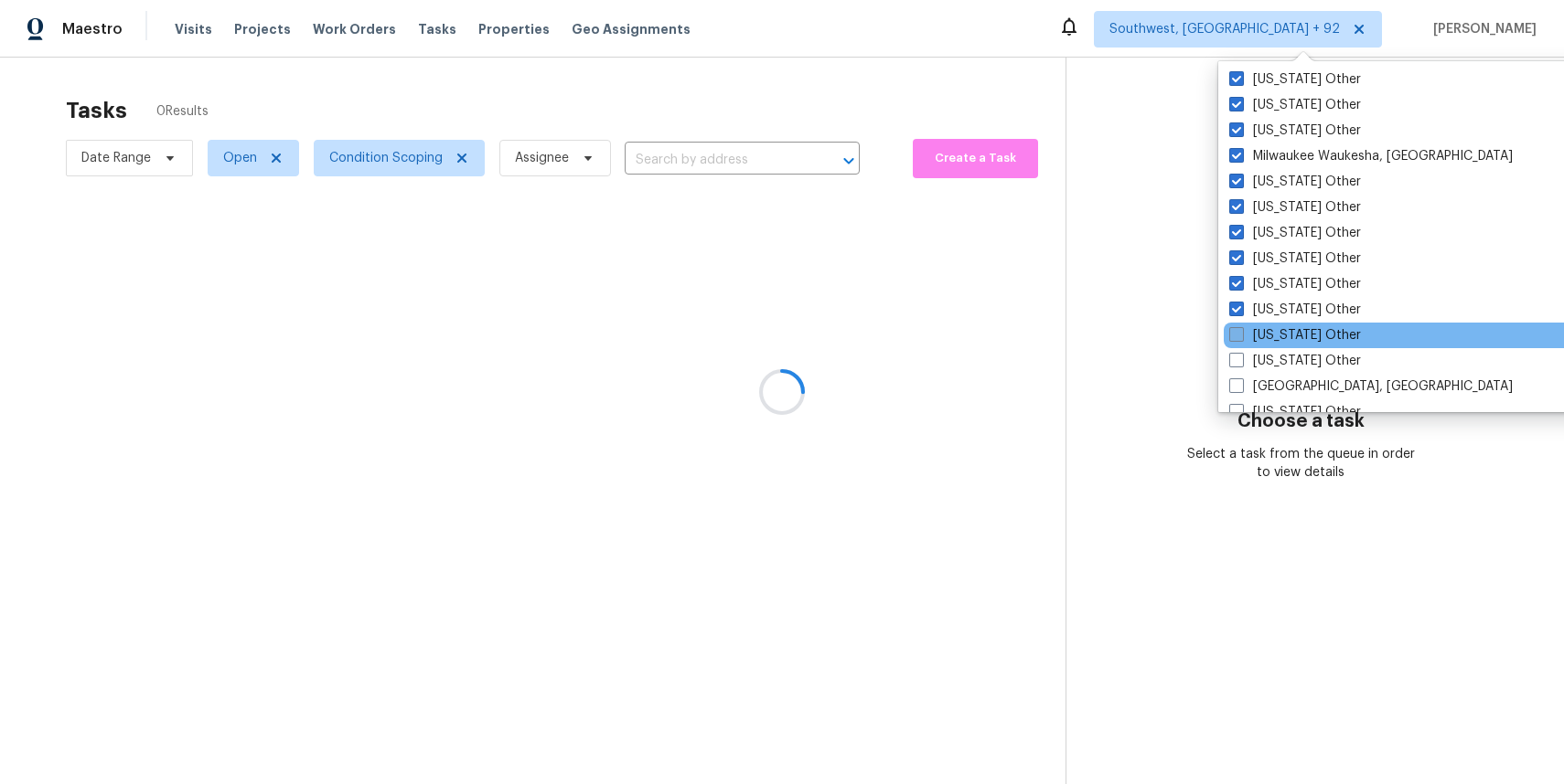
click at [1291, 339] on label "[US_STATE] Other" at bounding box center [1294, 335] width 132 height 19
click at [1240, 338] on input "[US_STATE] Other" at bounding box center [1235, 332] width 12 height 12
checkbox input "true"
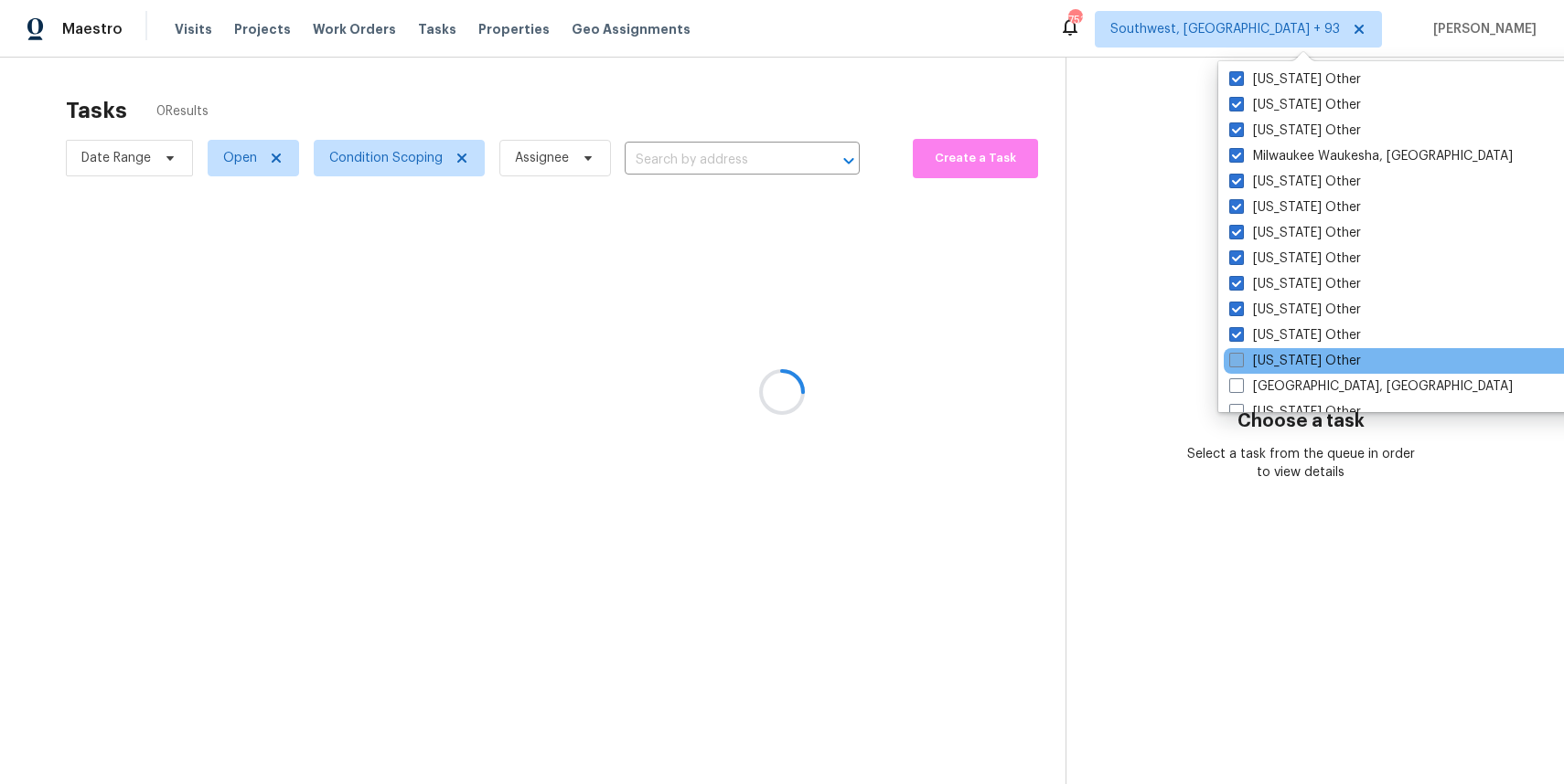
click at [1301, 352] on label "[US_STATE] Other" at bounding box center [1294, 360] width 132 height 19
click at [1240, 352] on input "[US_STATE] Other" at bounding box center [1235, 357] width 12 height 12
checkbox input "true"
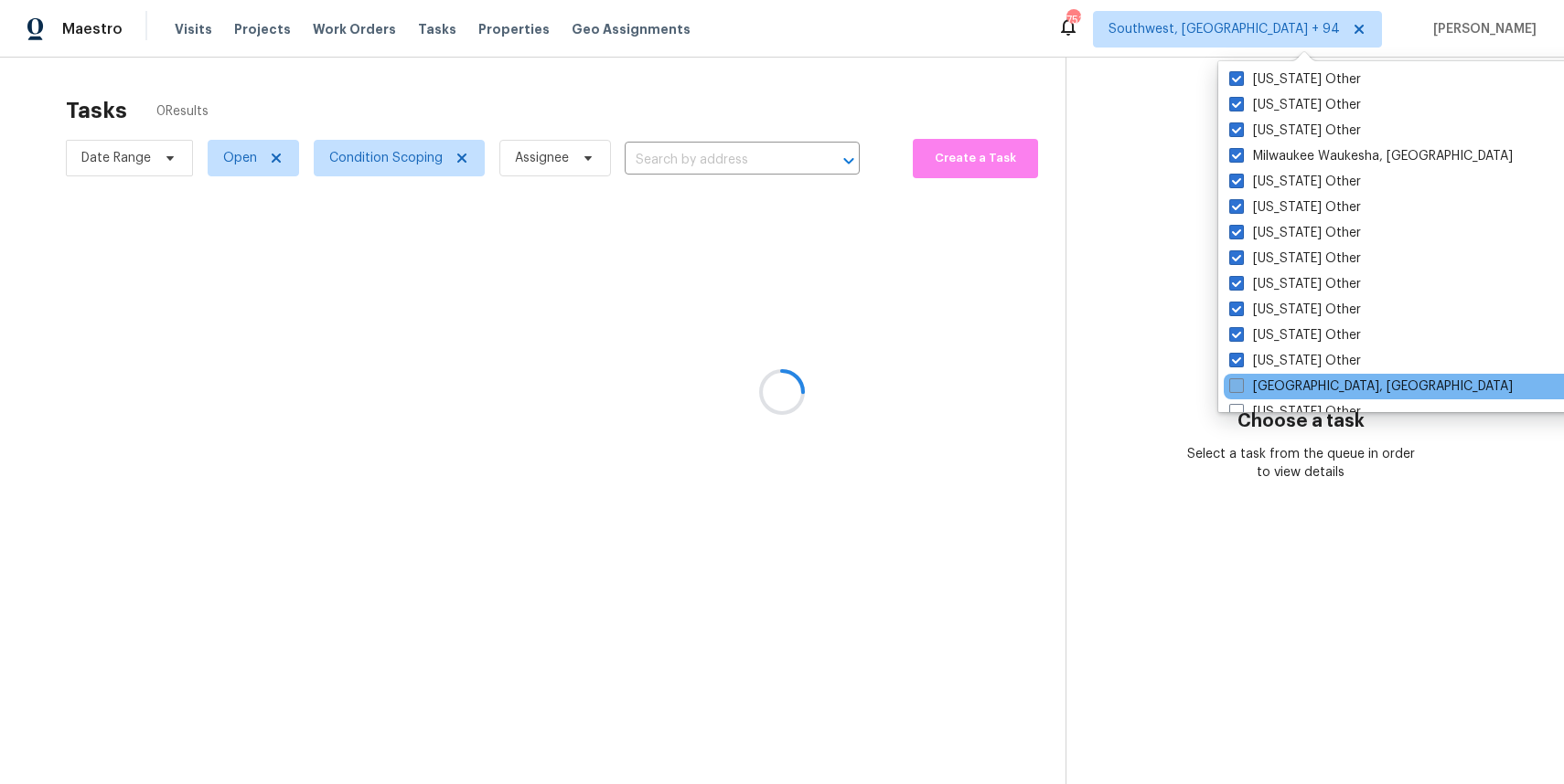
click at [1303, 394] on label "[GEOGRAPHIC_DATA], [GEOGRAPHIC_DATA]" at bounding box center [1370, 387] width 284 height 19
click at [1240, 390] on input "[GEOGRAPHIC_DATA], [GEOGRAPHIC_DATA]" at bounding box center [1235, 384] width 12 height 12
checkbox input "true"
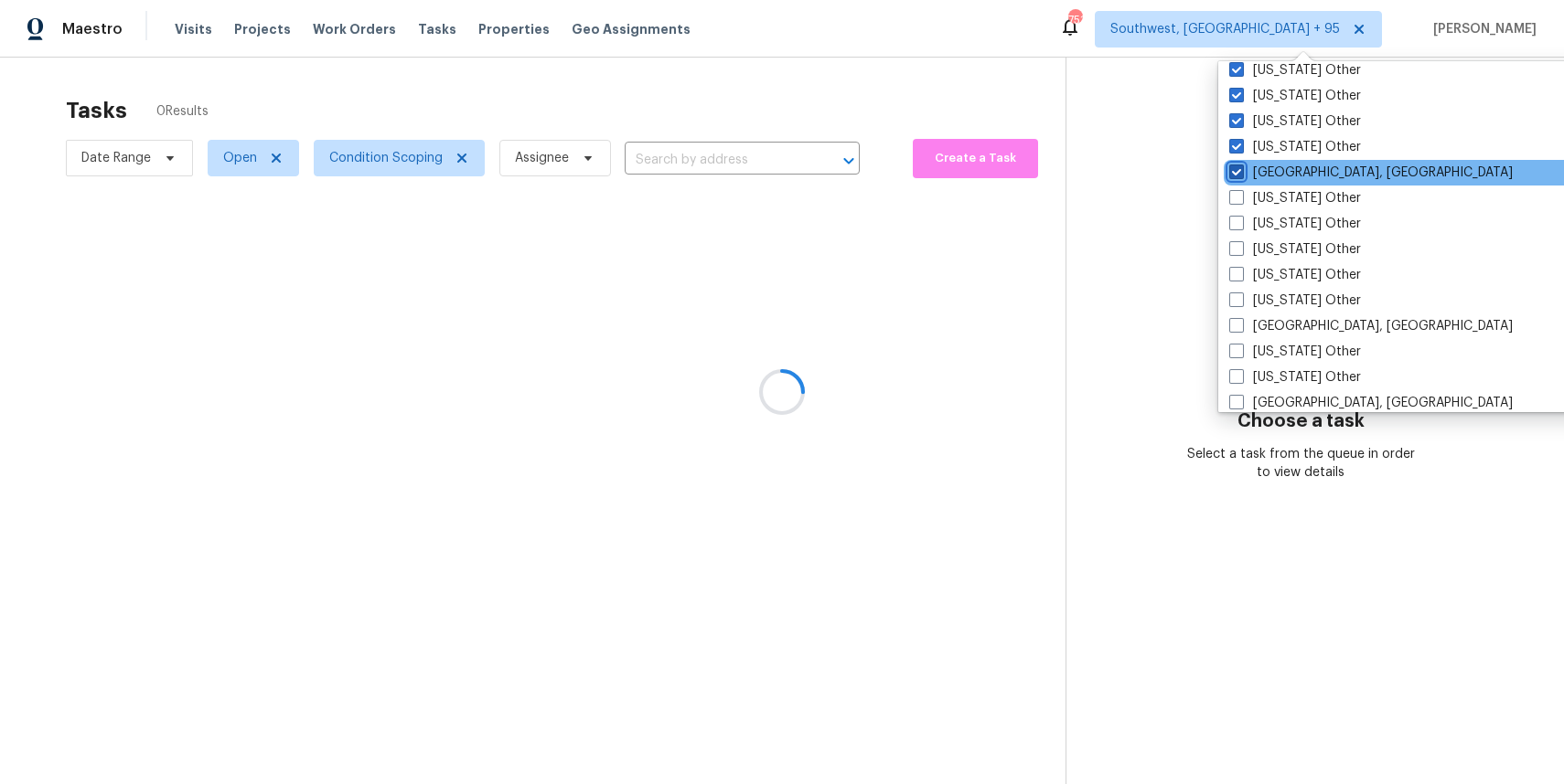
scroll to position [2339, 0]
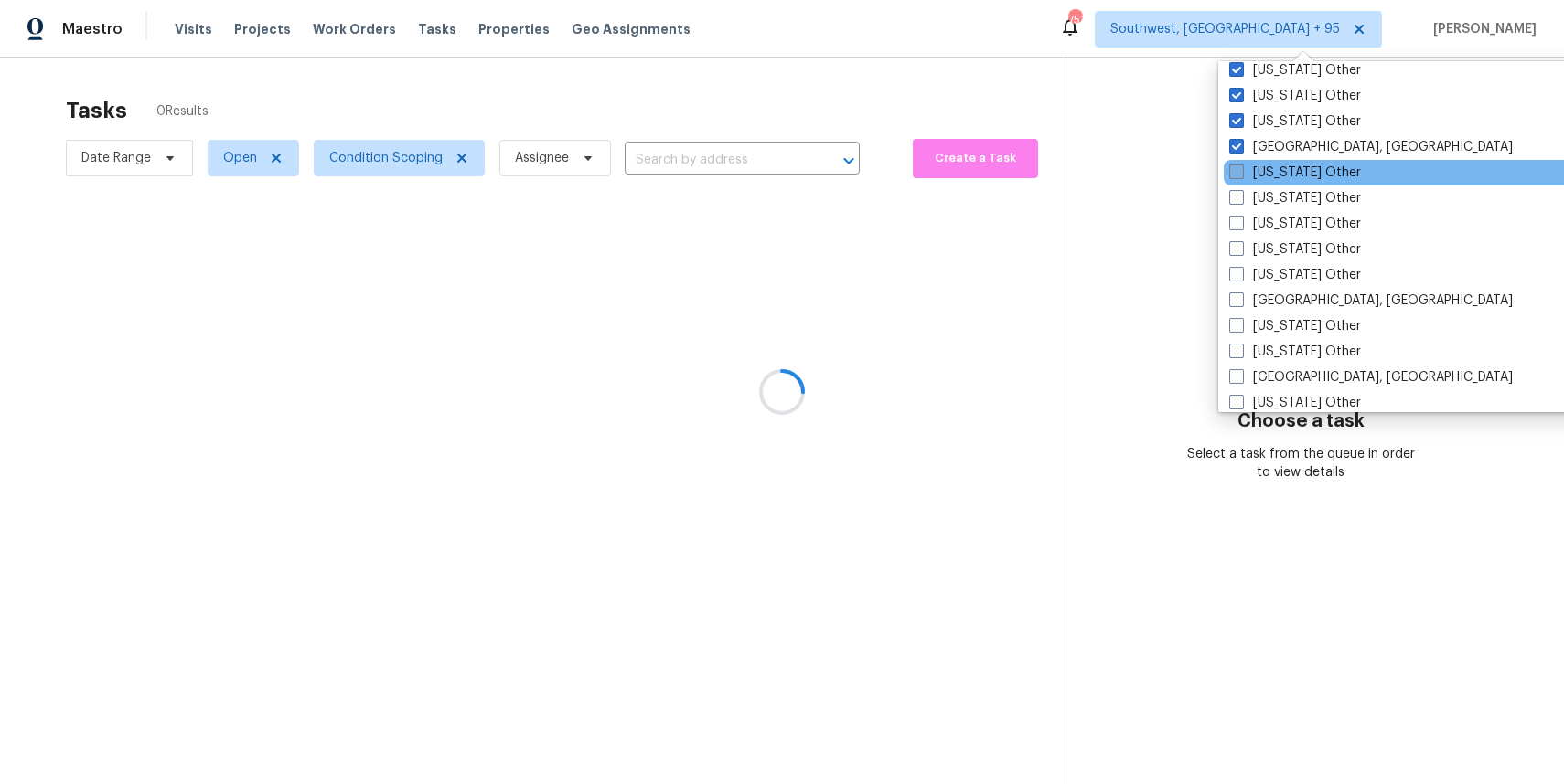
click at [1285, 165] on label "[US_STATE] Other" at bounding box center [1294, 172] width 132 height 19
click at [1240, 165] on input "[US_STATE] Other" at bounding box center [1235, 169] width 12 height 12
checkbox input "true"
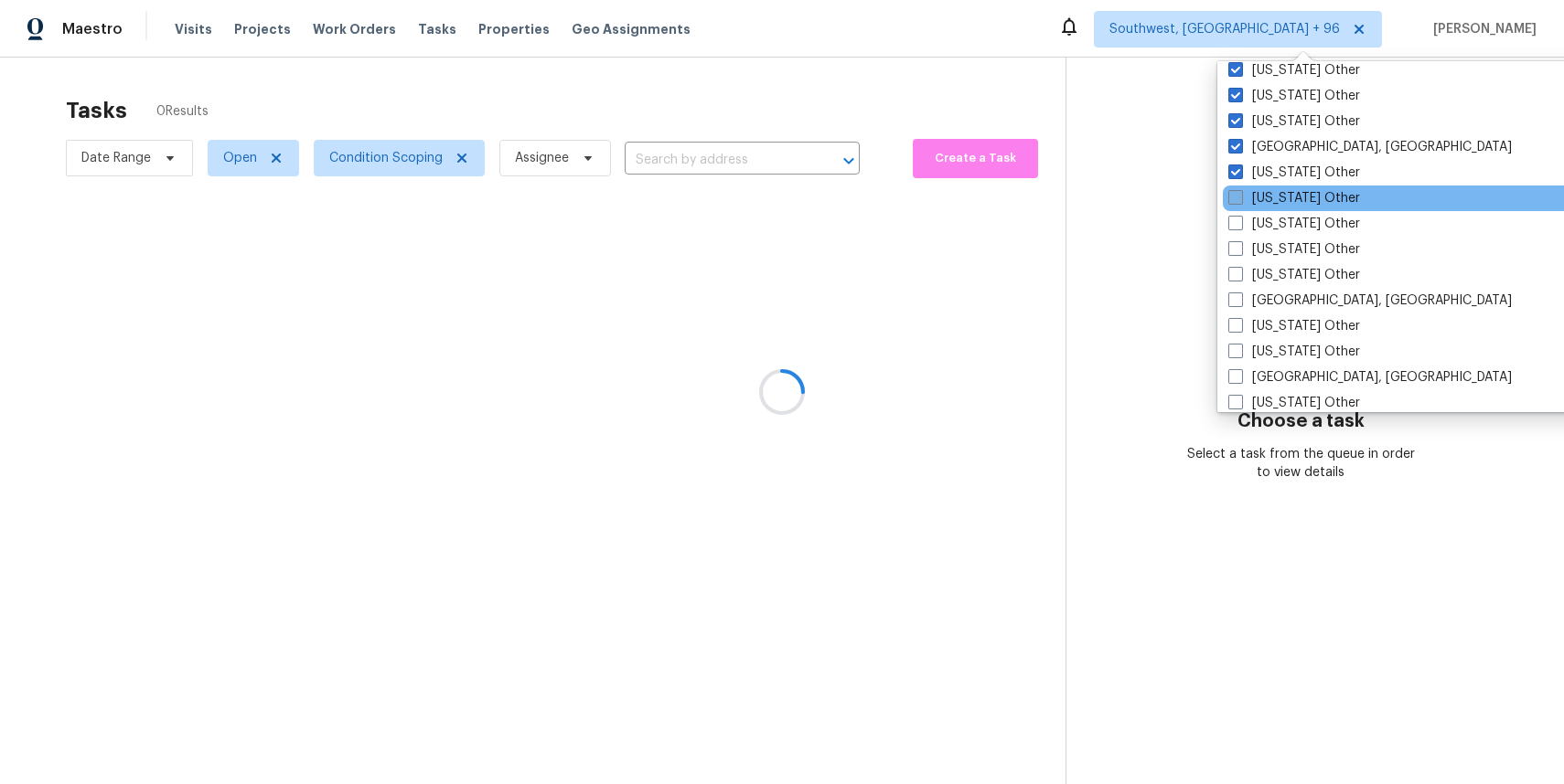
click at [1294, 198] on label "[US_STATE] Other" at bounding box center [1293, 198] width 132 height 19
click at [1240, 198] on input "[US_STATE] Other" at bounding box center [1234, 195] width 12 height 12
checkbox input "true"
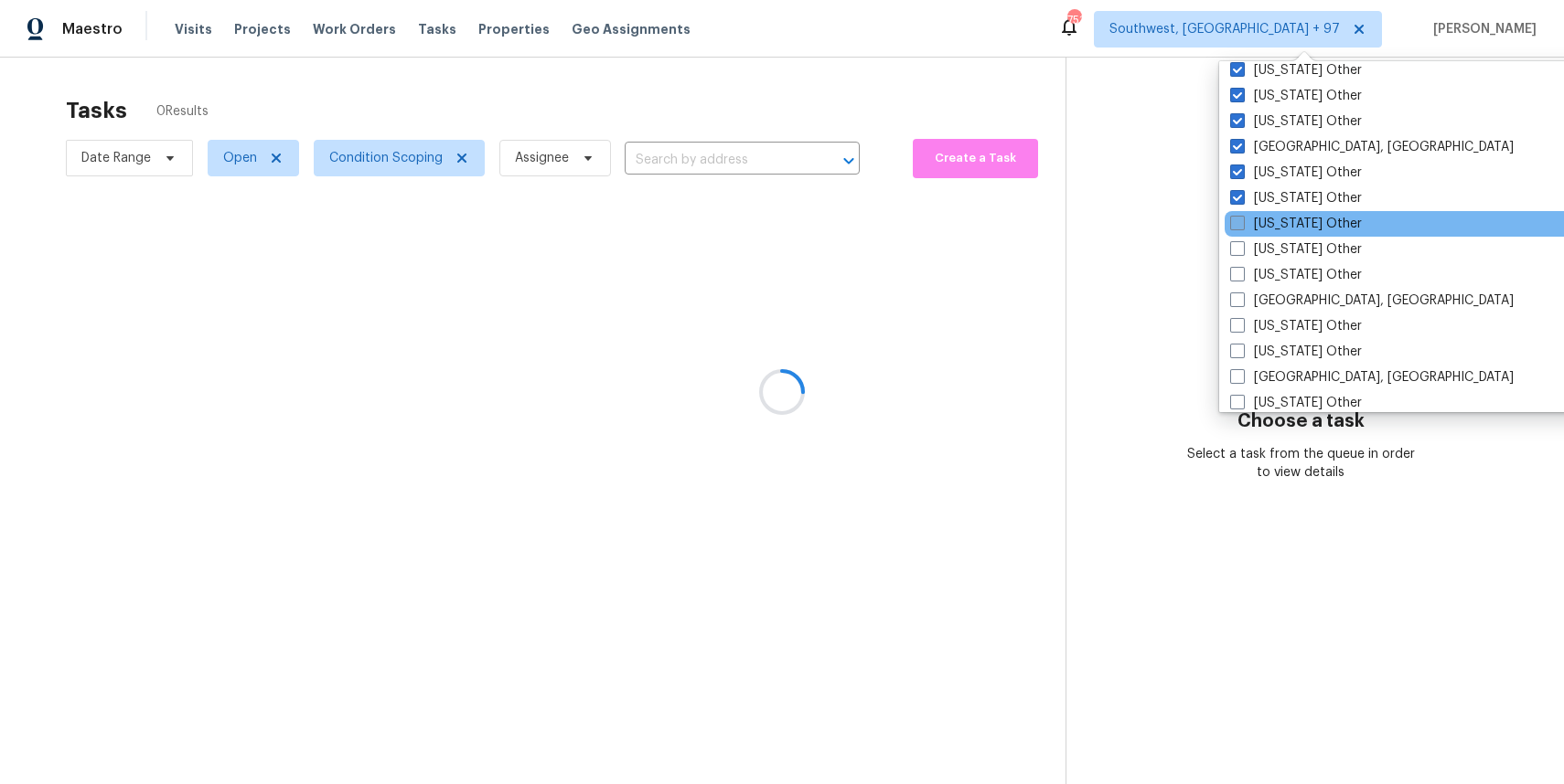
click at [1294, 217] on label "[US_STATE] Other" at bounding box center [1295, 224] width 132 height 19
click at [1241, 217] on input "[US_STATE] Other" at bounding box center [1236, 221] width 12 height 12
checkbox input "true"
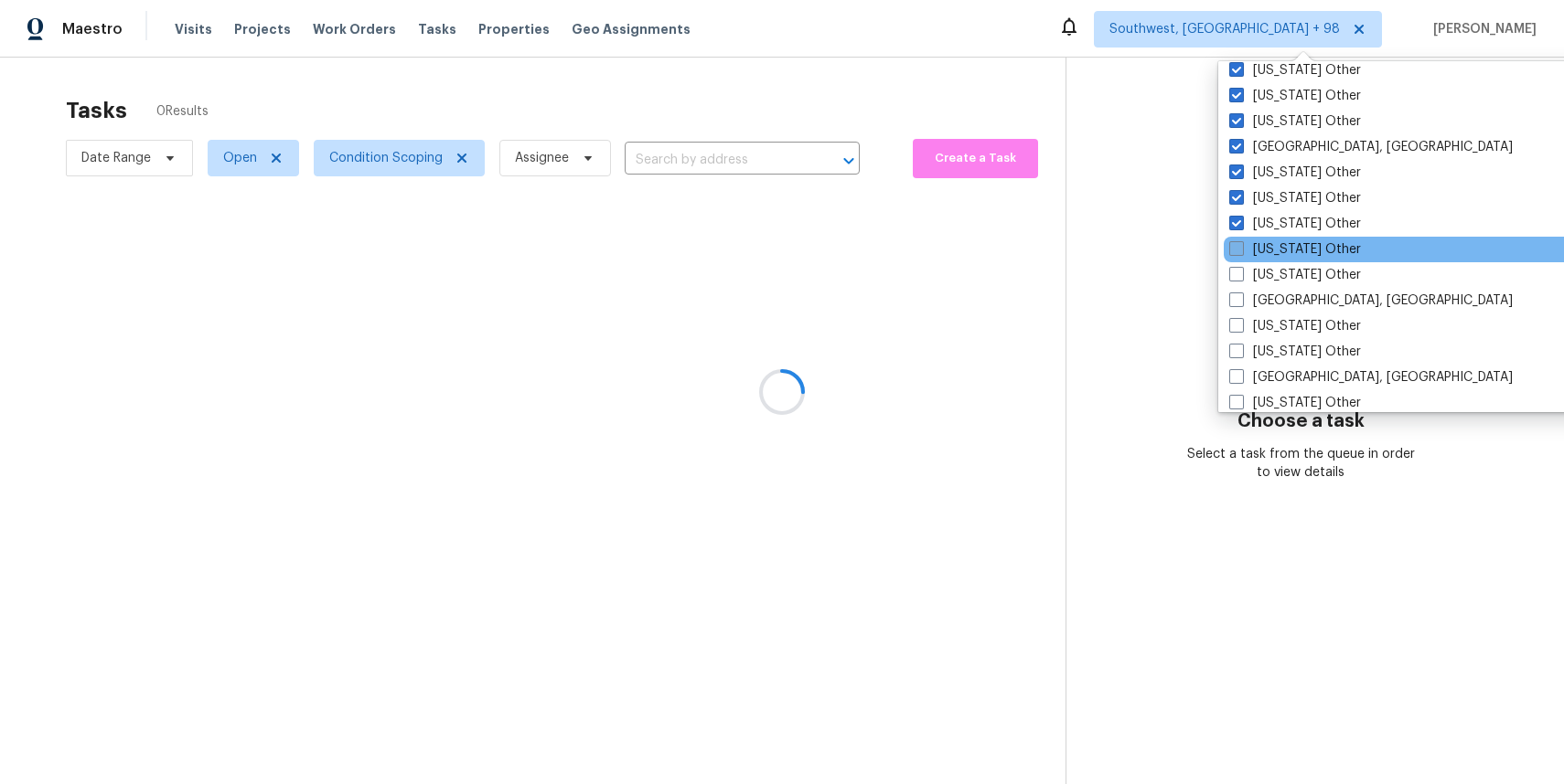
click at [1290, 248] on label "[US_STATE] Other" at bounding box center [1294, 249] width 132 height 19
click at [1240, 248] on input "[US_STATE] Other" at bounding box center [1235, 246] width 12 height 12
checkbox input "true"
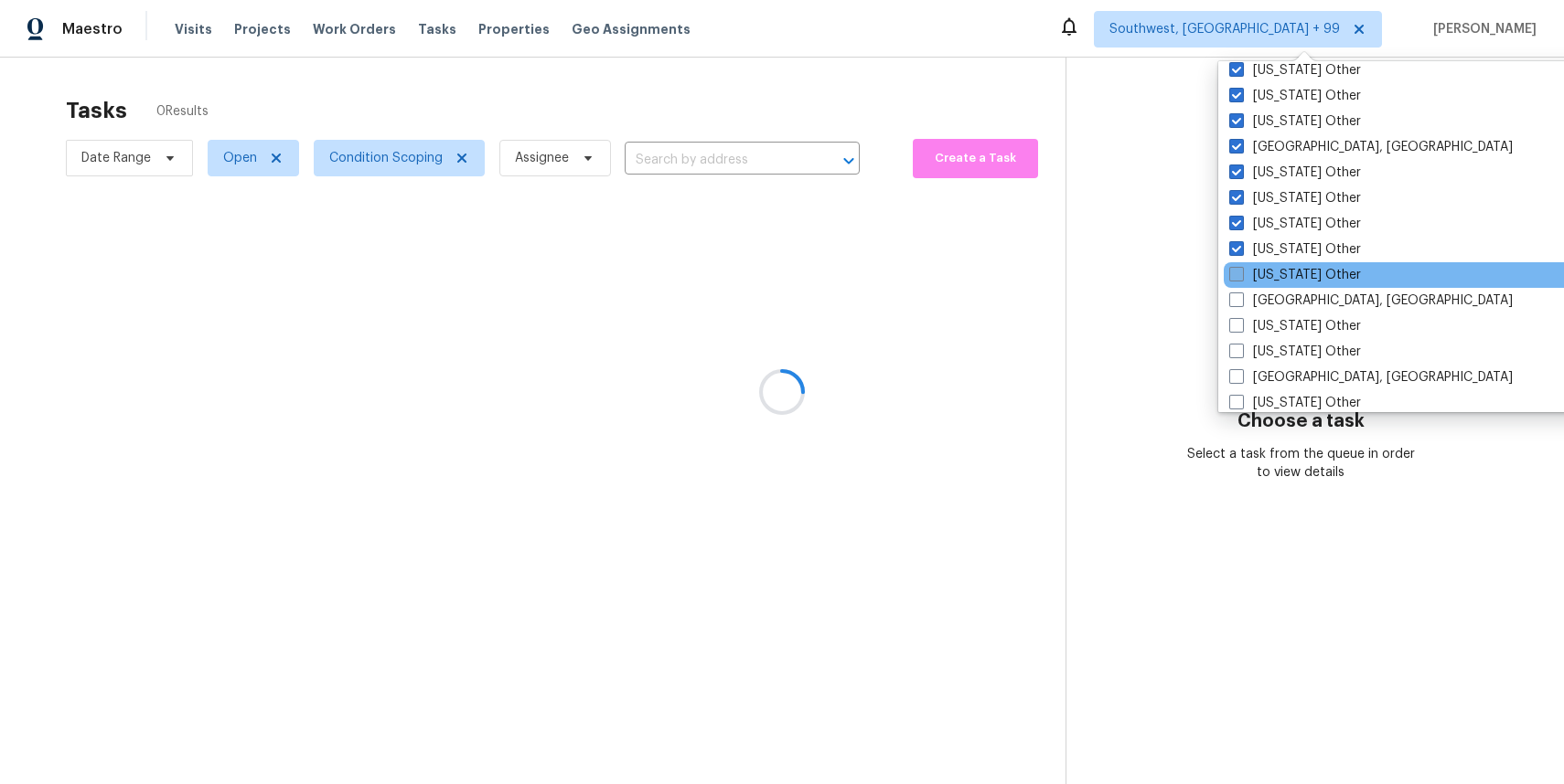
click at [1290, 271] on label "[US_STATE] Other" at bounding box center [1294, 275] width 132 height 19
click at [1240, 271] on input "[US_STATE] Other" at bounding box center [1235, 272] width 12 height 12
checkbox input "true"
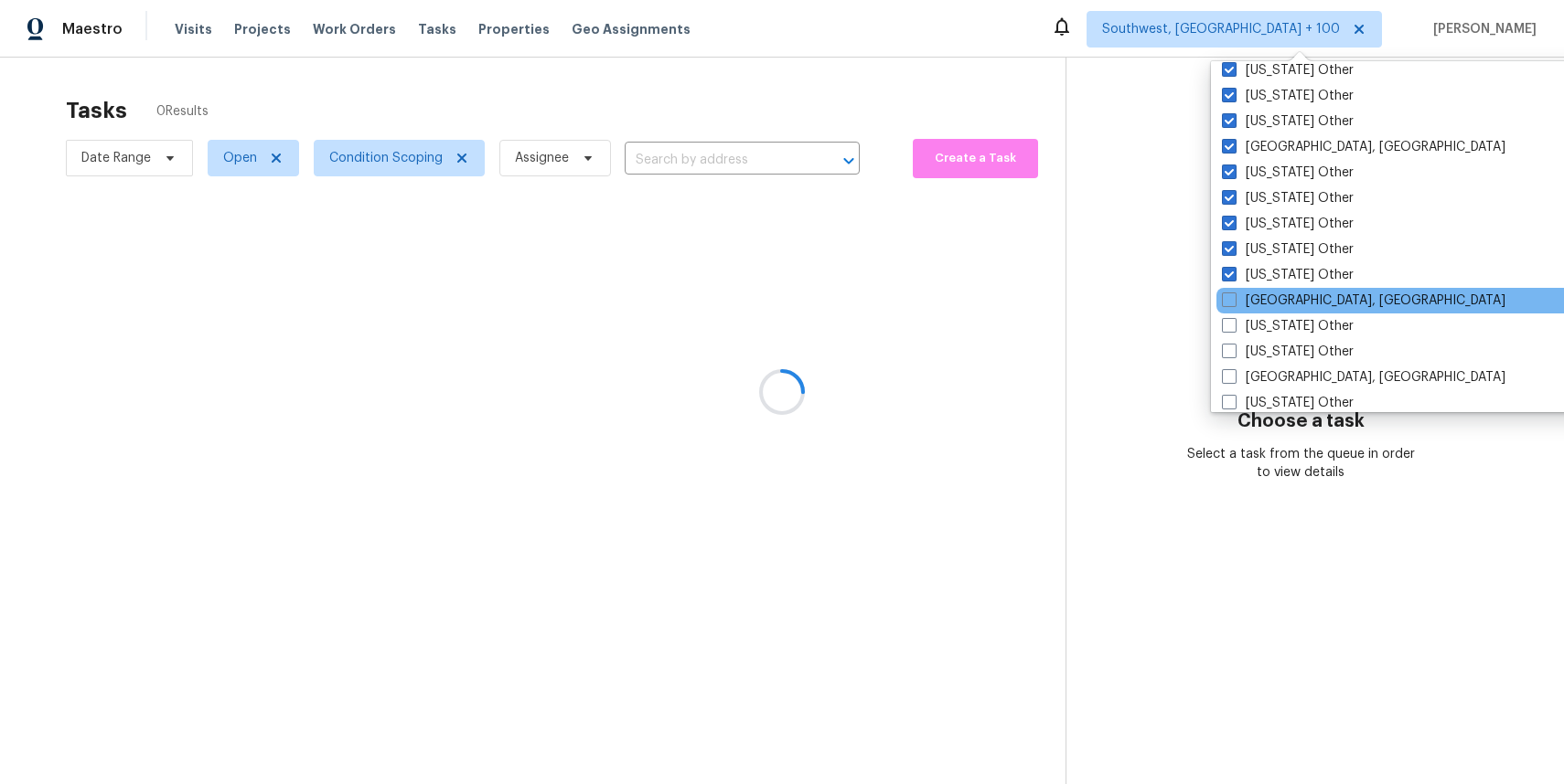
click at [1290, 289] on div "[GEOGRAPHIC_DATA], [GEOGRAPHIC_DATA]" at bounding box center [1400, 301] width 368 height 25
click at [1288, 310] on div "[GEOGRAPHIC_DATA], [GEOGRAPHIC_DATA]" at bounding box center [1400, 301] width 368 height 25
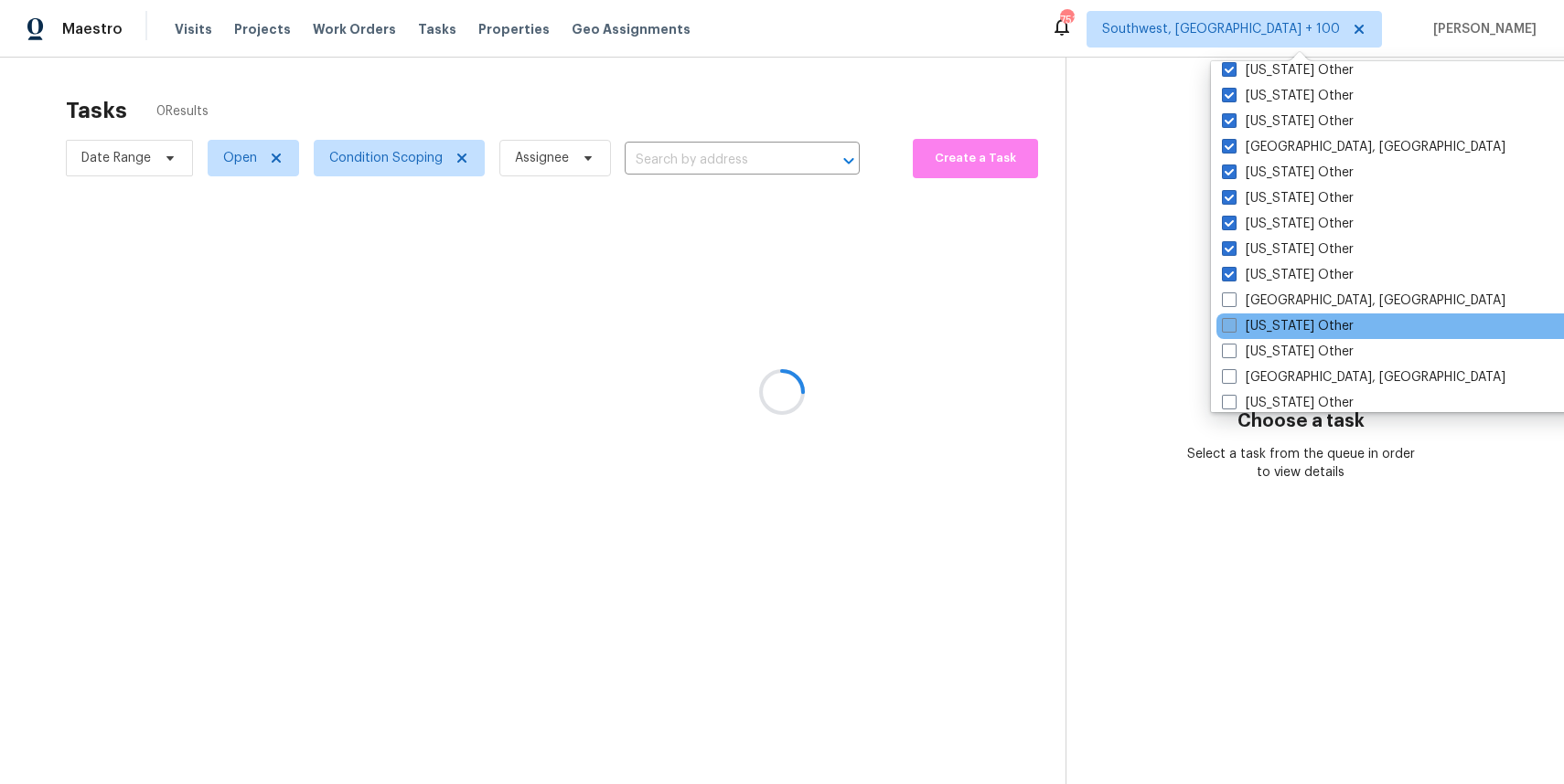
click at [1291, 329] on label "[US_STATE] Other" at bounding box center [1287, 326] width 132 height 19
click at [1234, 329] on input "[US_STATE] Other" at bounding box center [1228, 323] width 12 height 12
checkbox input "true"
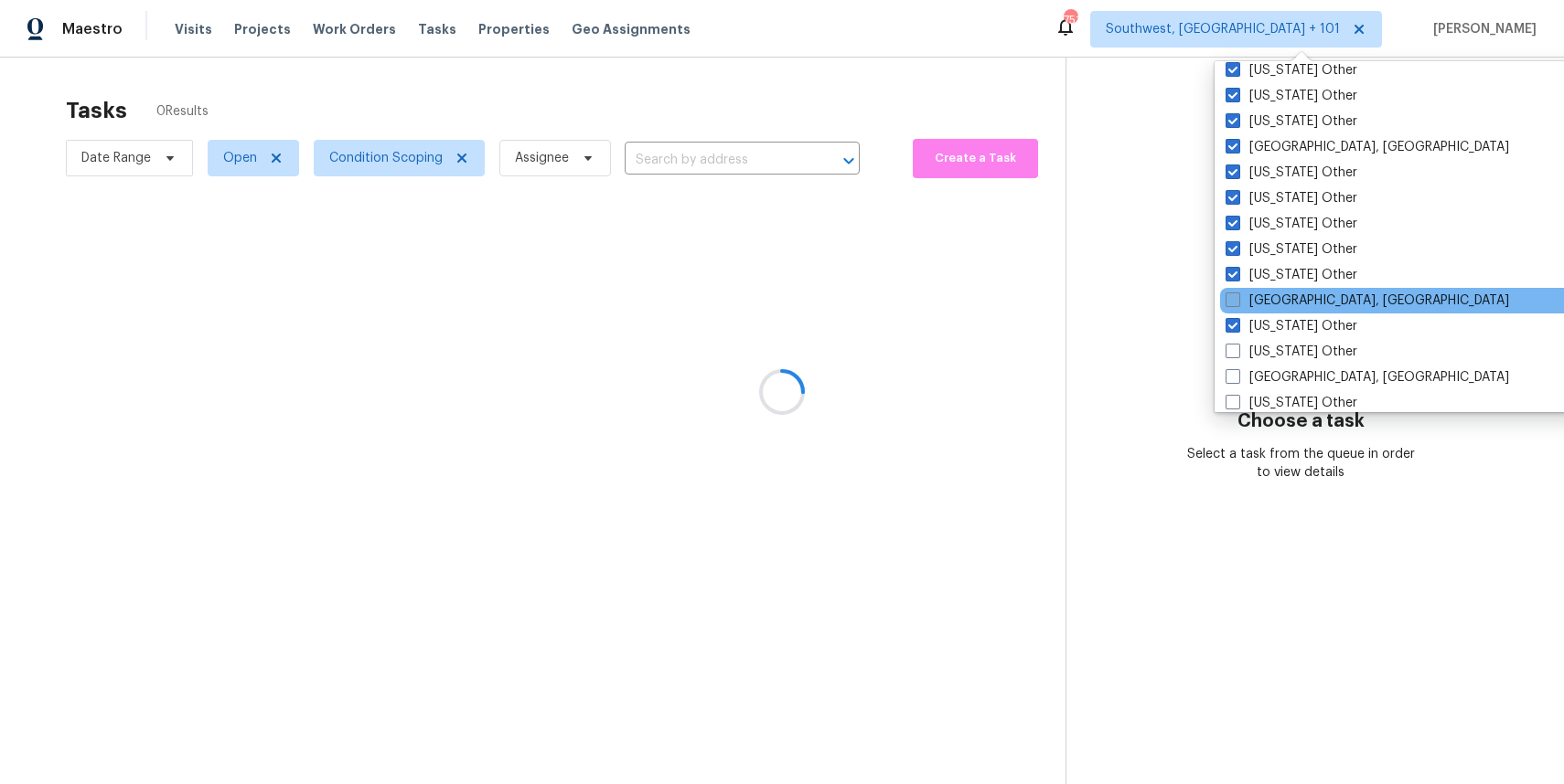
click at [1286, 301] on label "[GEOGRAPHIC_DATA], [GEOGRAPHIC_DATA]" at bounding box center [1366, 300] width 284 height 19
click at [1238, 301] on input "[GEOGRAPHIC_DATA], [GEOGRAPHIC_DATA]" at bounding box center [1231, 297] width 12 height 12
checkbox input "true"
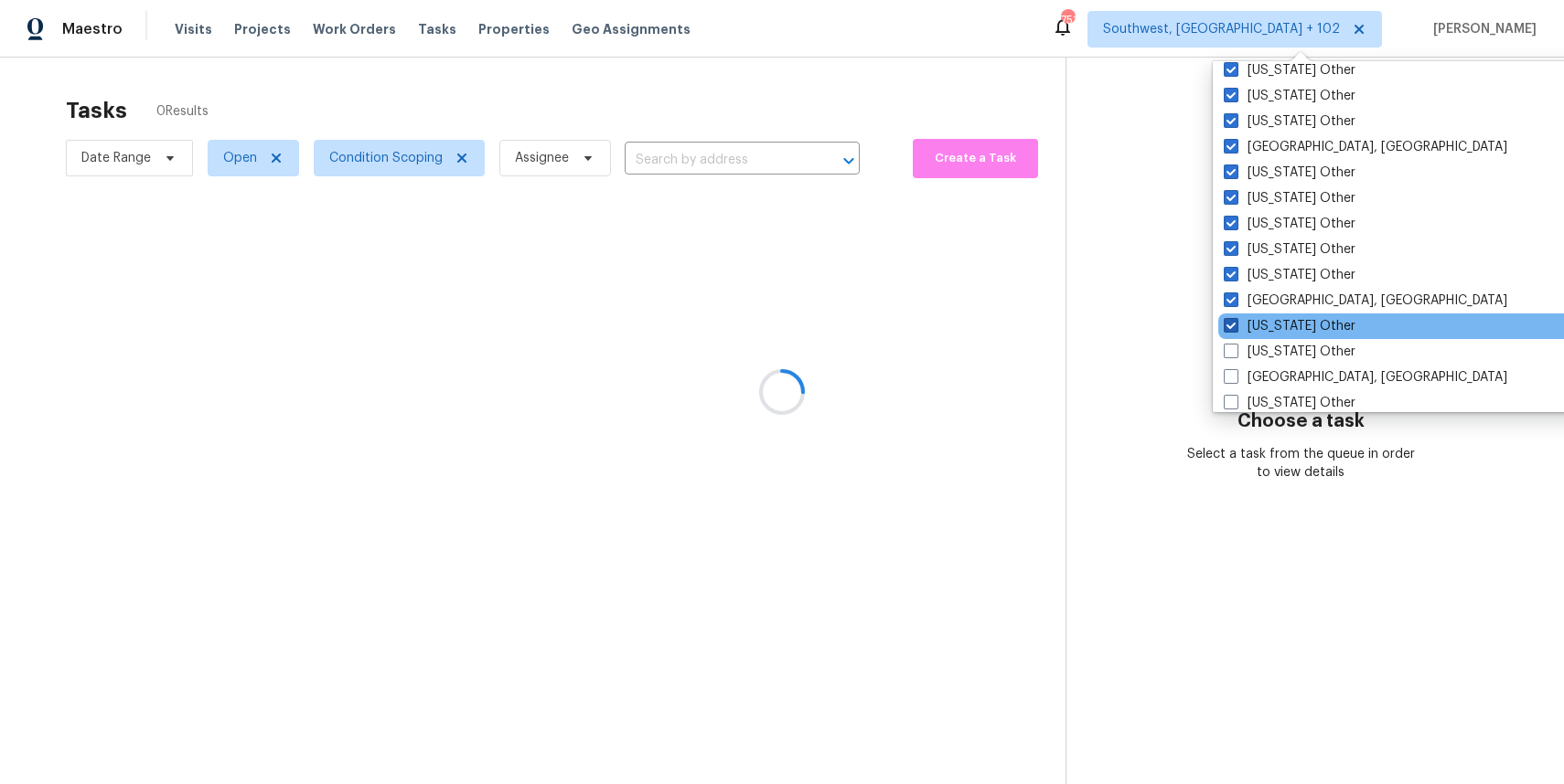
click at [1283, 332] on label "[US_STATE] Other" at bounding box center [1289, 326] width 132 height 19
click at [1236, 329] on input "[US_STATE] Other" at bounding box center [1230, 323] width 12 height 12
checkbox input "false"
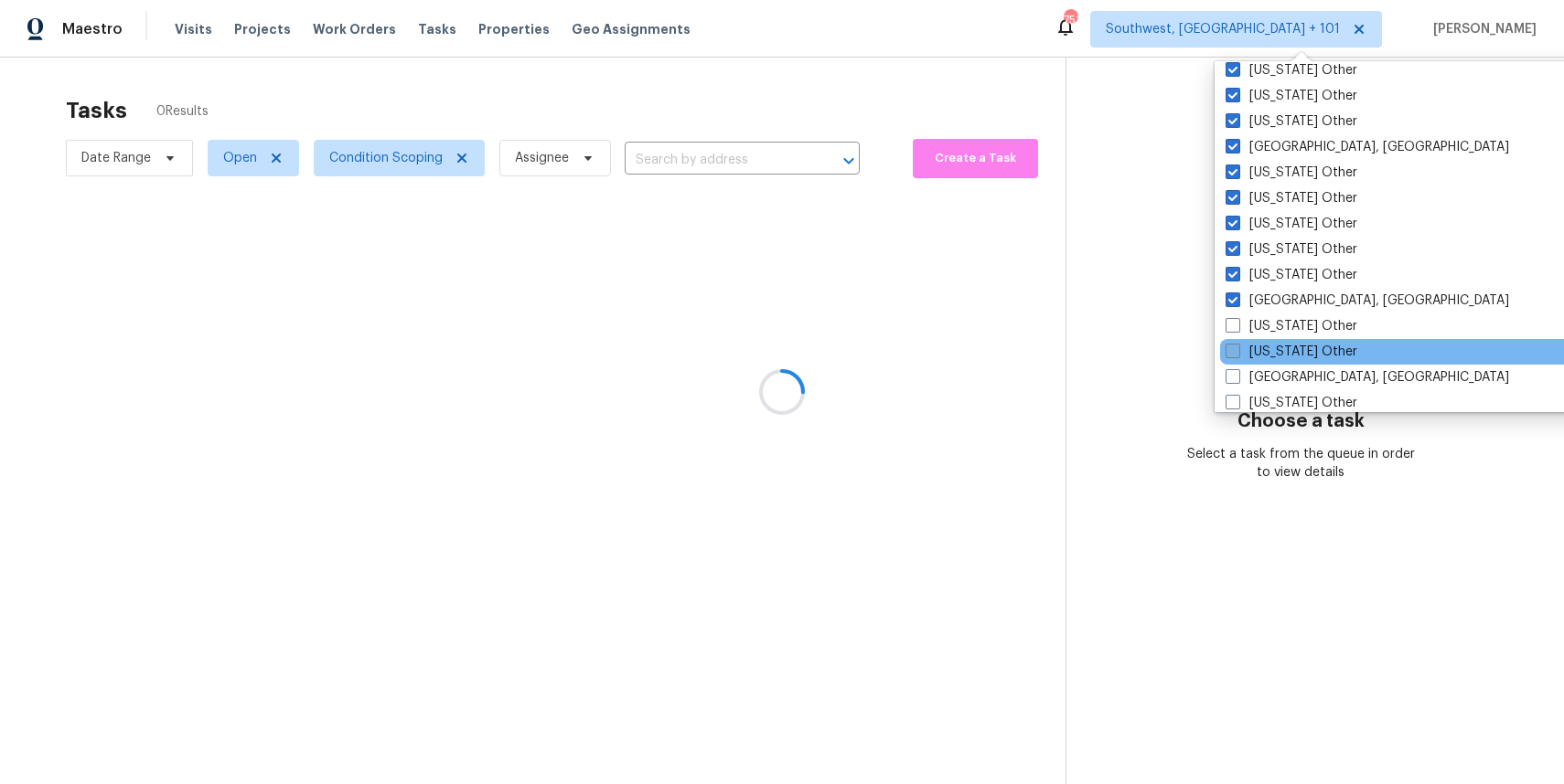
click at [1298, 348] on label "[US_STATE] Other" at bounding box center [1290, 352] width 132 height 19
click at [1238, 348] on input "[US_STATE] Other" at bounding box center [1231, 349] width 12 height 12
checkbox input "true"
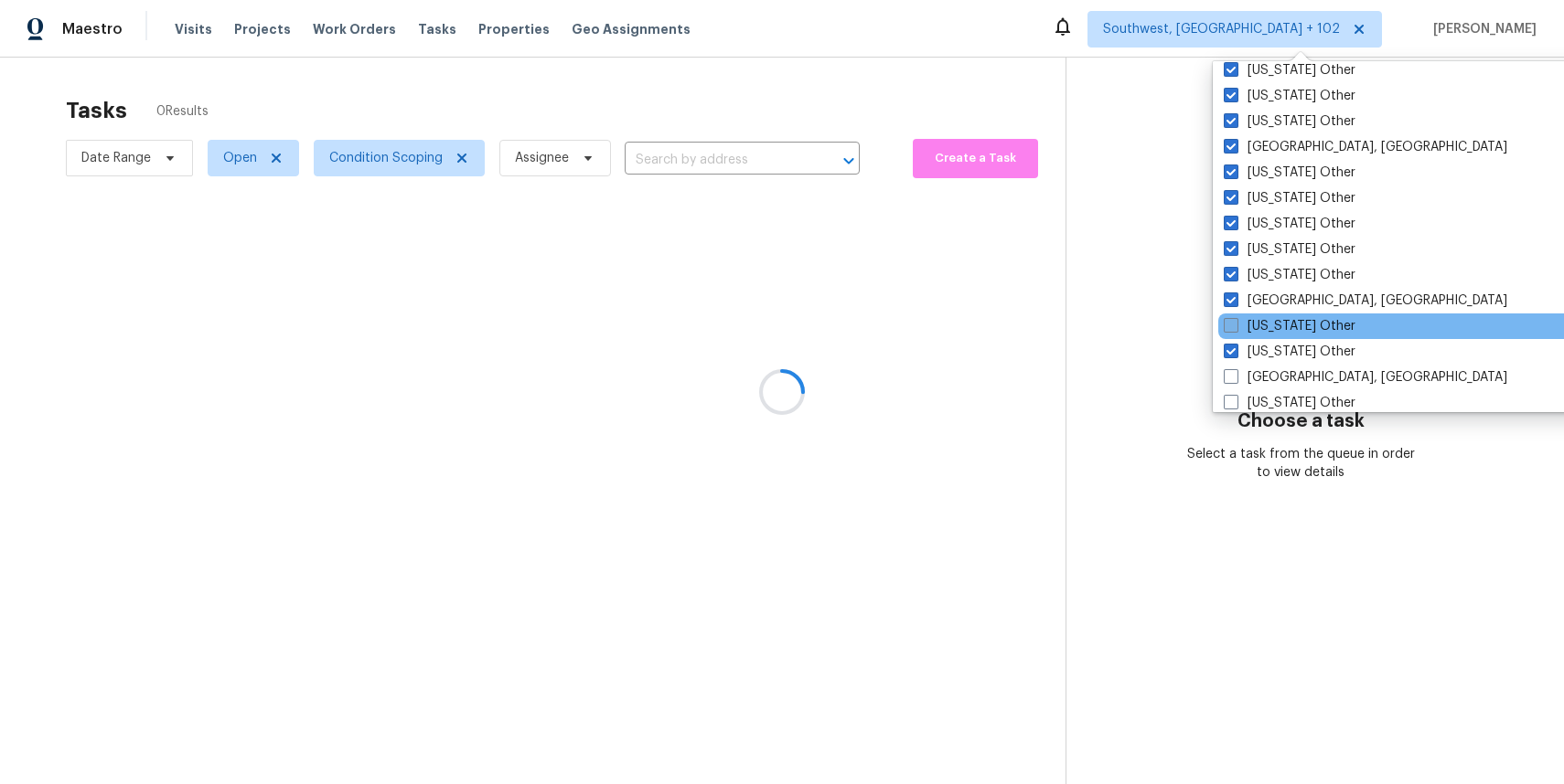
click at [1296, 326] on label "[US_STATE] Other" at bounding box center [1289, 326] width 132 height 19
click at [1236, 326] on input "[US_STATE] Other" at bounding box center [1230, 323] width 12 height 12
checkbox input "true"
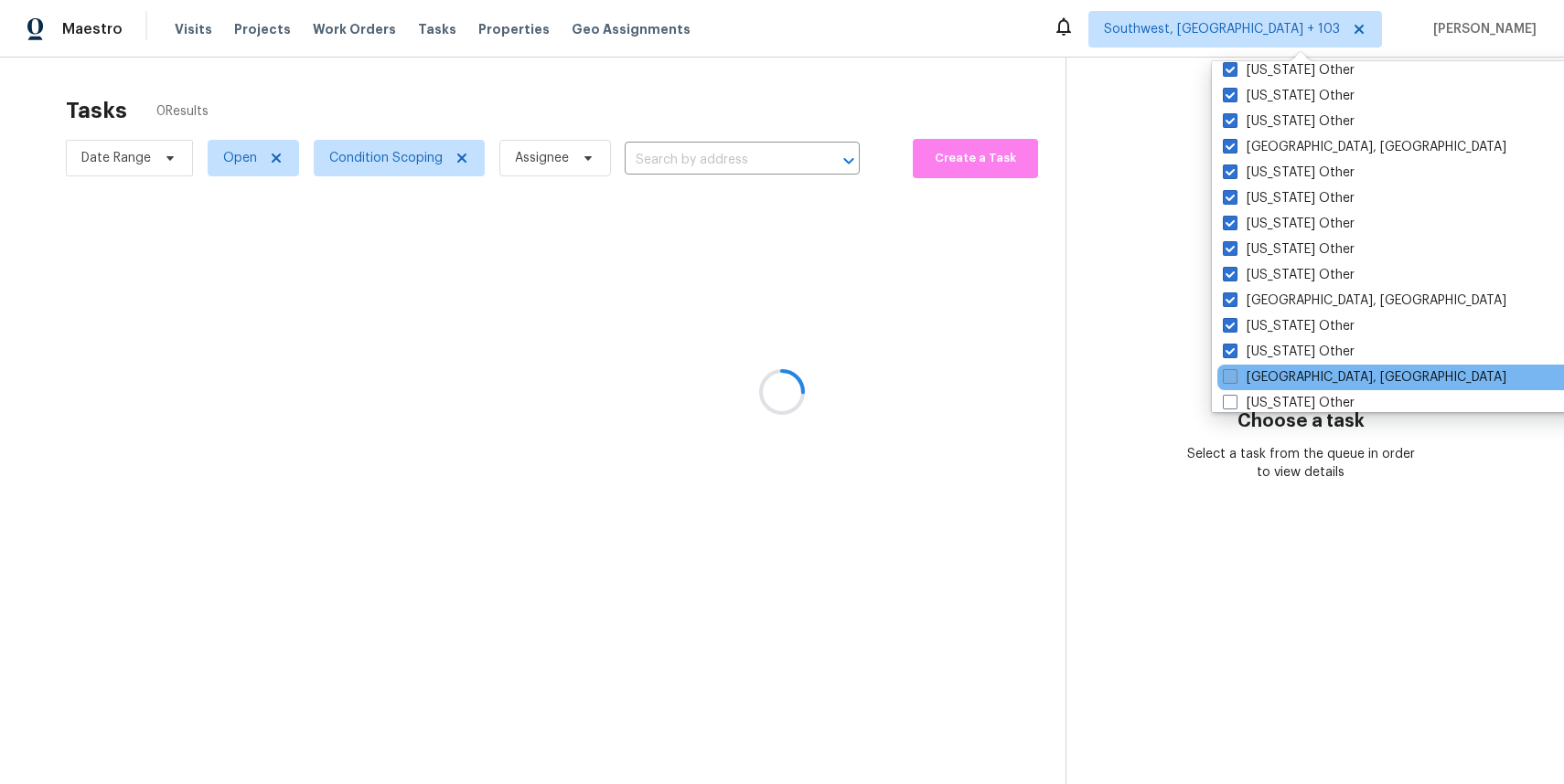
click at [1295, 378] on label "[GEOGRAPHIC_DATA], [GEOGRAPHIC_DATA]" at bounding box center [1364, 377] width 284 height 19
click at [1235, 378] on input "[GEOGRAPHIC_DATA], [GEOGRAPHIC_DATA]" at bounding box center [1229, 374] width 12 height 12
checkbox input "true"
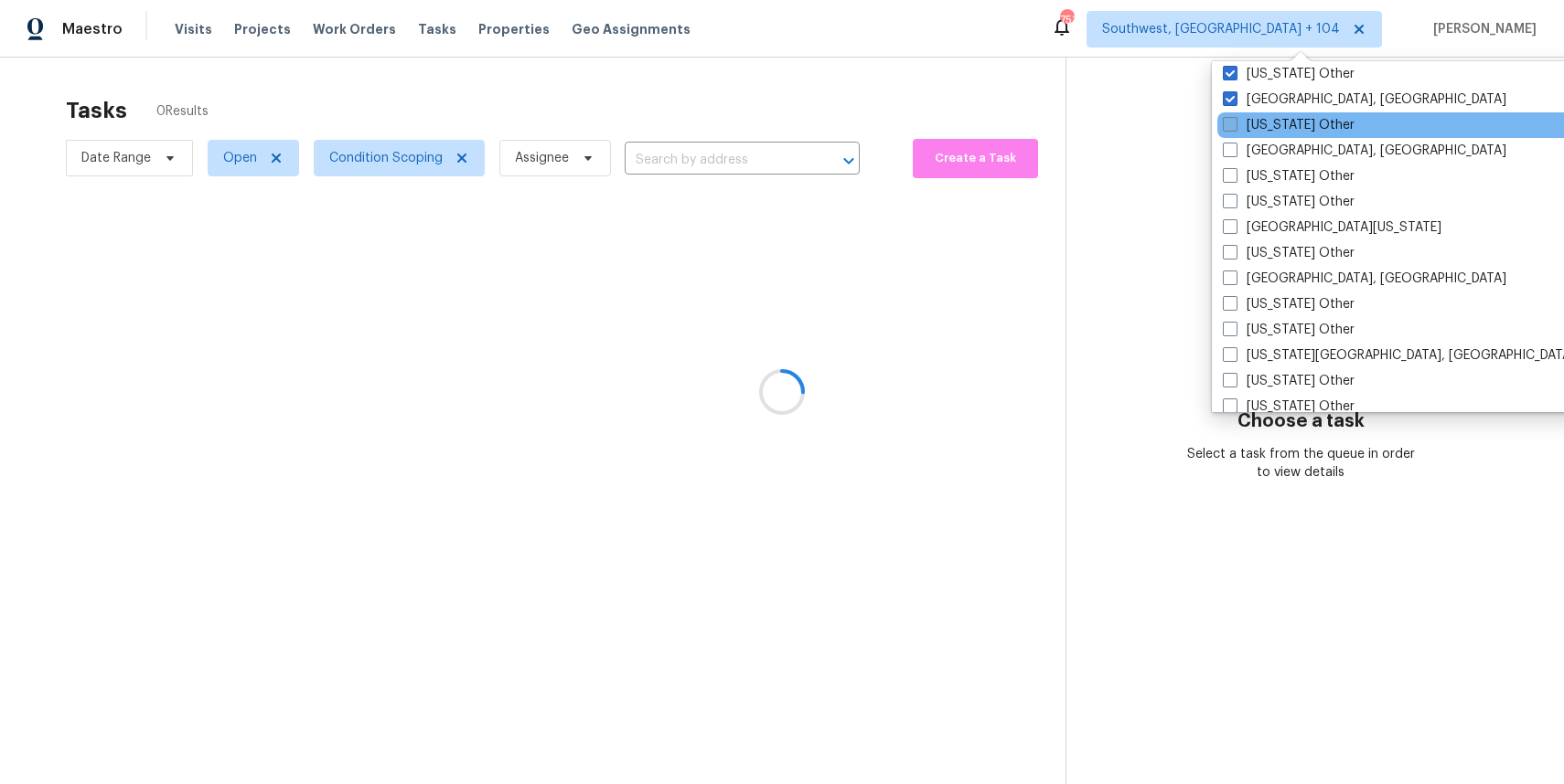
click at [1281, 127] on label "[US_STATE] Other" at bounding box center [1288, 125] width 132 height 19
click at [1235, 127] on input "[US_STATE] Other" at bounding box center [1229, 122] width 12 height 12
checkbox input "true"
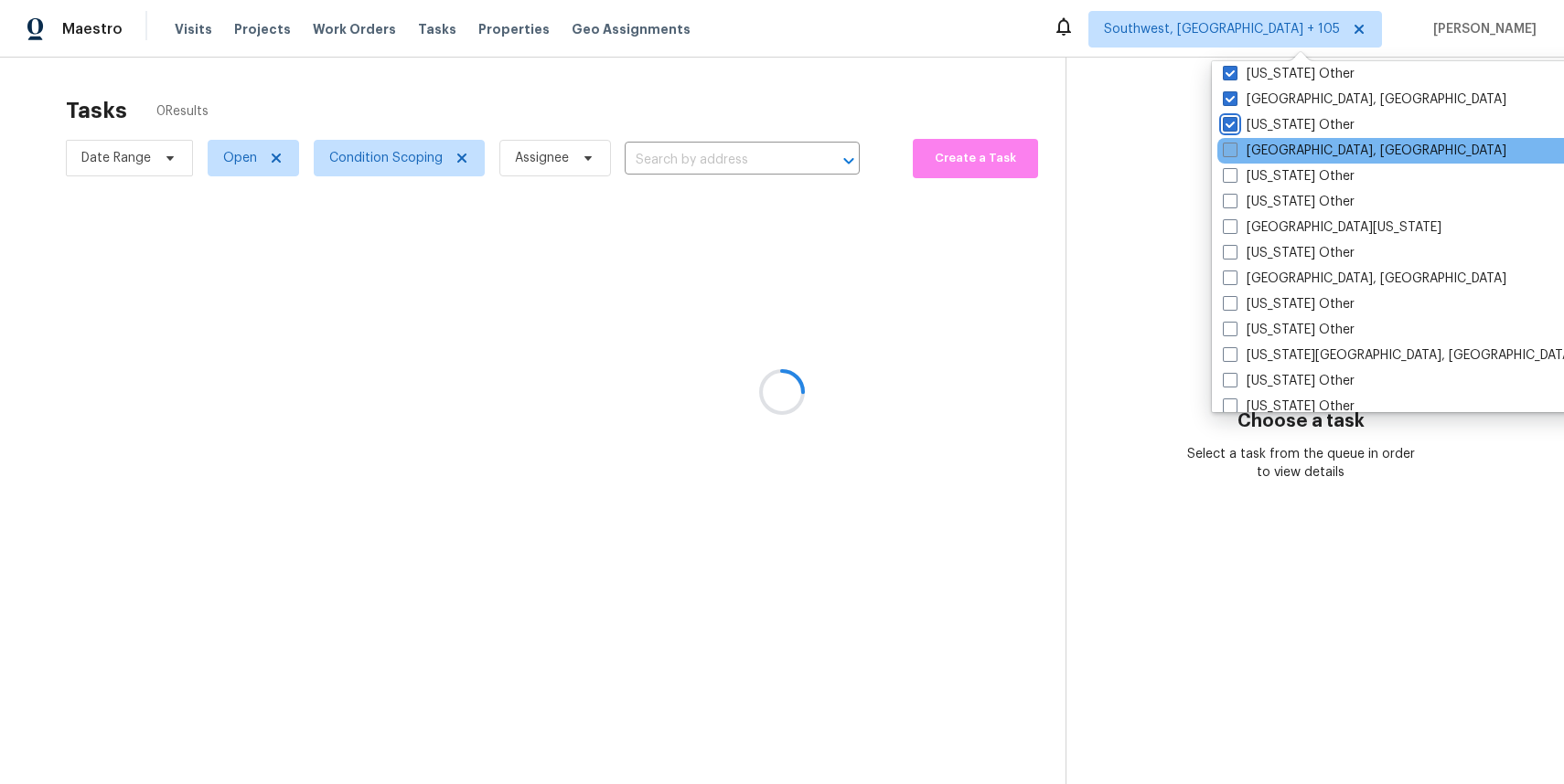
click at [1296, 153] on label "[GEOGRAPHIC_DATA], [GEOGRAPHIC_DATA]" at bounding box center [1364, 150] width 284 height 19
click at [1235, 153] on input "[GEOGRAPHIC_DATA], [GEOGRAPHIC_DATA]" at bounding box center [1229, 147] width 12 height 12
checkbox input "true"
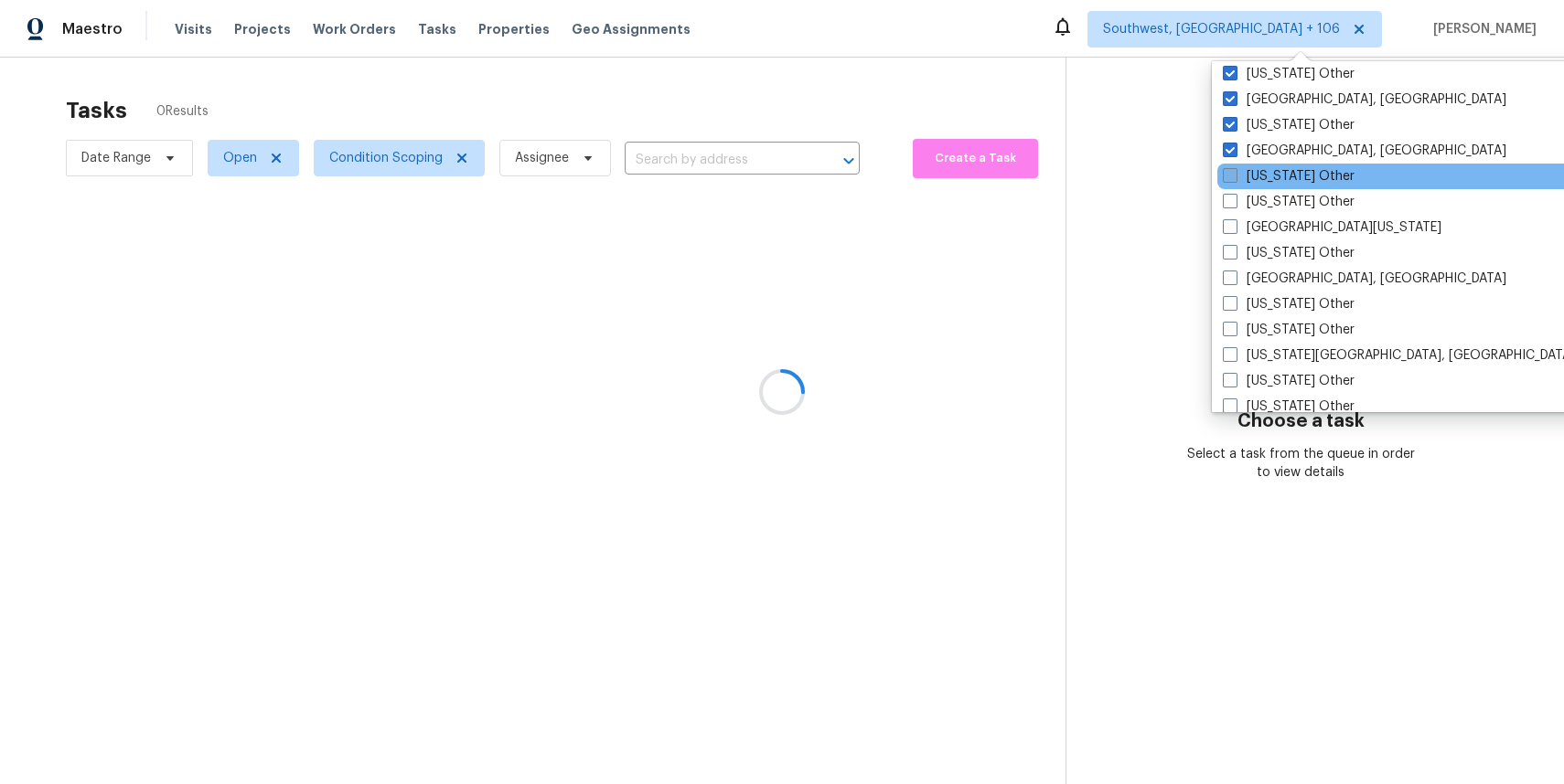
click at [1300, 175] on label "[US_STATE] Other" at bounding box center [1288, 176] width 132 height 19
click at [1235, 175] on input "[US_STATE] Other" at bounding box center [1229, 173] width 12 height 12
checkbox input "true"
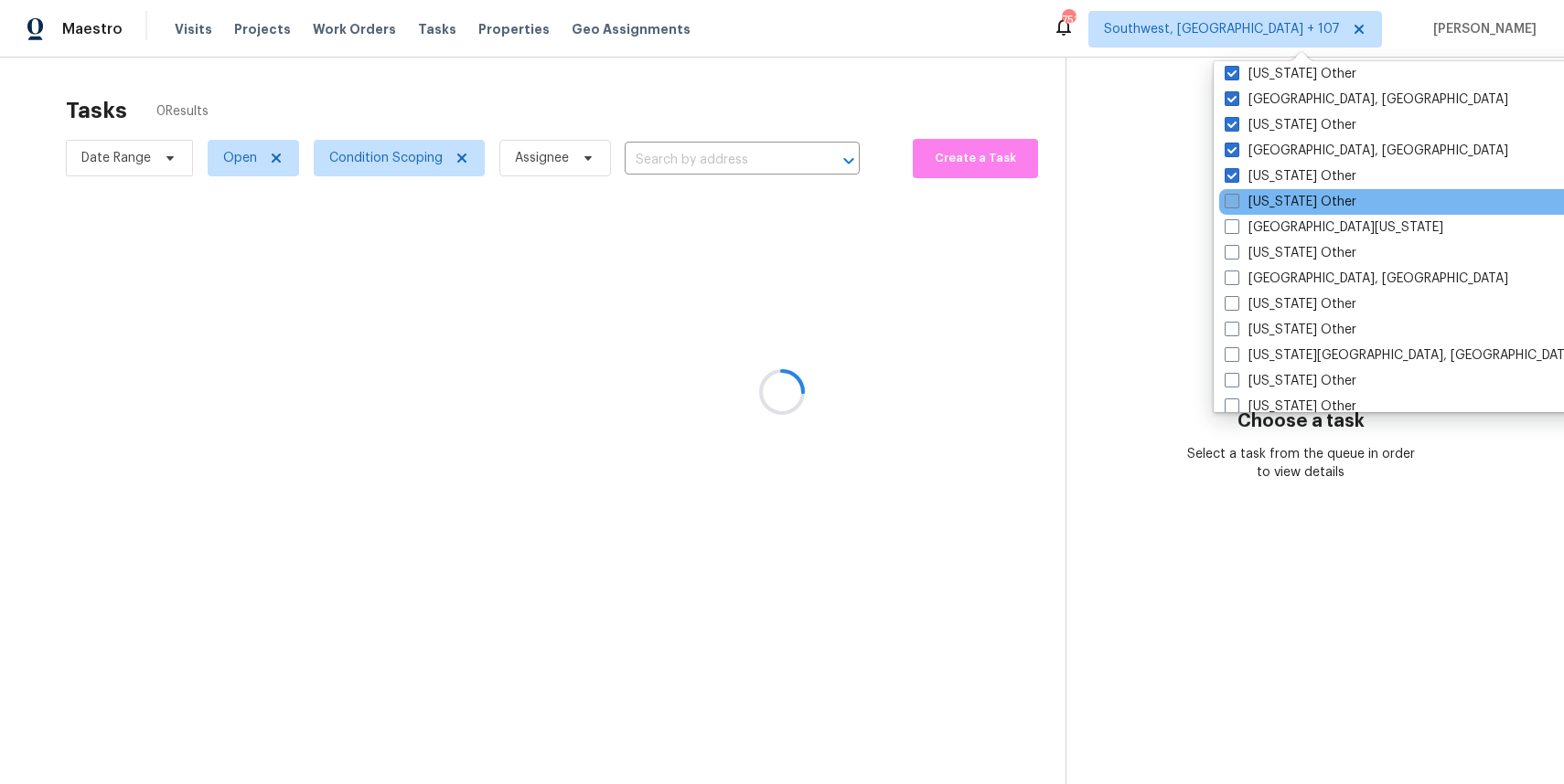
click at [1302, 197] on label "[US_STATE] Other" at bounding box center [1289, 202] width 132 height 19
click at [1237, 197] on input "[US_STATE] Other" at bounding box center [1230, 199] width 12 height 12
checkbox input "true"
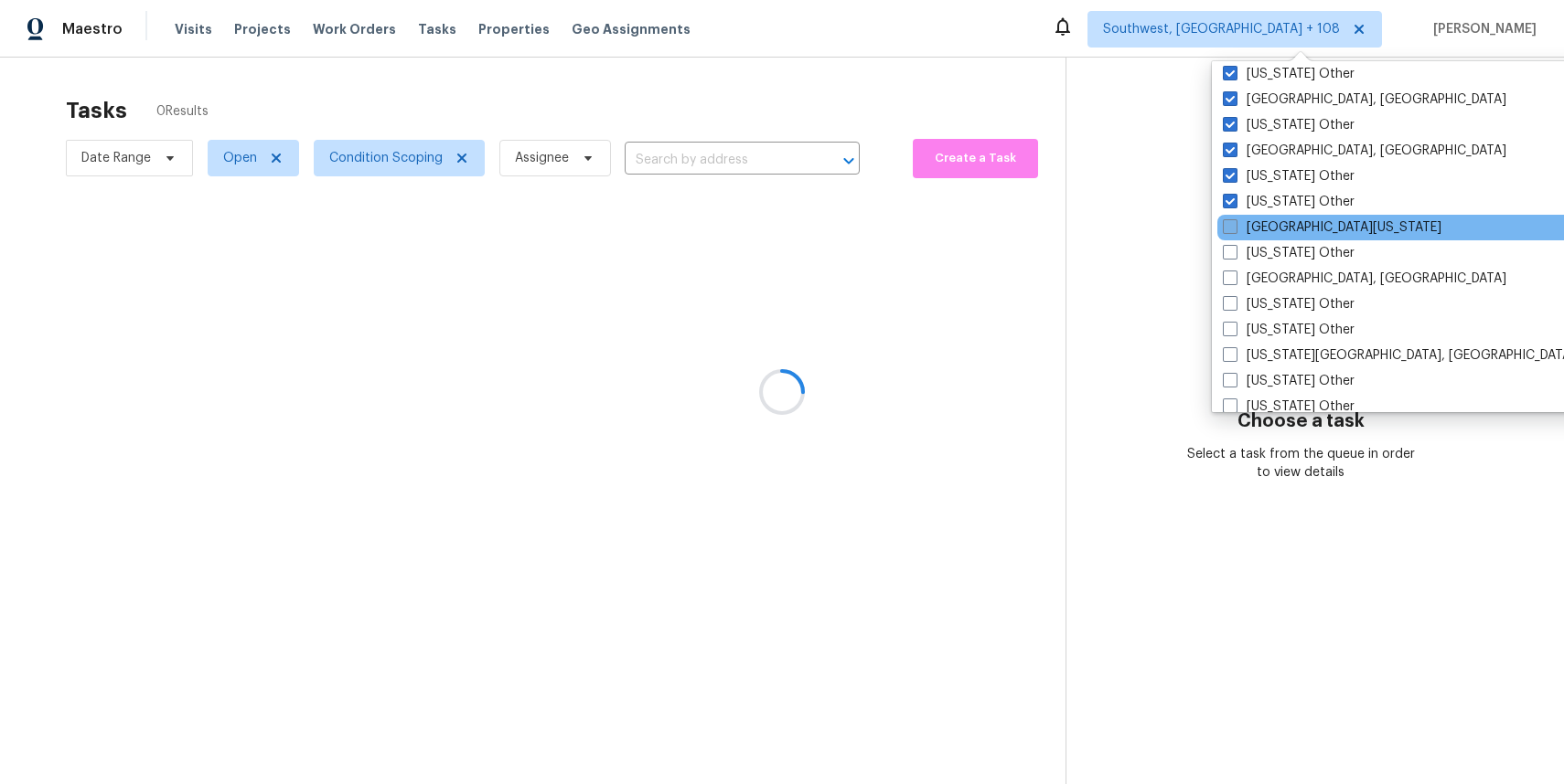
click at [1301, 229] on label "[GEOGRAPHIC_DATA][US_STATE]" at bounding box center [1332, 227] width 218 height 19
click at [1235, 229] on input "[GEOGRAPHIC_DATA][US_STATE]" at bounding box center [1229, 224] width 12 height 12
checkbox input "true"
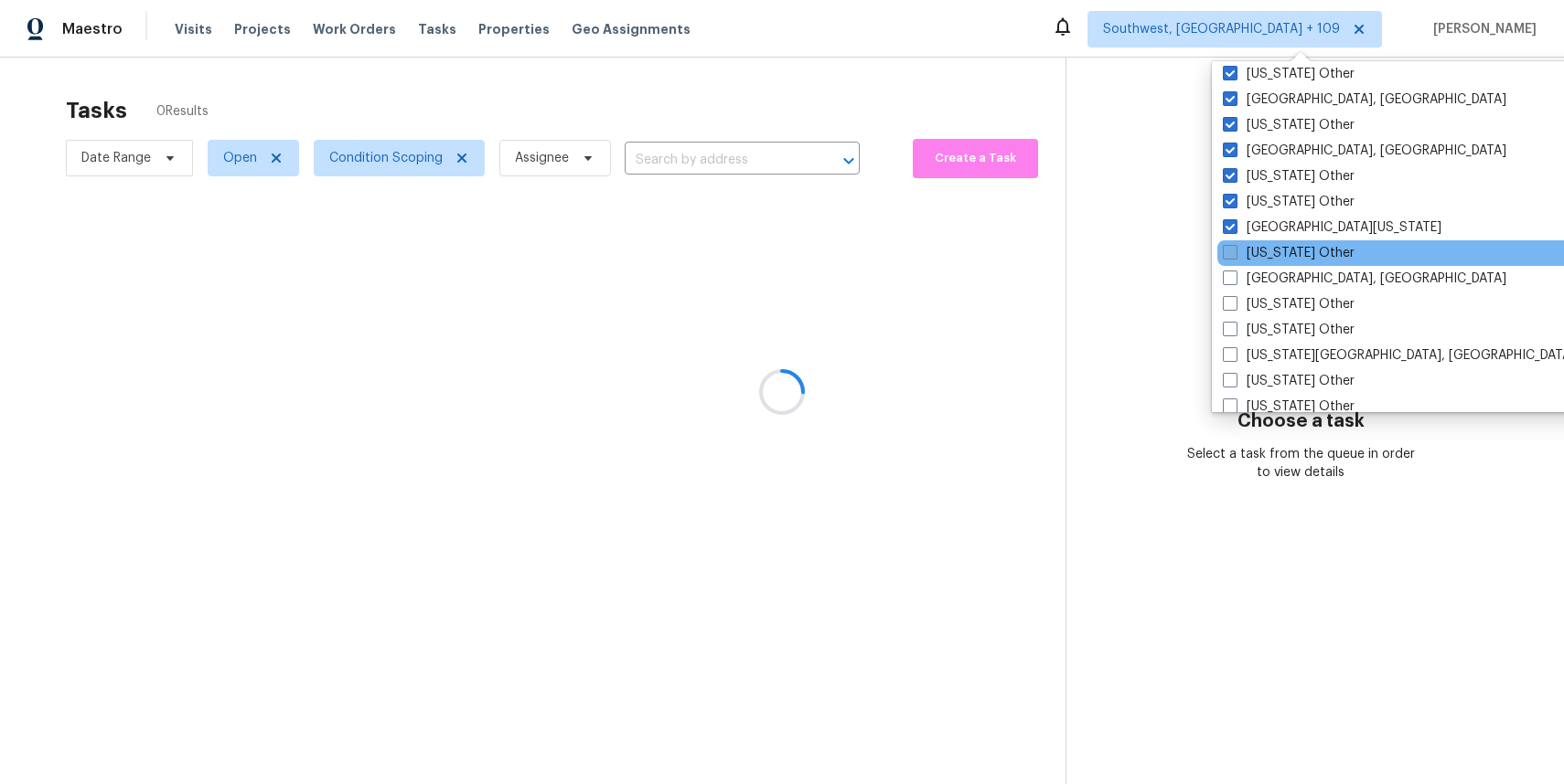
click at [1301, 252] on label "[US_STATE] Other" at bounding box center [1288, 253] width 132 height 19
click at [1235, 252] on input "[US_STATE] Other" at bounding box center [1229, 250] width 12 height 12
checkbox input "true"
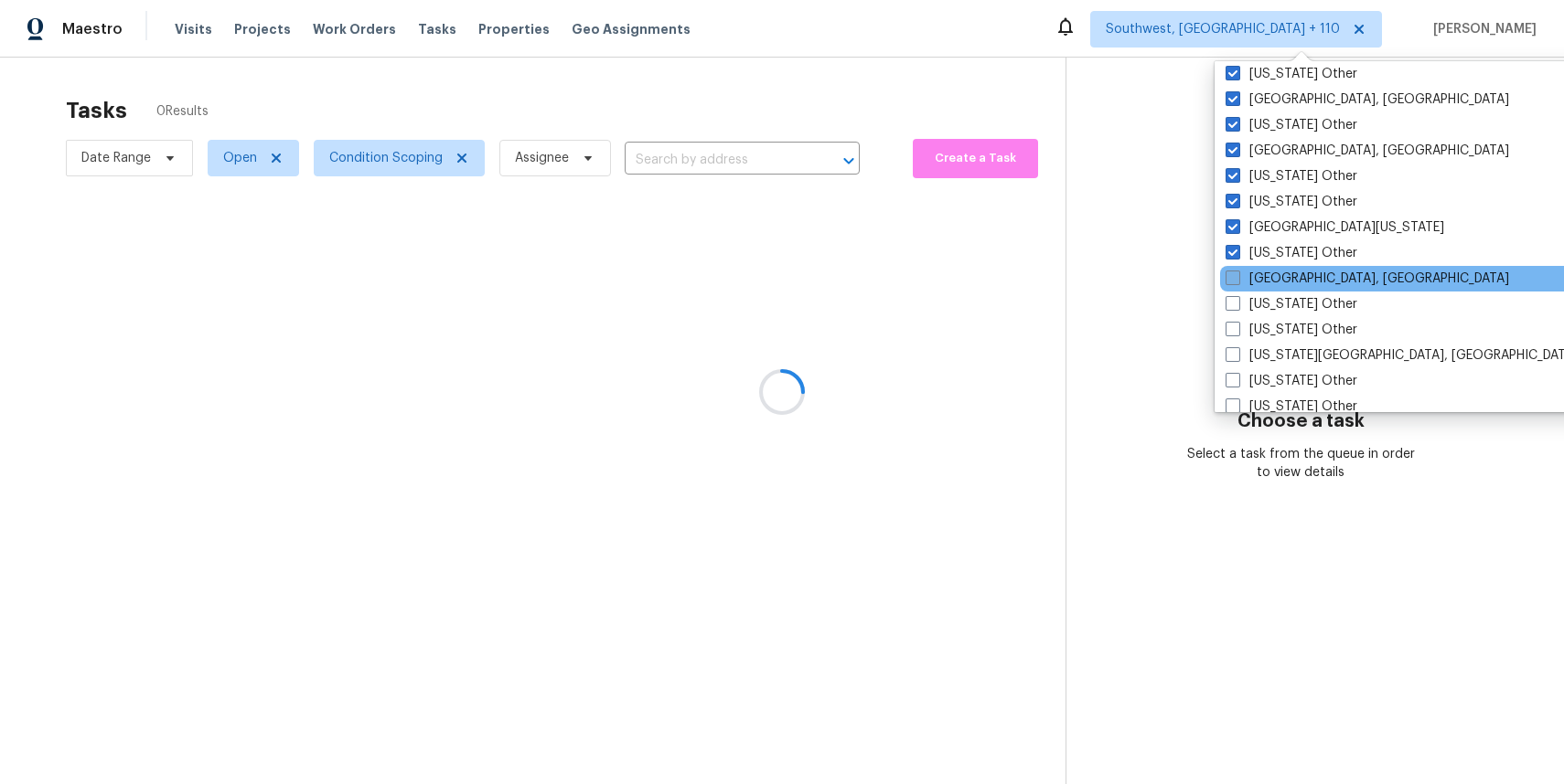
click at [1295, 286] on label "[GEOGRAPHIC_DATA], [GEOGRAPHIC_DATA]" at bounding box center [1366, 279] width 284 height 19
click at [1238, 281] on input "[GEOGRAPHIC_DATA], [GEOGRAPHIC_DATA]" at bounding box center [1231, 276] width 12 height 12
checkbox input "true"
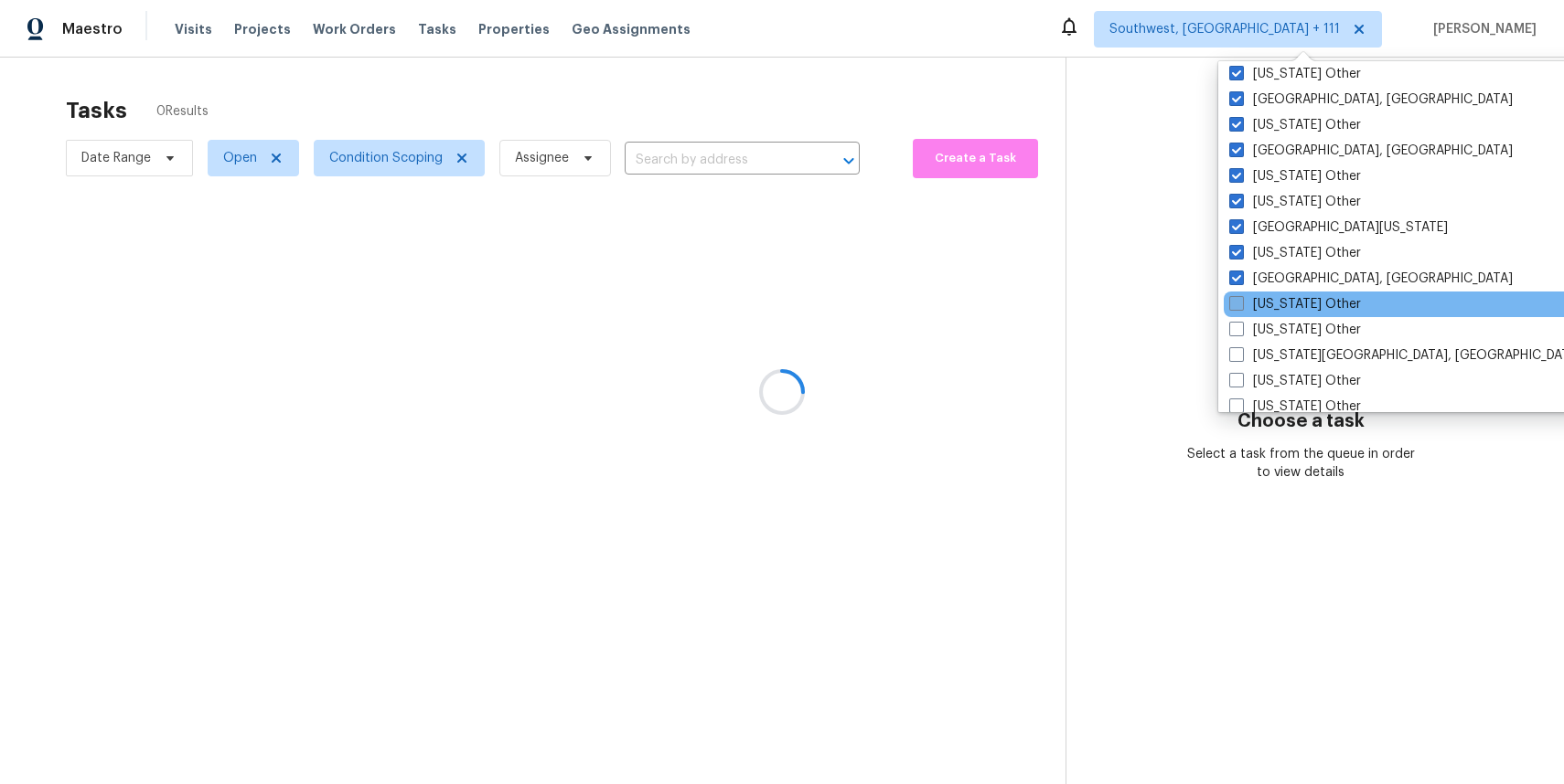
click at [1294, 307] on label "[US_STATE] Other" at bounding box center [1294, 304] width 132 height 19
click at [1240, 307] on input "[US_STATE] Other" at bounding box center [1235, 301] width 12 height 12
checkbox input "true"
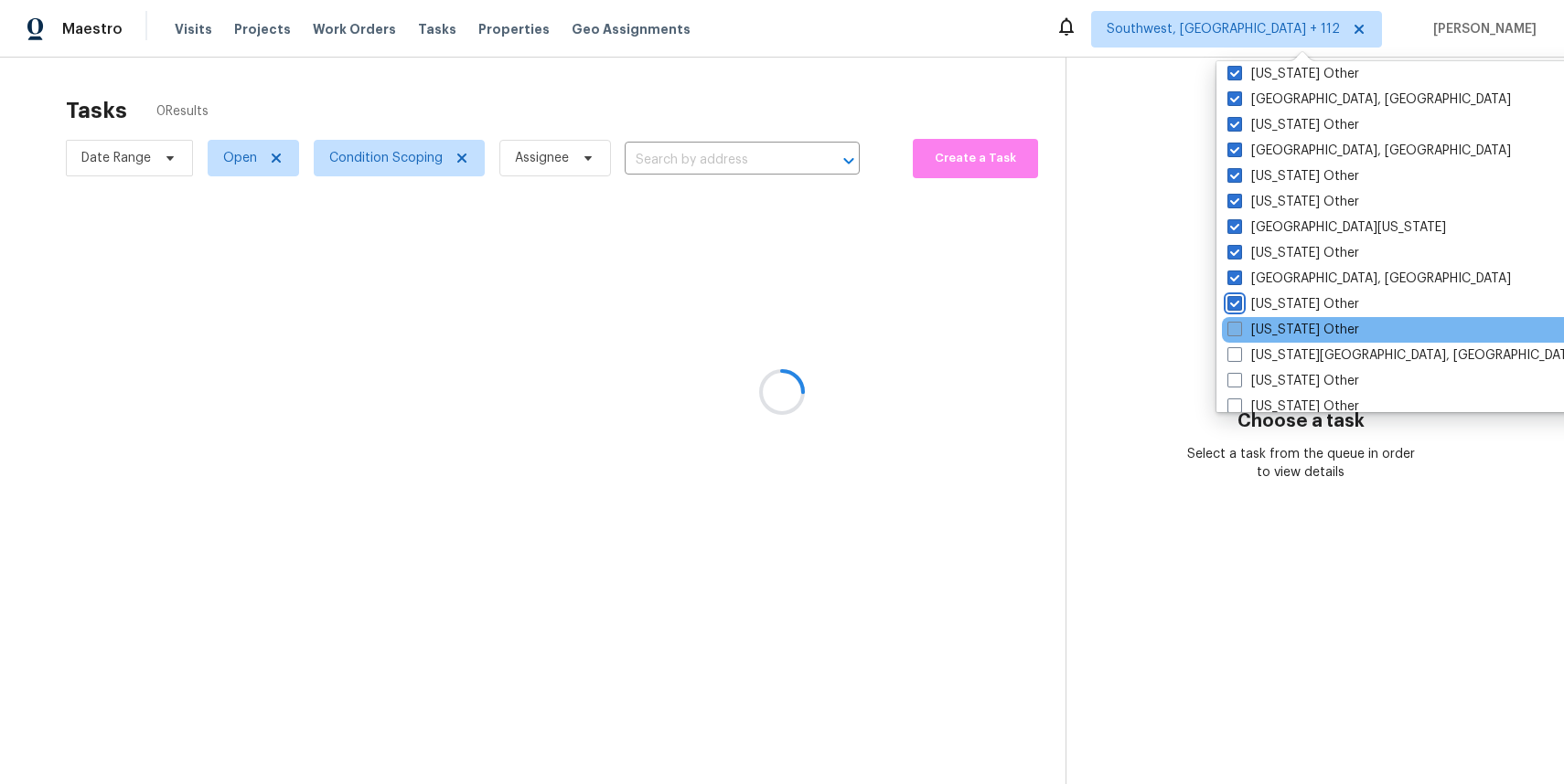
scroll to position [2703, 0]
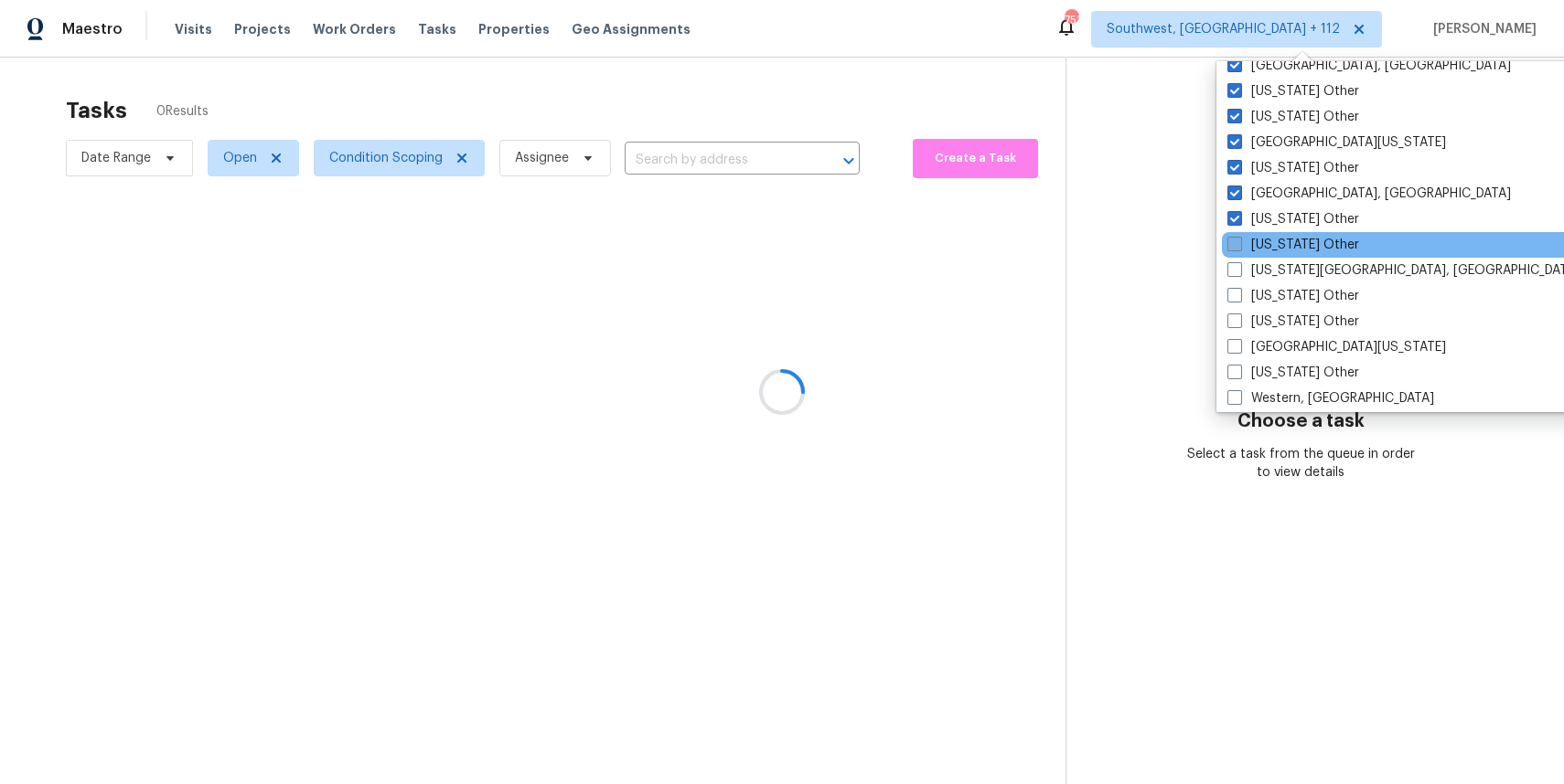
click at [1283, 241] on label "[US_STATE] Other" at bounding box center [1292, 244] width 132 height 19
click at [1240, 241] on input "[US_STATE] Other" at bounding box center [1233, 242] width 12 height 12
checkbox input "true"
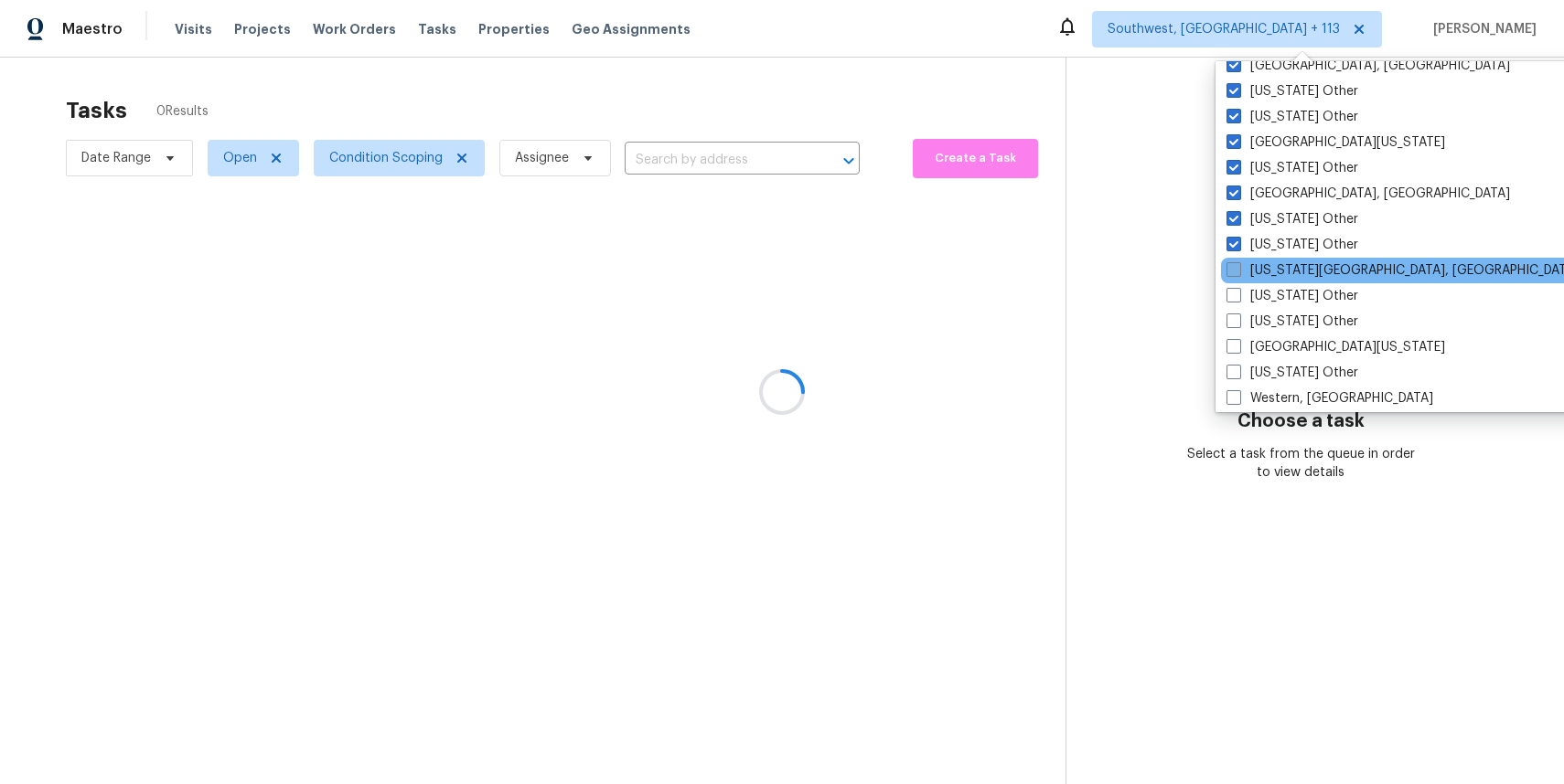
click at [1298, 267] on label "[US_STATE][GEOGRAPHIC_DATA], [GEOGRAPHIC_DATA]" at bounding box center [1401, 270] width 352 height 19
click at [1239, 267] on input "[US_STATE][GEOGRAPHIC_DATA], [GEOGRAPHIC_DATA]" at bounding box center [1232, 267] width 12 height 12
checkbox input "true"
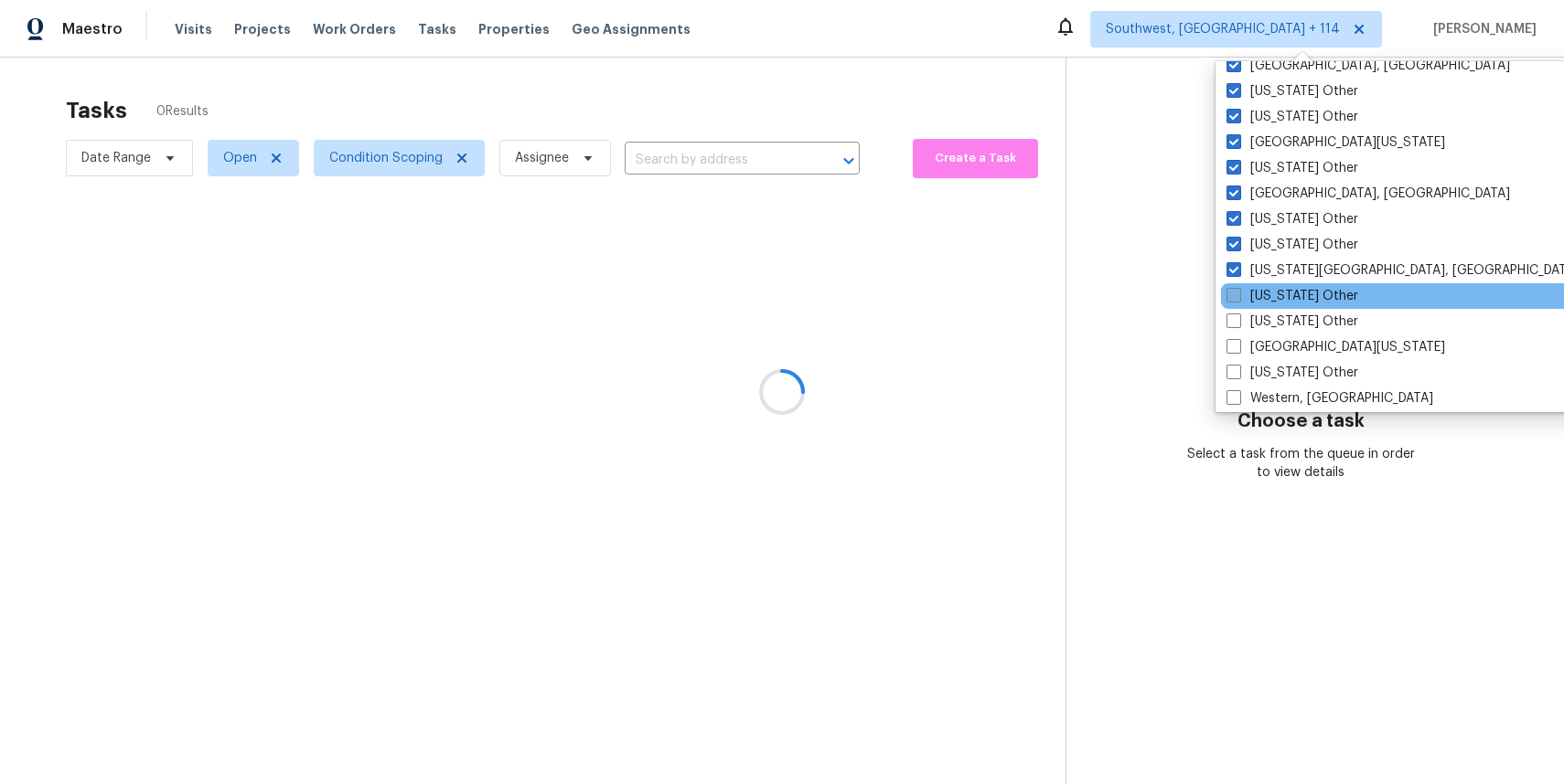
click at [1304, 290] on label "[US_STATE] Other" at bounding box center [1291, 296] width 132 height 19
click at [1239, 290] on input "[US_STATE] Other" at bounding box center [1232, 293] width 12 height 12
checkbox input "true"
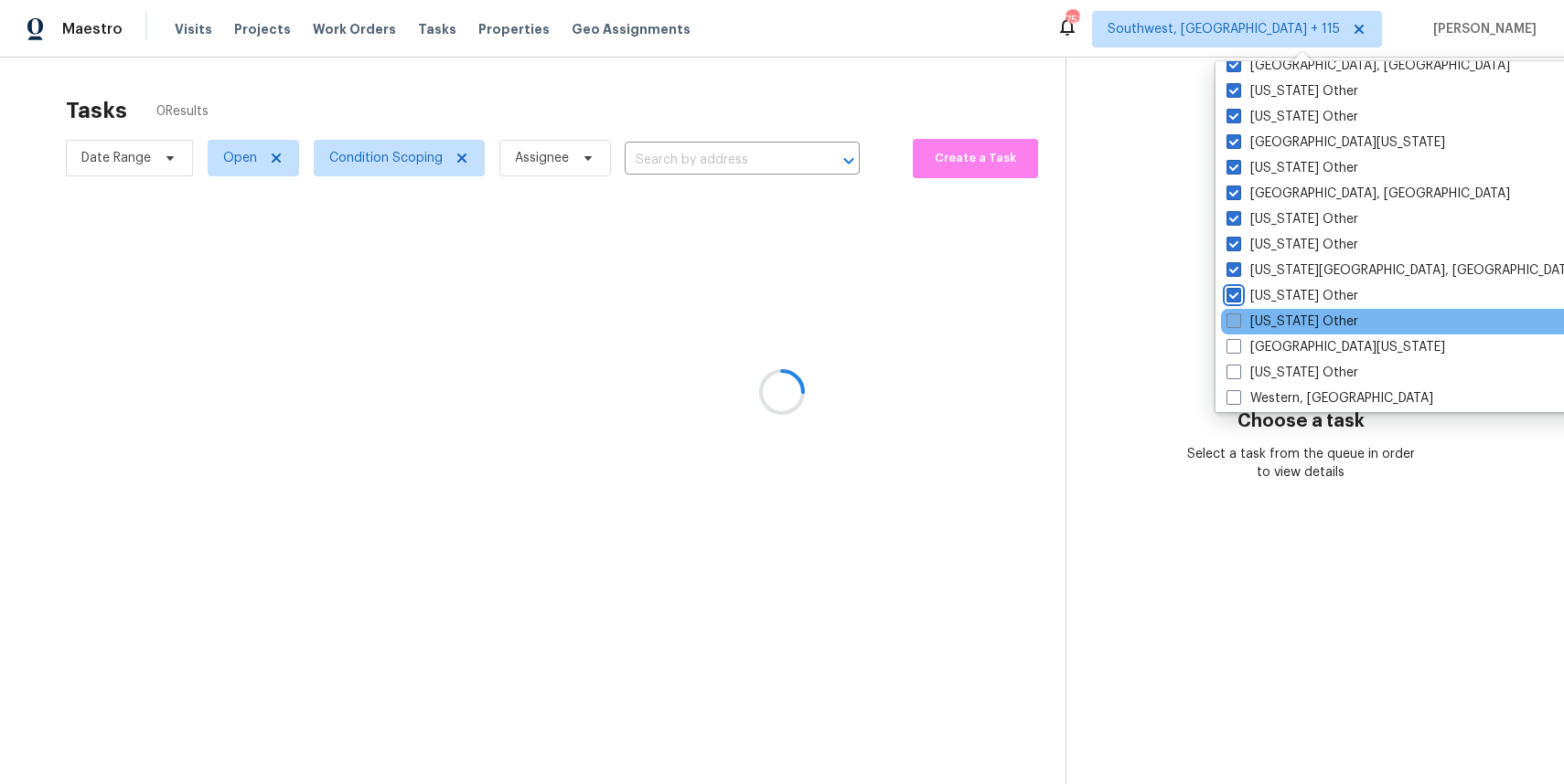
click at [1310, 322] on label "[US_STATE] Other" at bounding box center [1291, 321] width 132 height 19
click at [1239, 322] on input "[US_STATE] Other" at bounding box center [1232, 318] width 12 height 12
checkbox input "true"
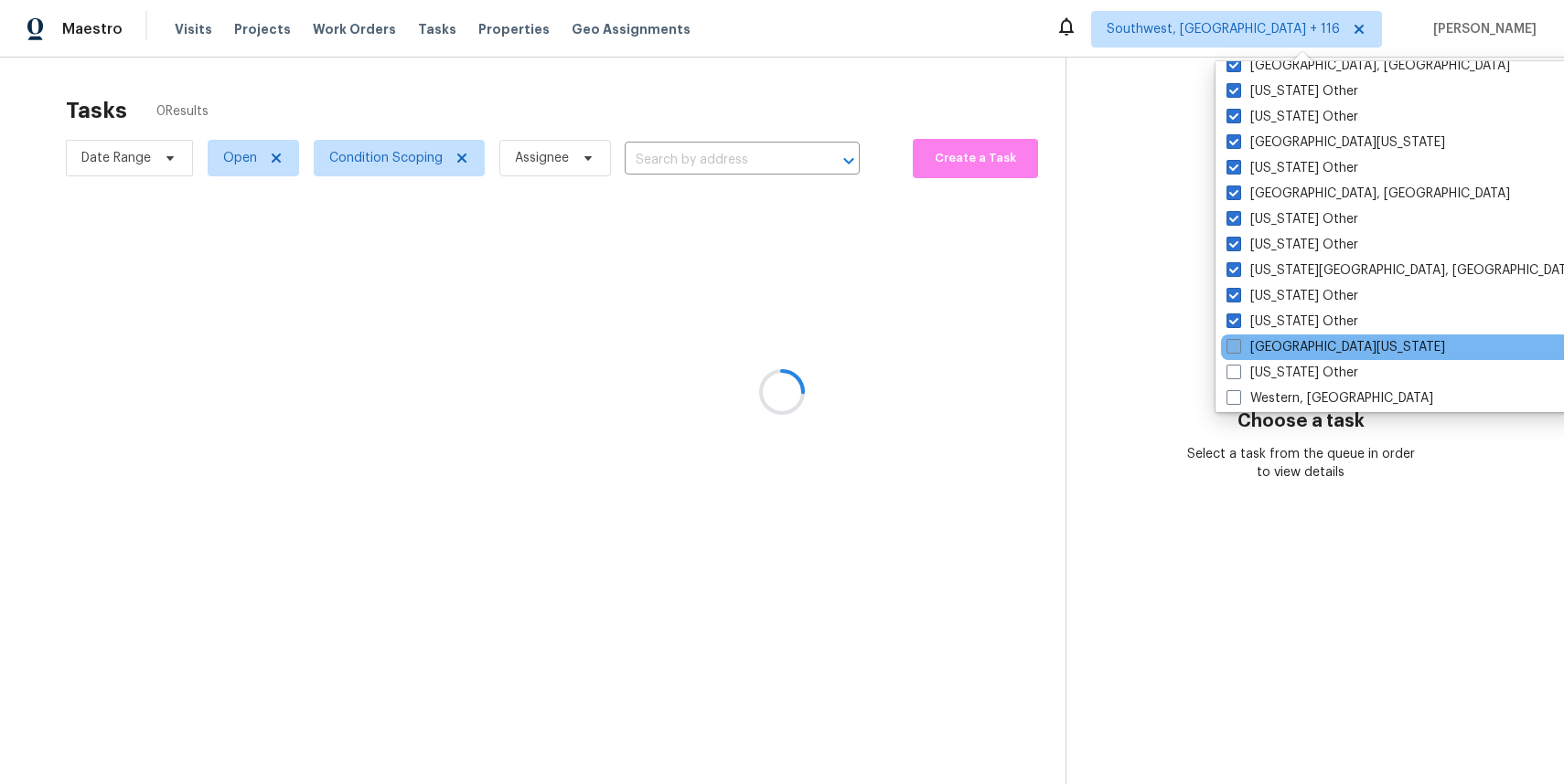
click at [1298, 342] on label "[GEOGRAPHIC_DATA][US_STATE]" at bounding box center [1335, 347] width 218 height 19
click at [1239, 342] on input "[GEOGRAPHIC_DATA][US_STATE]" at bounding box center [1232, 344] width 12 height 12
checkbox input "true"
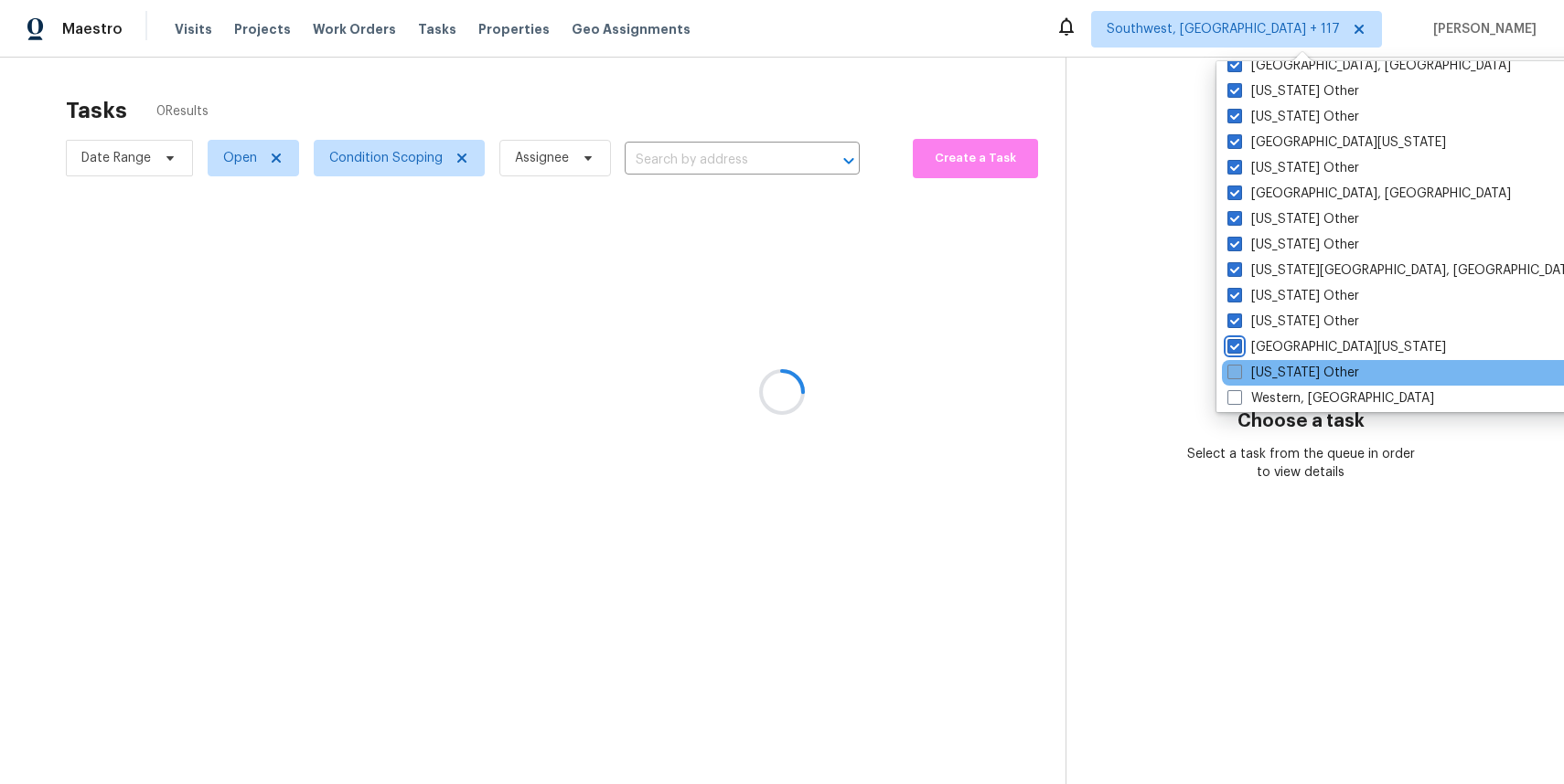
click at [1300, 368] on label "[US_STATE] Other" at bounding box center [1292, 372] width 132 height 19
click at [1240, 368] on input "[US_STATE] Other" at bounding box center [1233, 369] width 12 height 12
checkbox input "true"
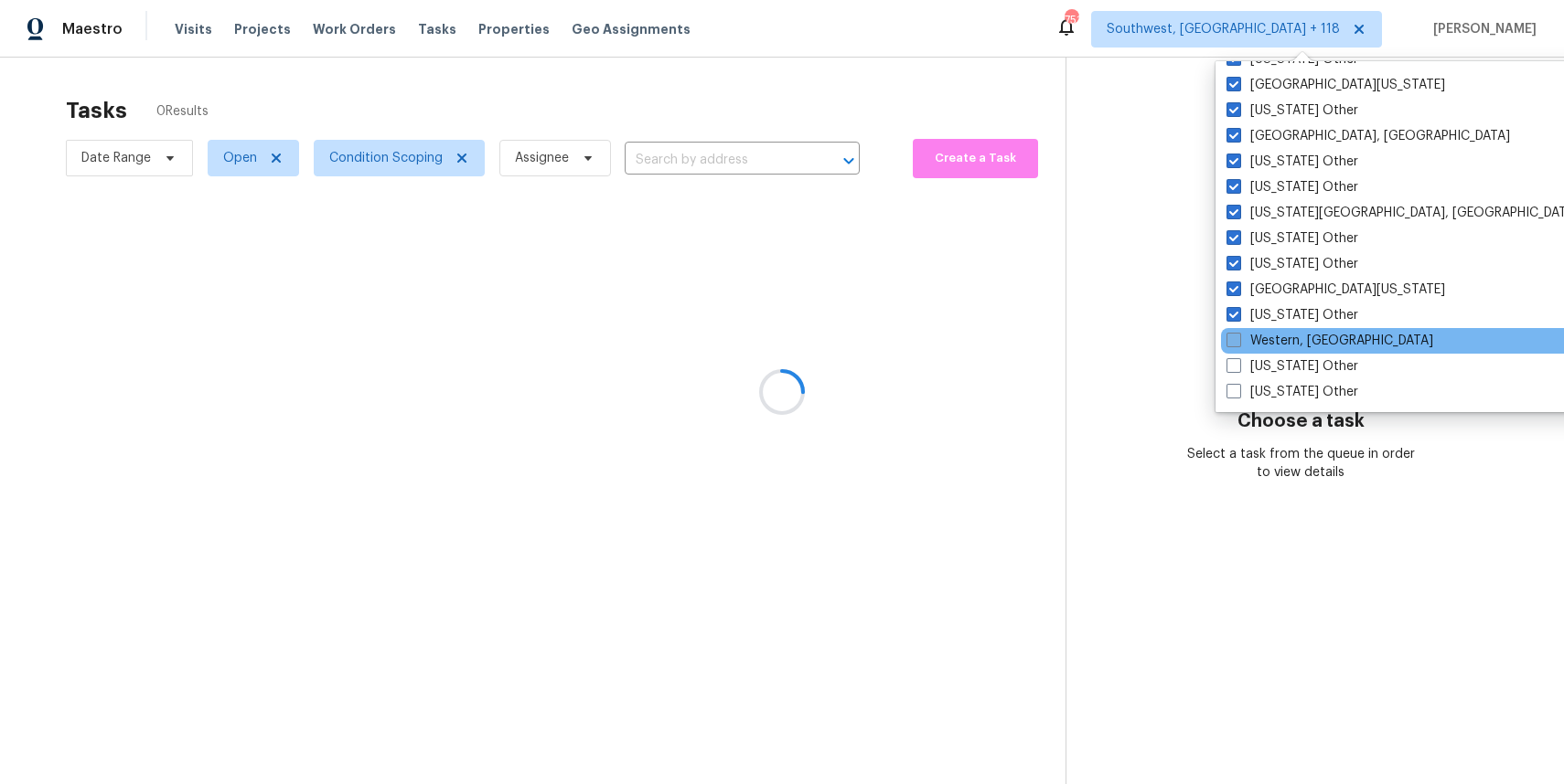
click at [1301, 346] on label "Western, [GEOGRAPHIC_DATA]" at bounding box center [1329, 341] width 207 height 19
click at [1239, 344] on input "Western, [GEOGRAPHIC_DATA]" at bounding box center [1232, 338] width 12 height 12
checkbox input "true"
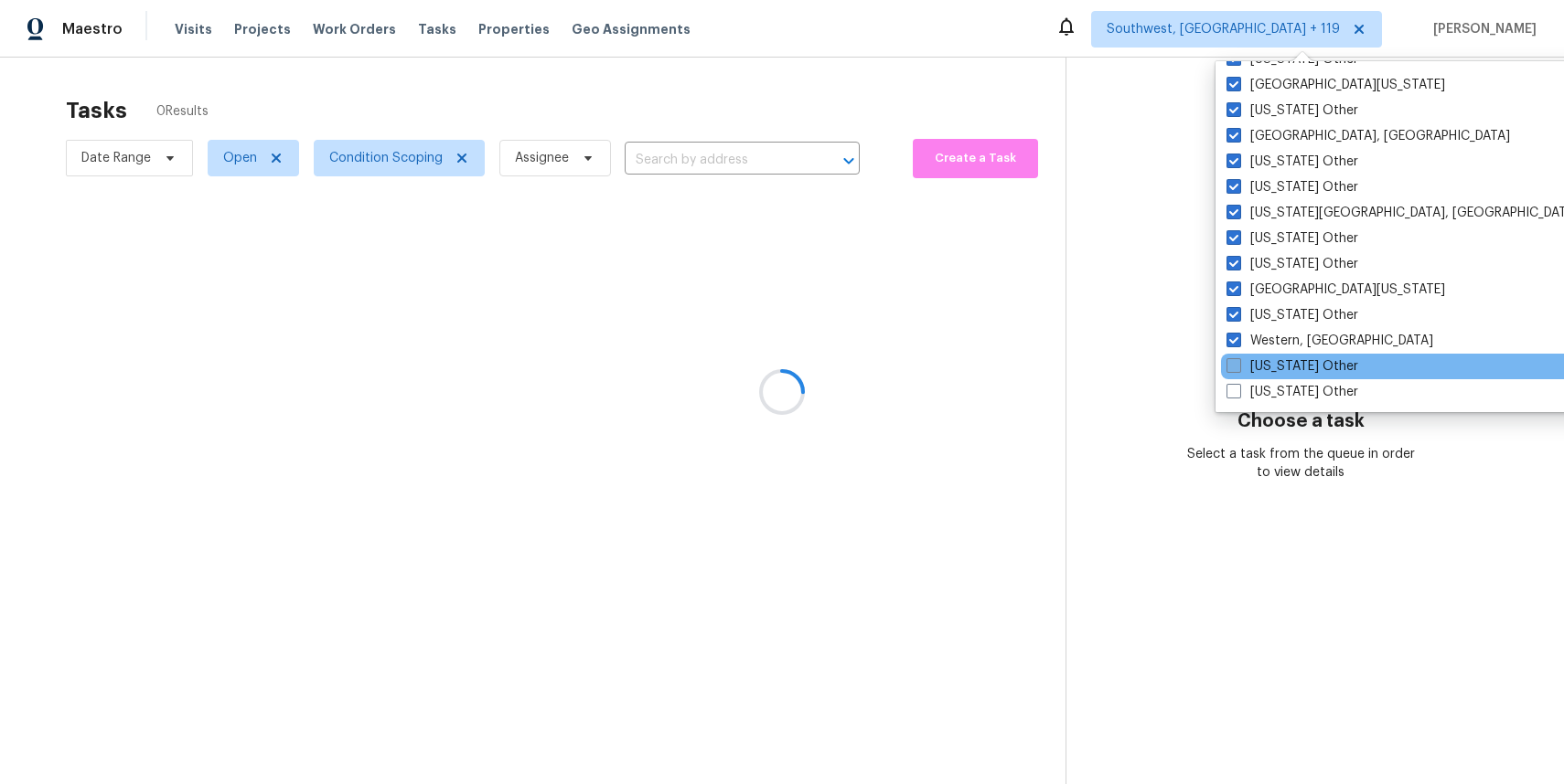
click at [1302, 373] on label "[US_STATE] Other" at bounding box center [1291, 366] width 132 height 19
click at [1239, 369] on input "[US_STATE] Other" at bounding box center [1232, 363] width 12 height 12
checkbox input "true"
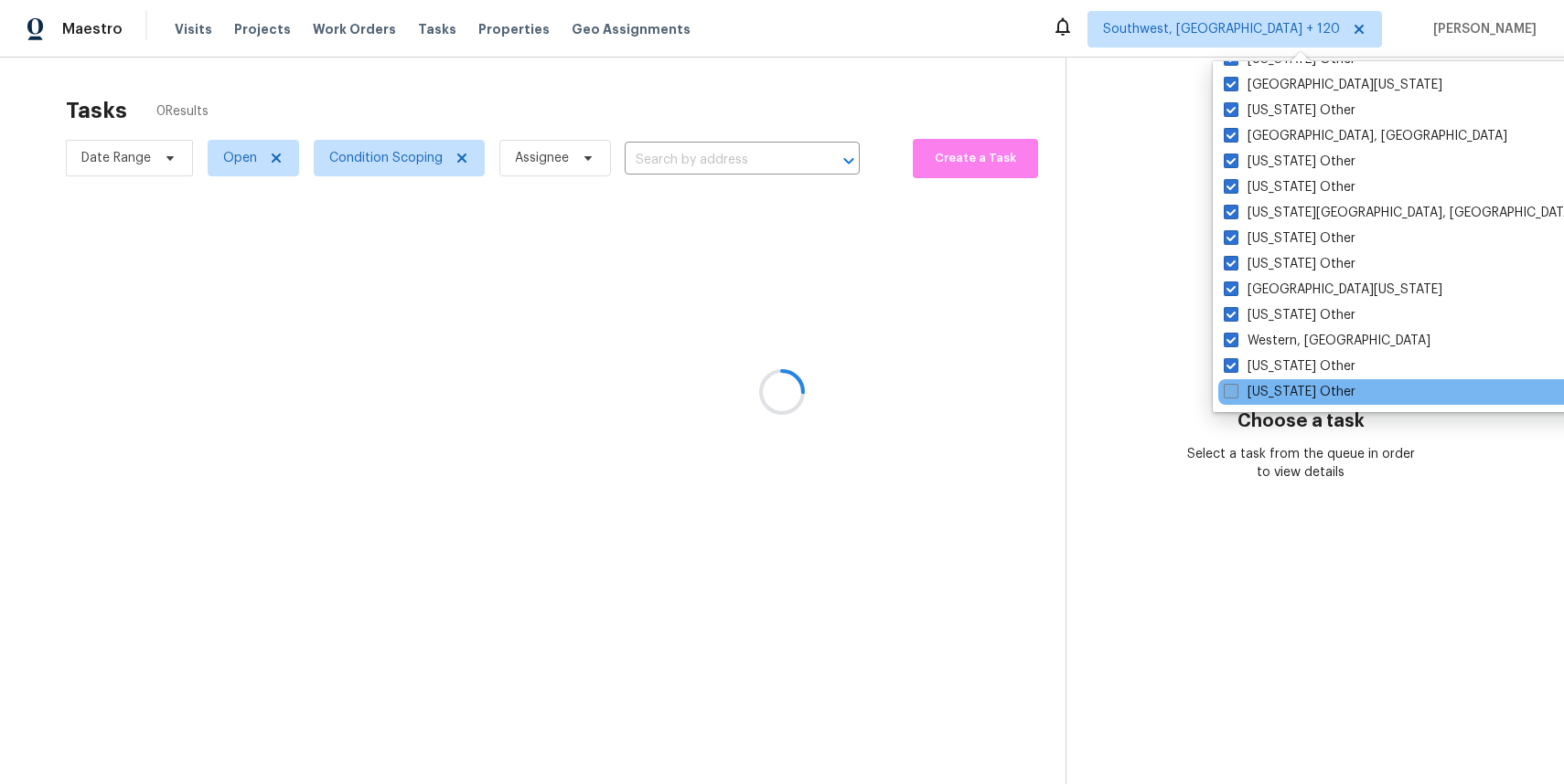
click at [1307, 395] on label "[US_STATE] Other" at bounding box center [1289, 392] width 132 height 19
click at [1236, 394] on input "[US_STATE] Other" at bounding box center [1230, 389] width 12 height 12
checkbox input "true"
click at [1430, 343] on div at bounding box center [782, 392] width 1564 height 784
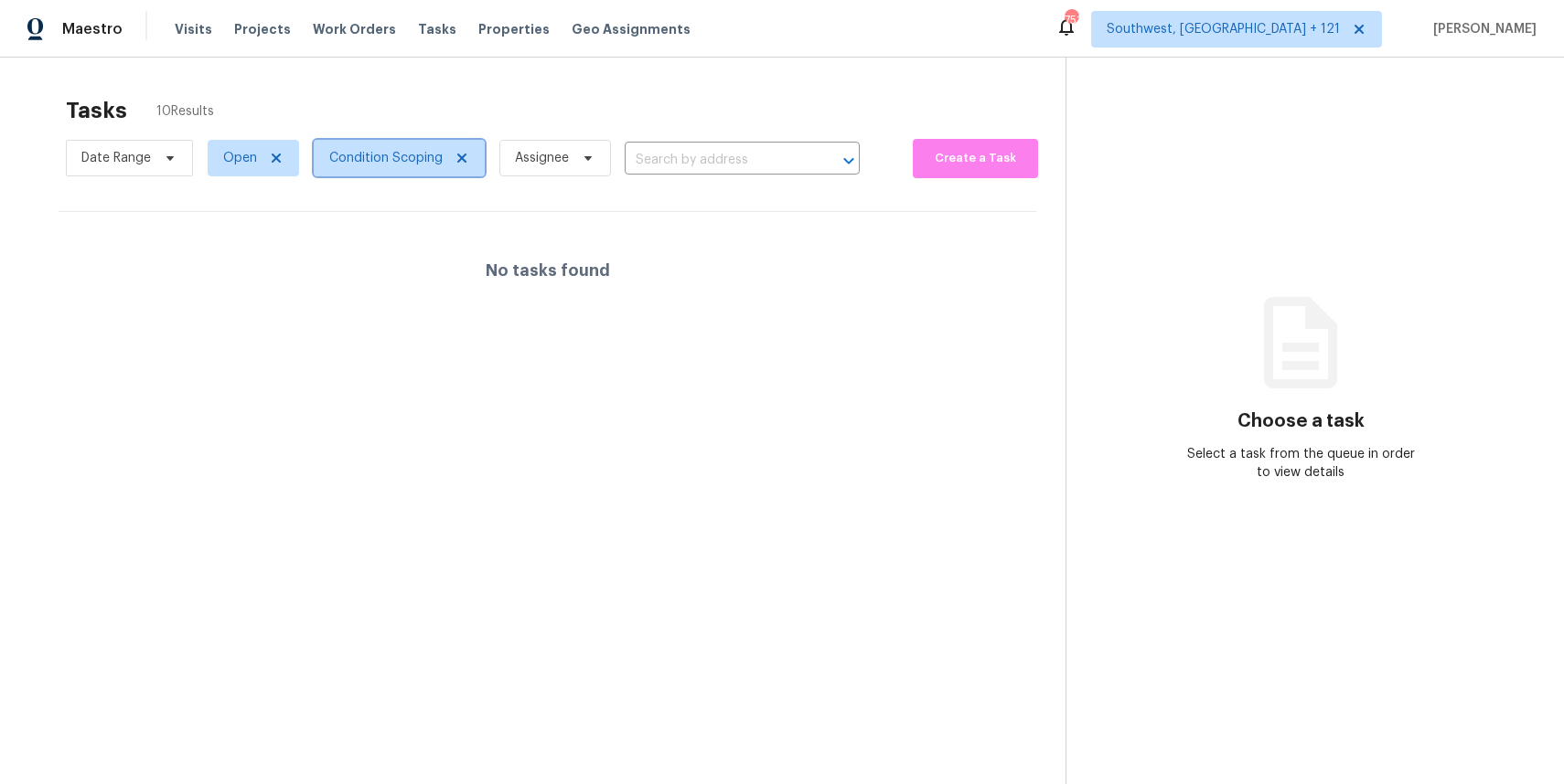
click at [391, 158] on span "Condition Scoping" at bounding box center [386, 158] width 113 height 19
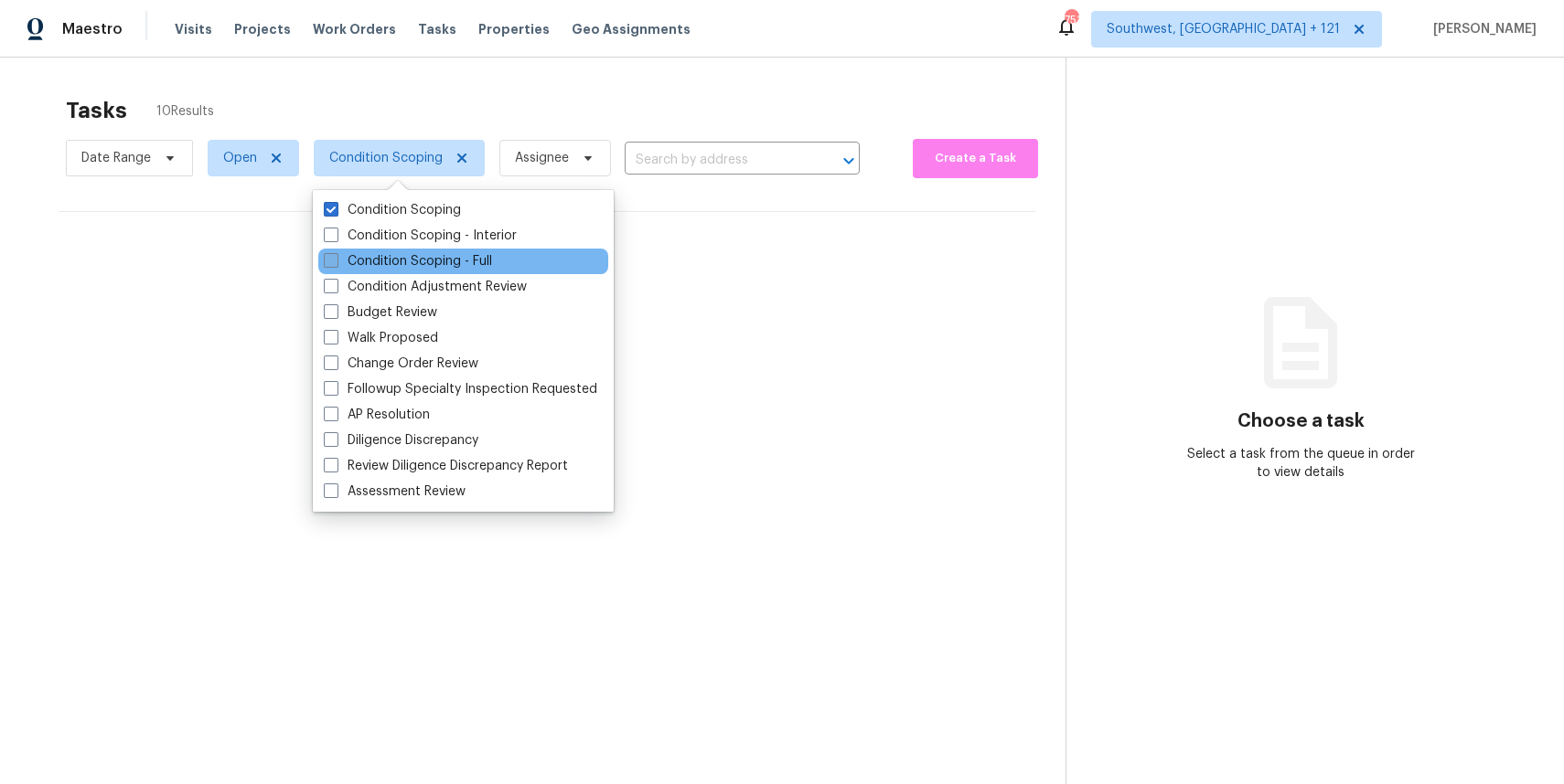
click at [455, 252] on label "Condition Scoping - Full" at bounding box center [407, 261] width 169 height 19
click at [335, 252] on input "Condition Scoping - Full" at bounding box center [329, 258] width 12 height 12
checkbox input "true"
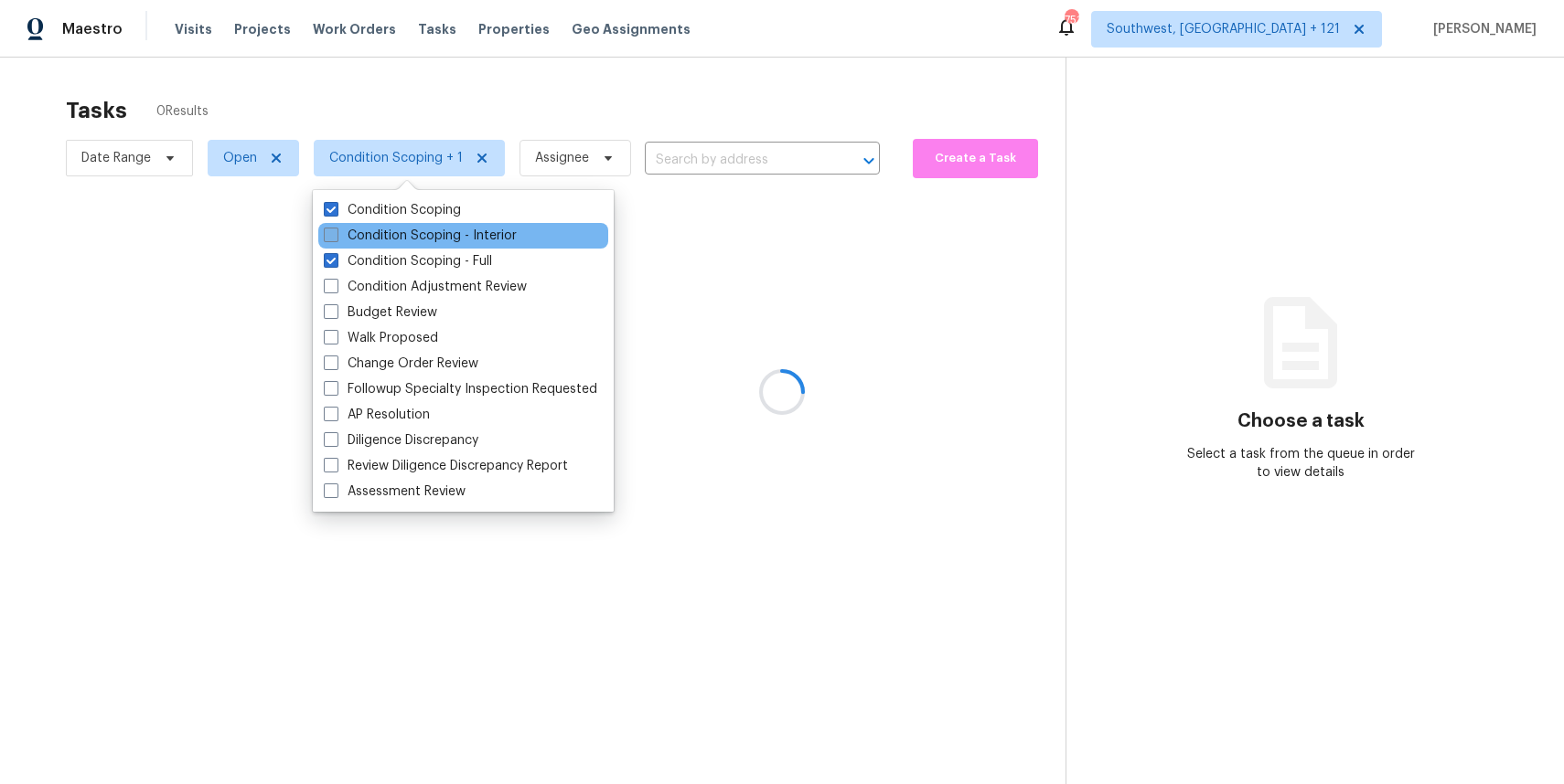
click at [453, 239] on label "Condition Scoping - Interior" at bounding box center [420, 236] width 193 height 19
click at [335, 239] on input "Condition Scoping - Interior" at bounding box center [329, 233] width 12 height 12
checkbox input "true"
